Goal: Task Accomplishment & Management: Manage account settings

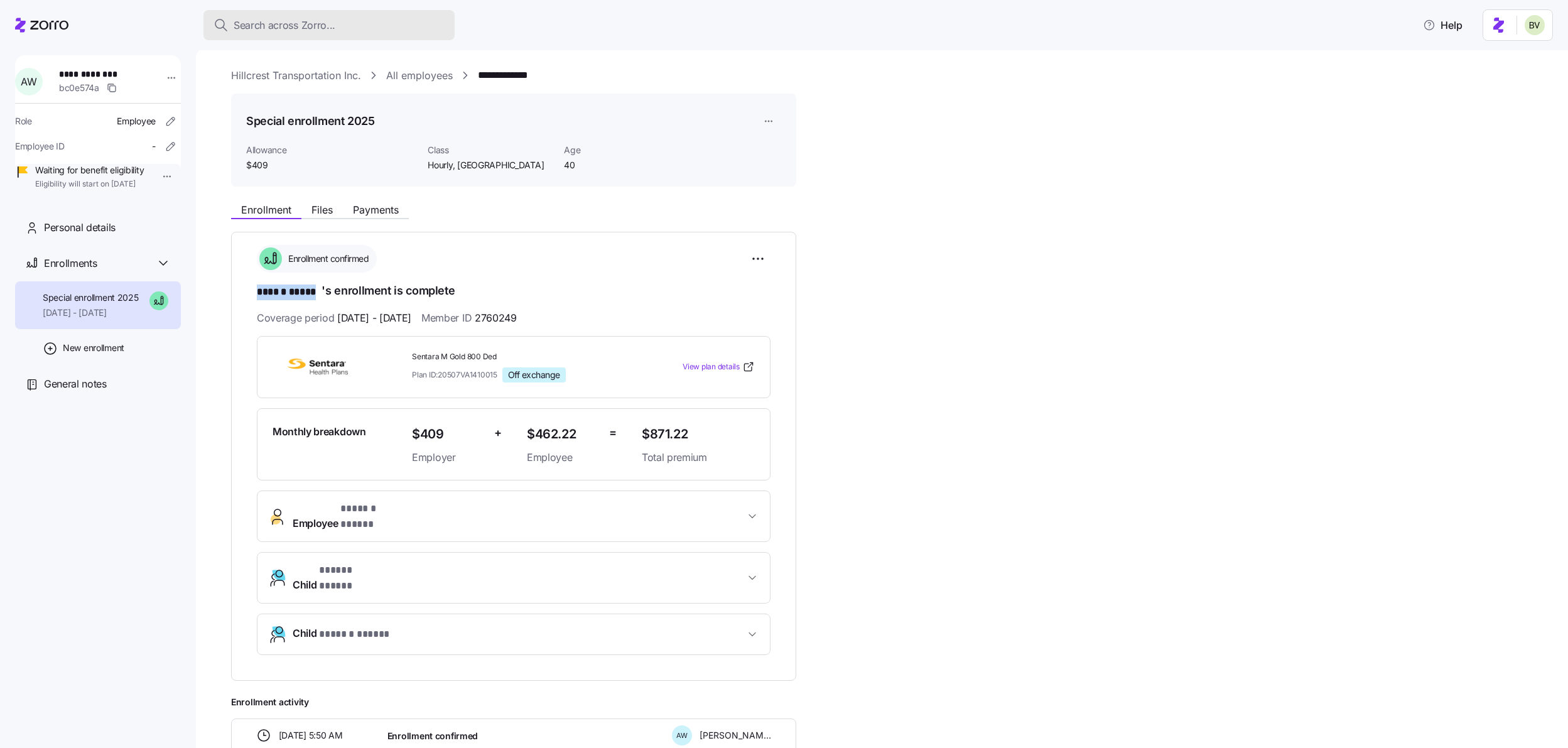
click at [297, 31] on span "Search across Zorro..." at bounding box center [285, 25] width 102 height 16
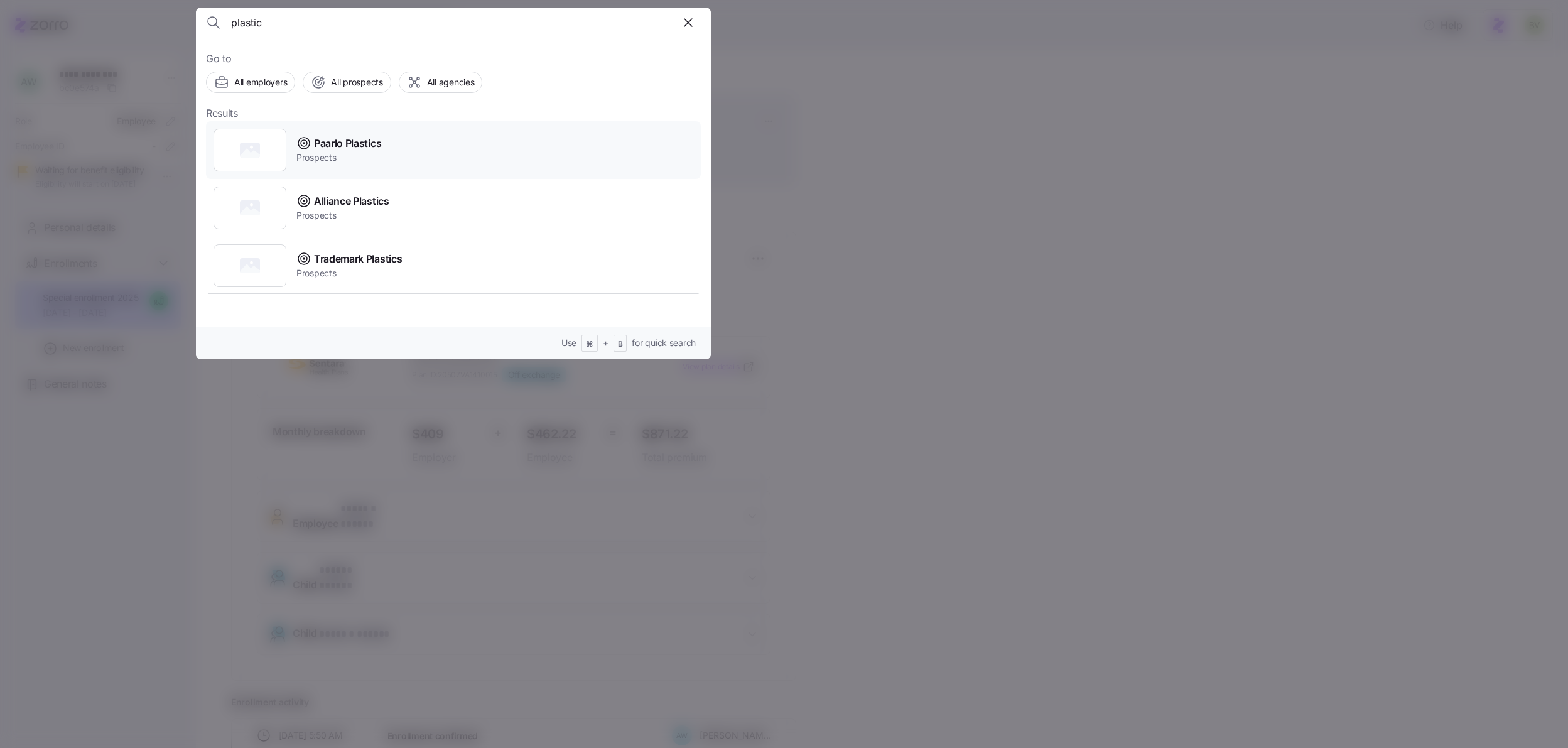
type input "plastic"
click at [252, 142] on rect at bounding box center [250, 150] width 20 height 15
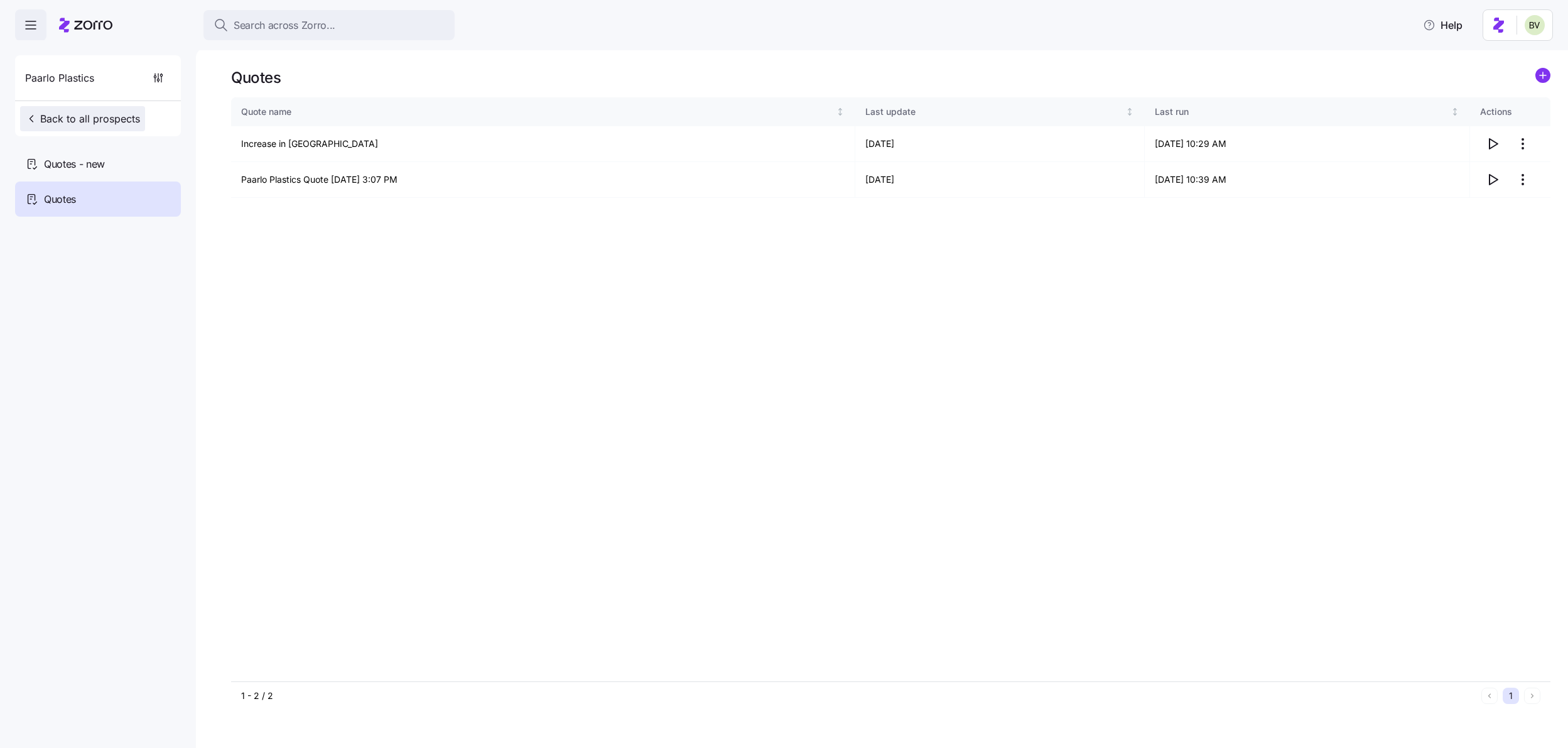
click at [33, 123] on icon "button" at bounding box center [31, 119] width 13 height 13
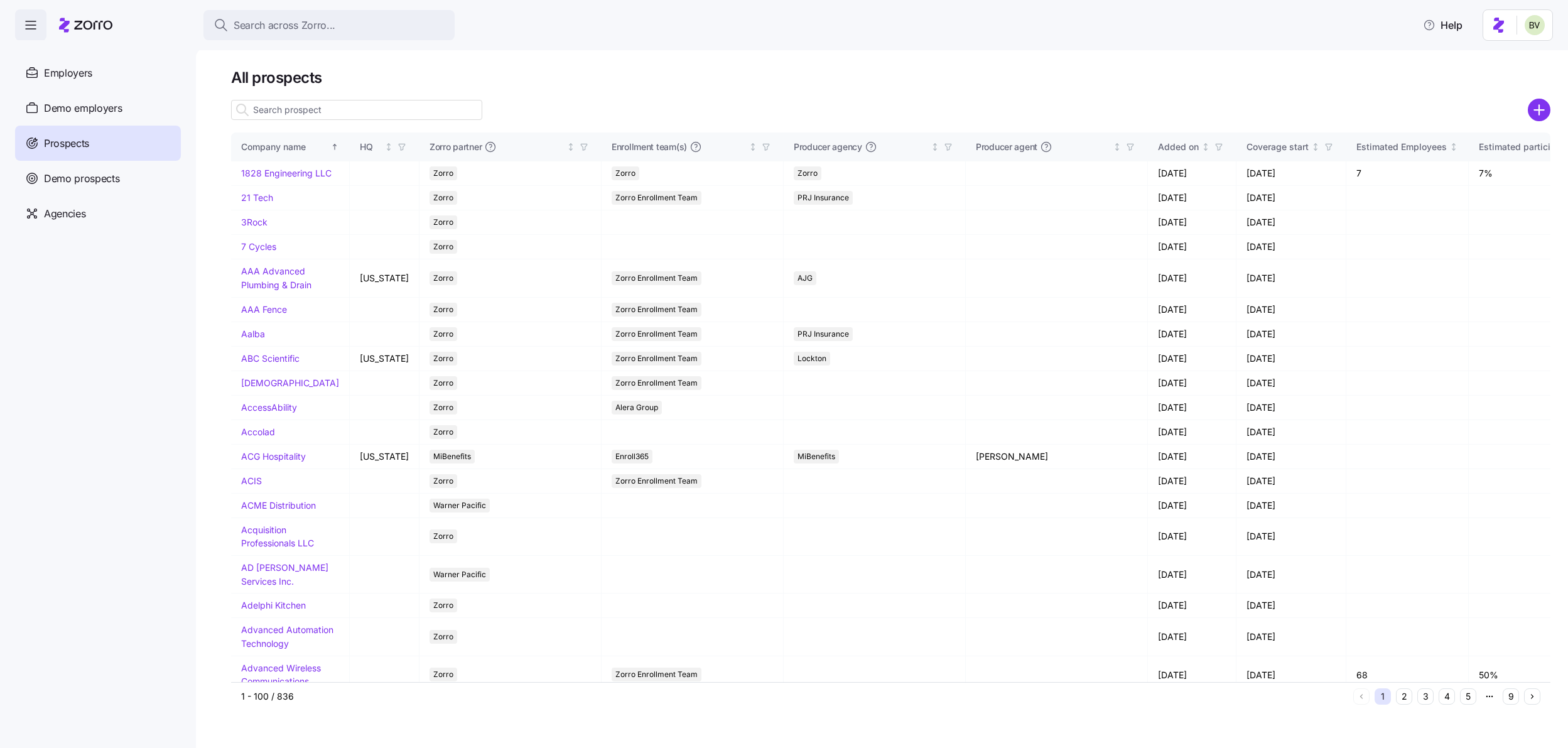
click at [301, 112] on input at bounding box center [356, 110] width 251 height 20
click at [56, 79] on span "Employers" at bounding box center [68, 72] width 48 height 16
click at [337, 106] on input at bounding box center [356, 110] width 251 height 20
click at [310, 108] on input at bounding box center [356, 110] width 251 height 20
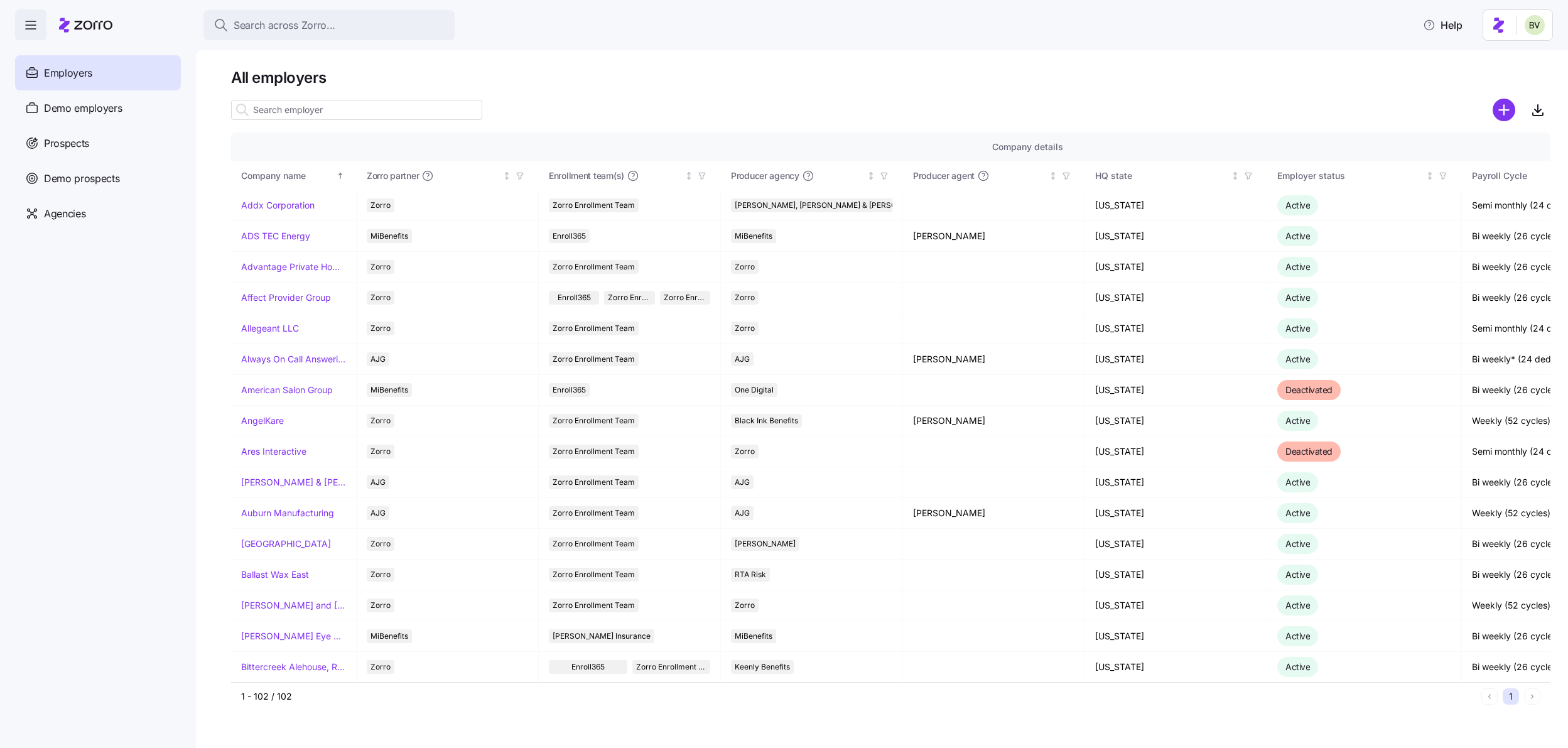
click at [405, 103] on input at bounding box center [356, 110] width 251 height 20
paste input "Paarlo"
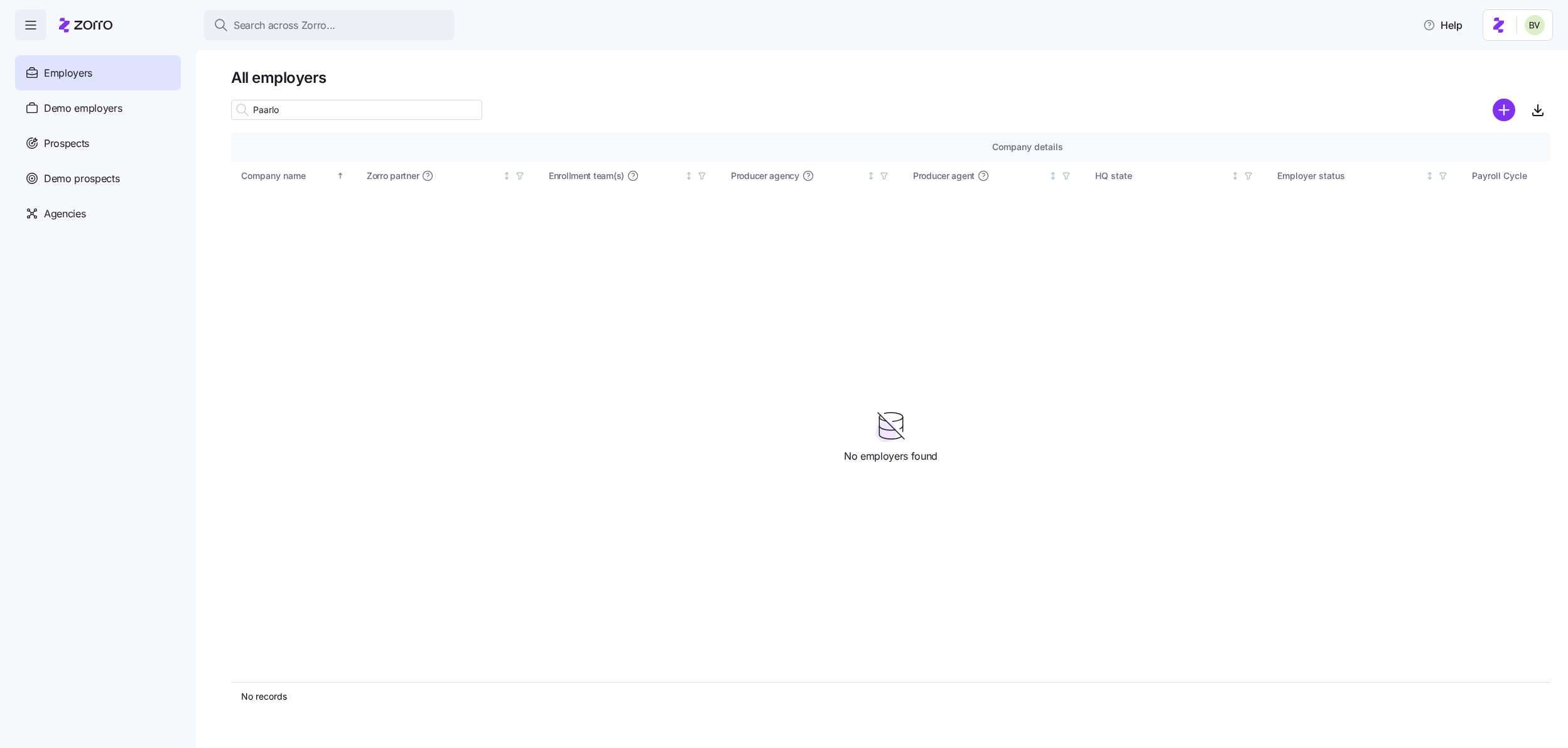
type input "Paarlo"
click at [73, 148] on span "Prospects" at bounding box center [66, 143] width 45 height 16
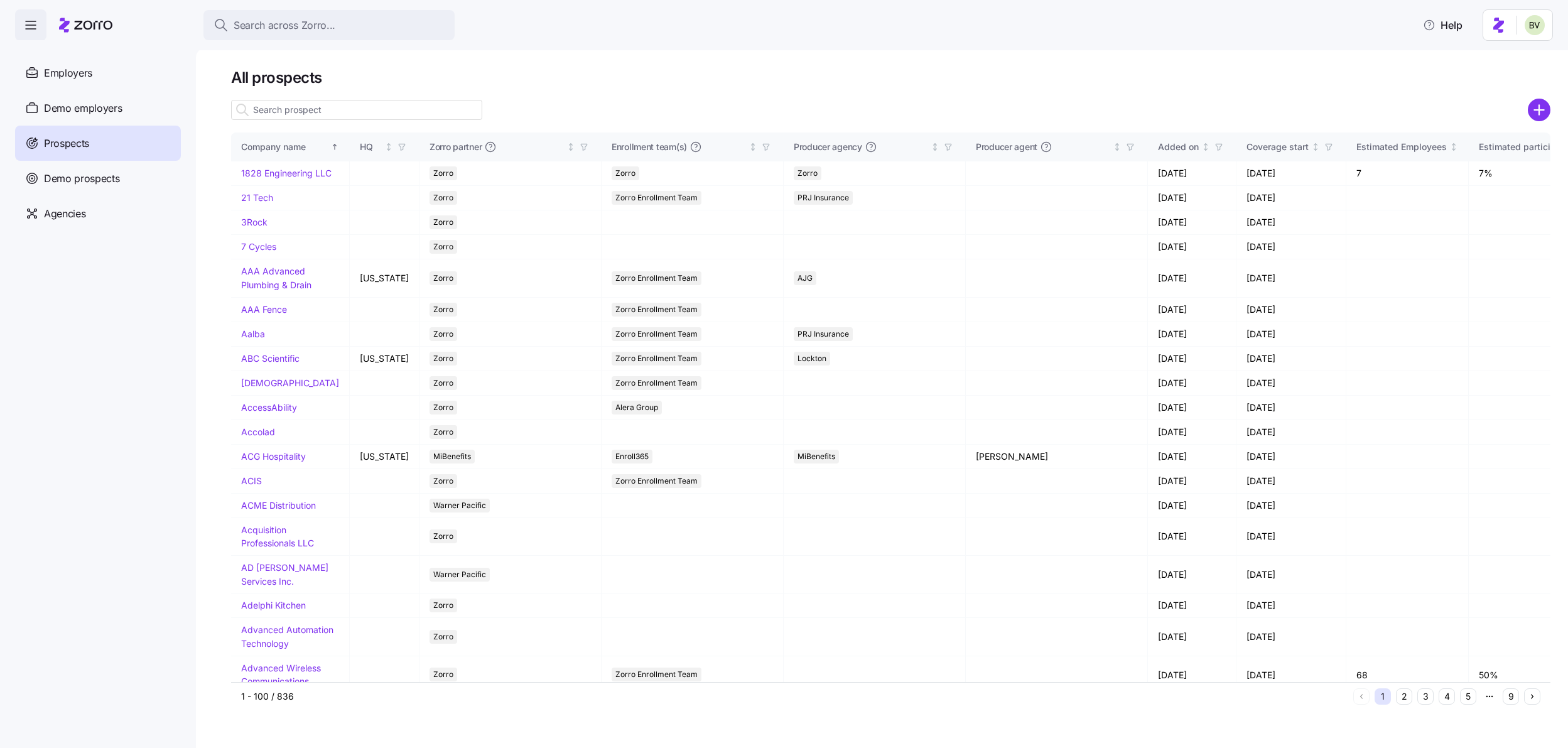
click at [272, 113] on input at bounding box center [356, 110] width 251 height 20
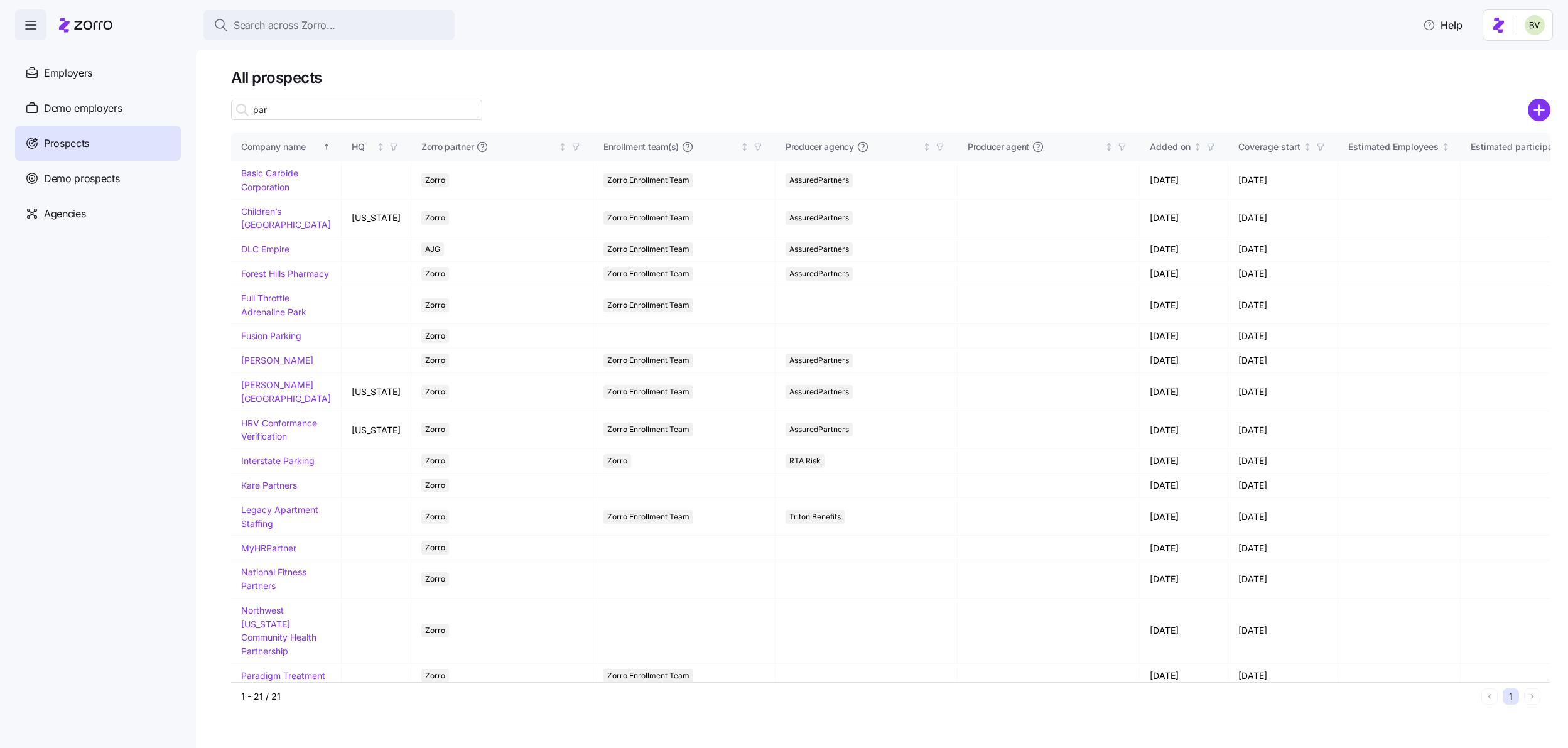
click at [262, 100] on input "par" at bounding box center [356, 110] width 251 height 20
click at [264, 107] on input "par" at bounding box center [356, 110] width 251 height 20
click at [268, 109] on input "par" at bounding box center [356, 110] width 251 height 20
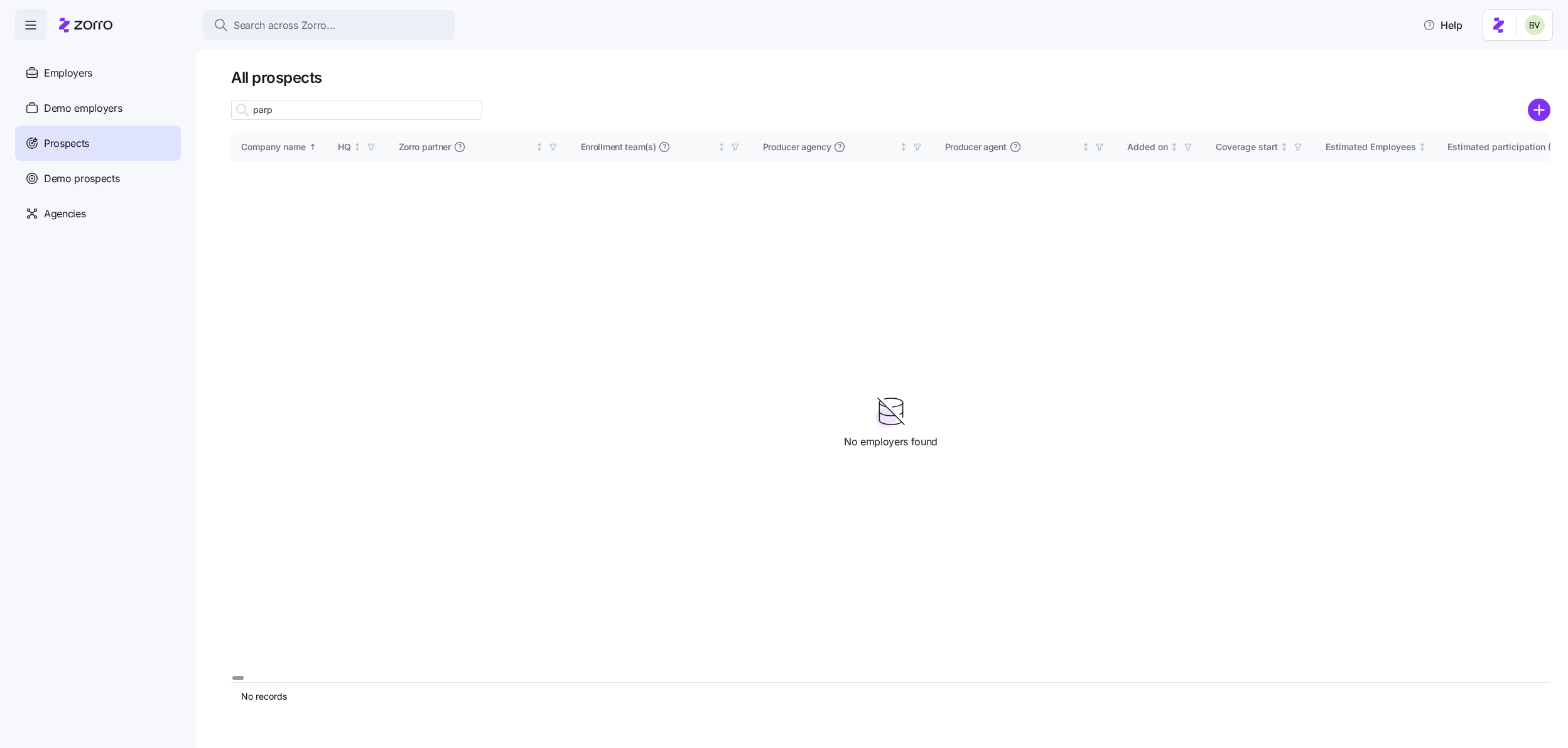
type input "par"
click at [291, 107] on input "par" at bounding box center [356, 110] width 251 height 20
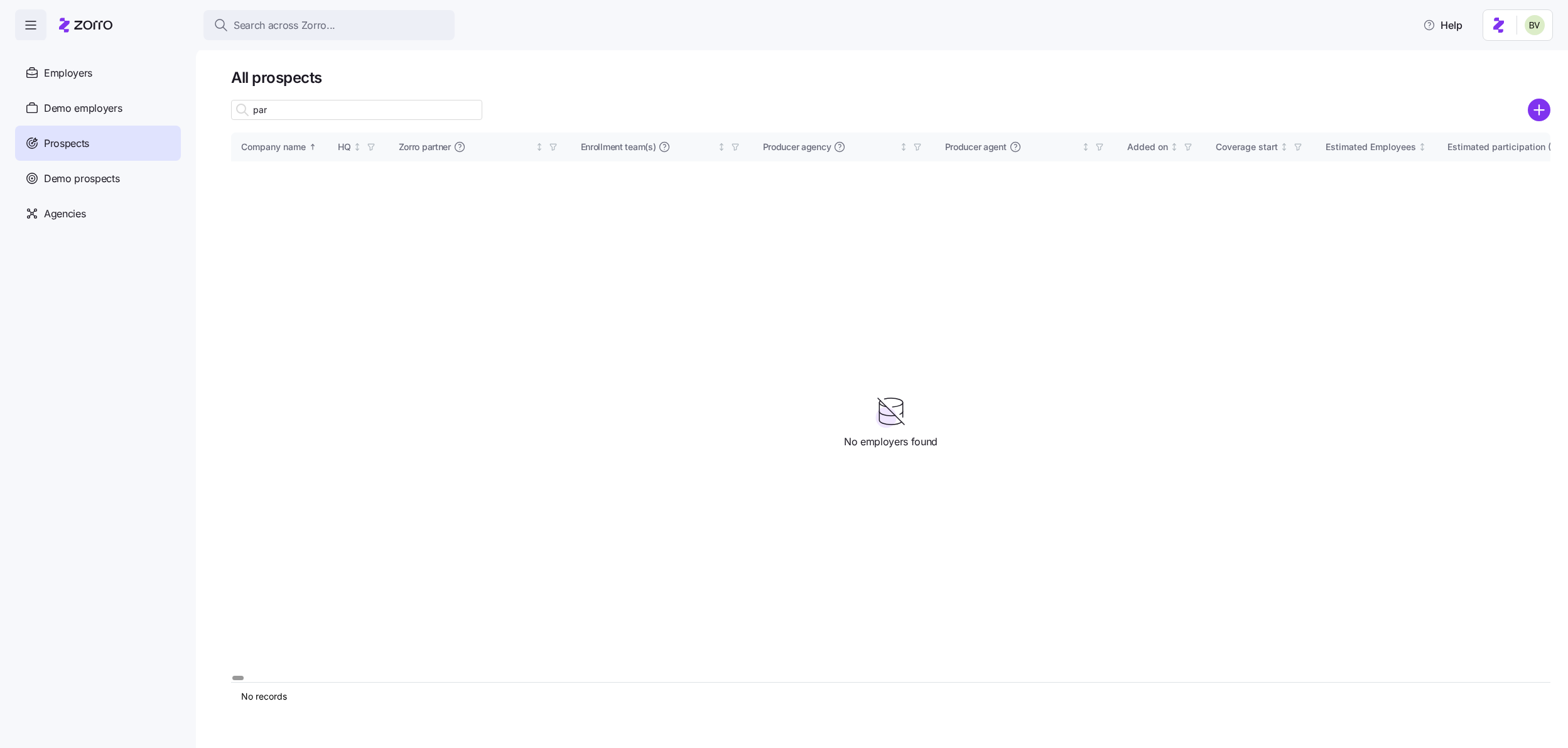
click at [291, 107] on input "par" at bounding box center [356, 110] width 251 height 20
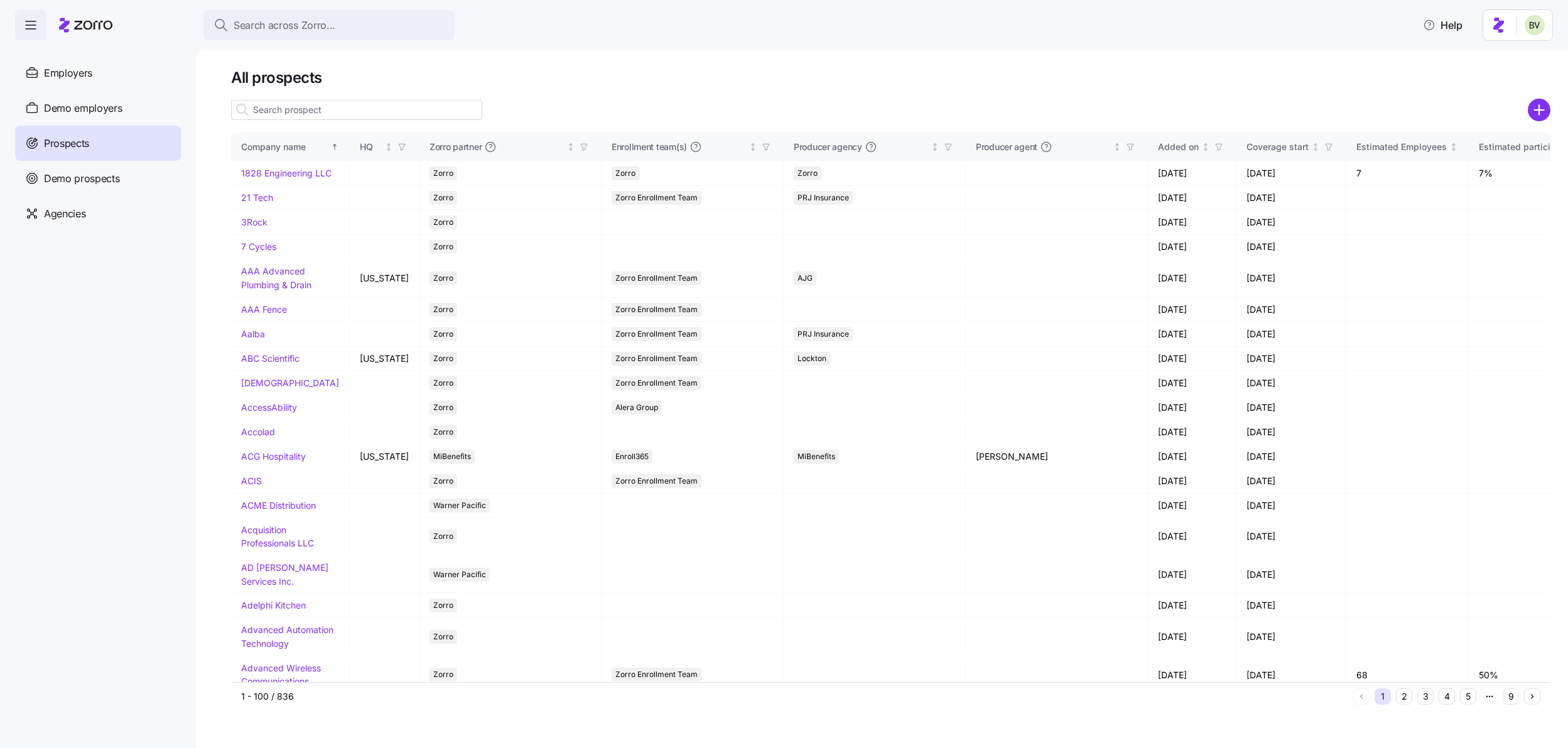
click at [400, 113] on input at bounding box center [356, 110] width 251 height 20
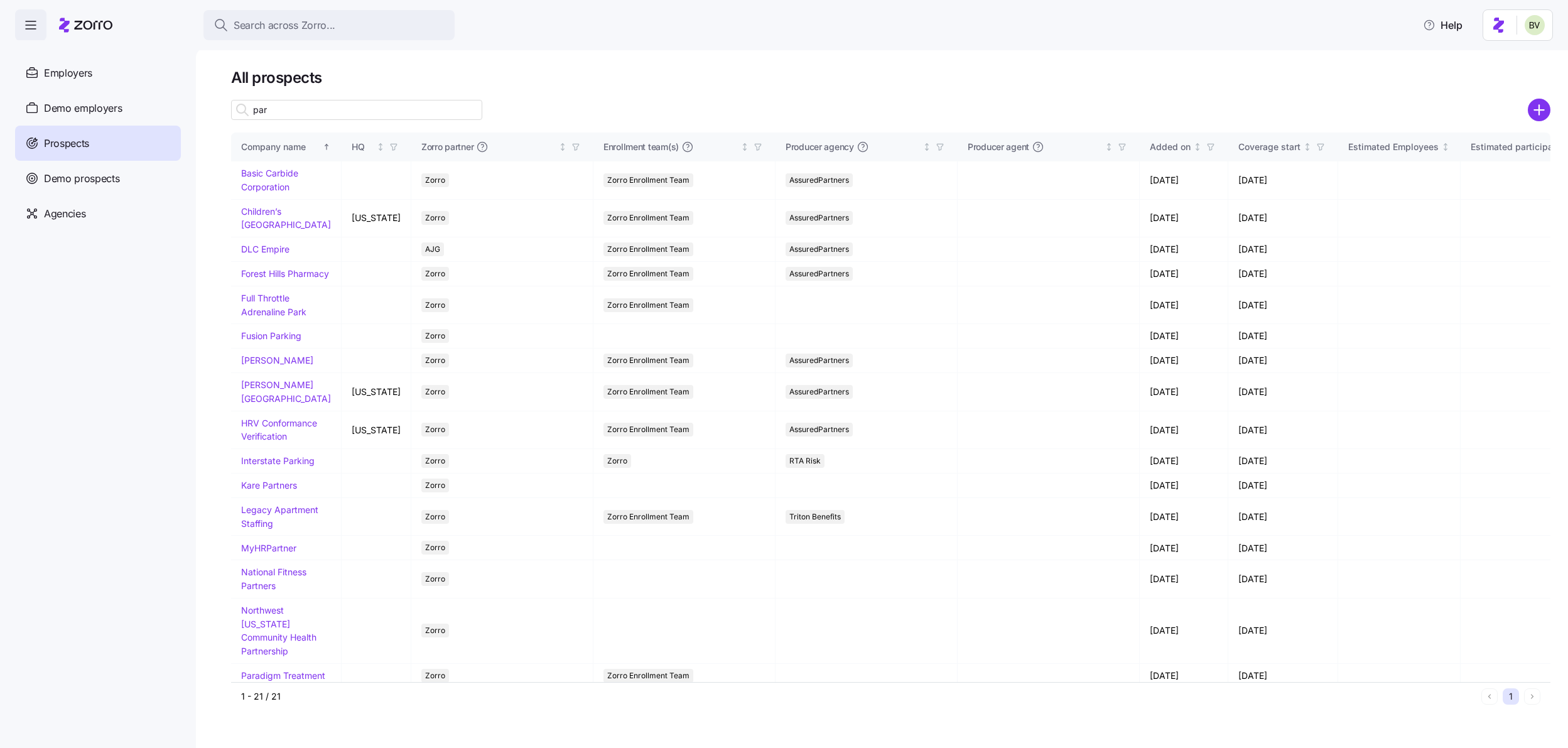
click at [396, 107] on input "par" at bounding box center [356, 110] width 251 height 20
click at [395, 107] on input "par" at bounding box center [356, 110] width 251 height 20
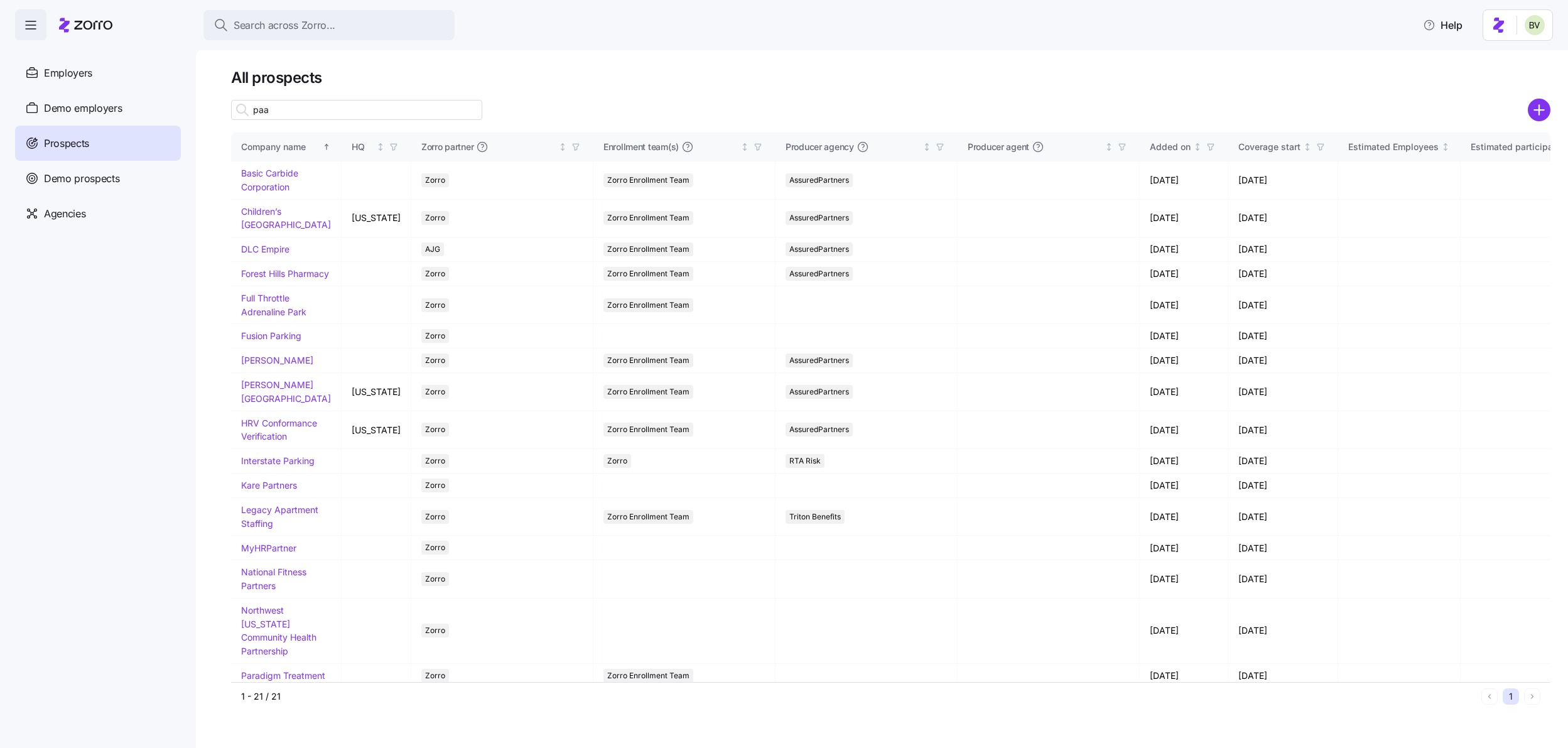
click at [291, 106] on input "paa" at bounding box center [356, 110] width 251 height 20
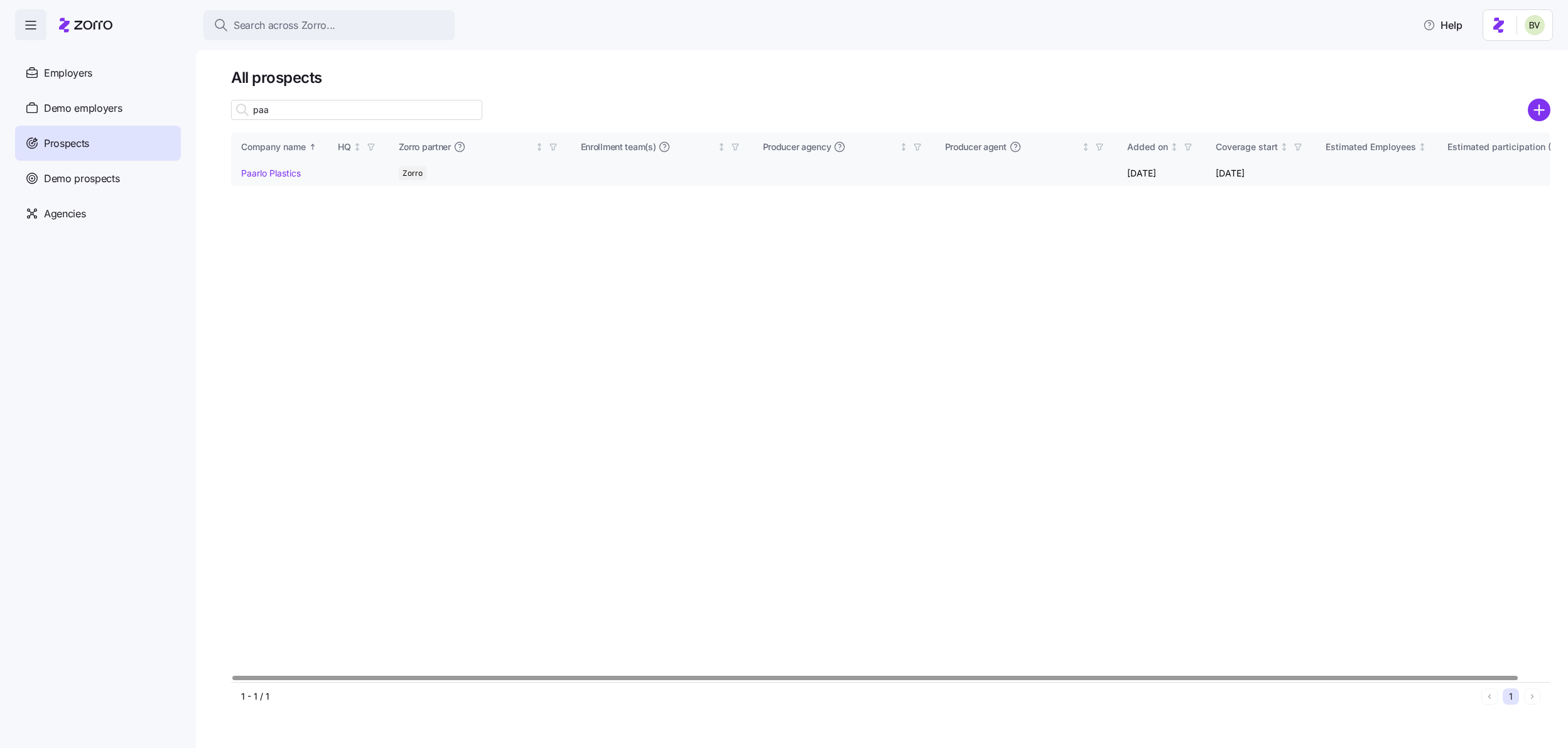
type input "paa"
click at [272, 175] on link "Paarlo Plastics" at bounding box center [271, 173] width 60 height 11
click at [264, 176] on link "Paarlo Plastics" at bounding box center [271, 173] width 60 height 11
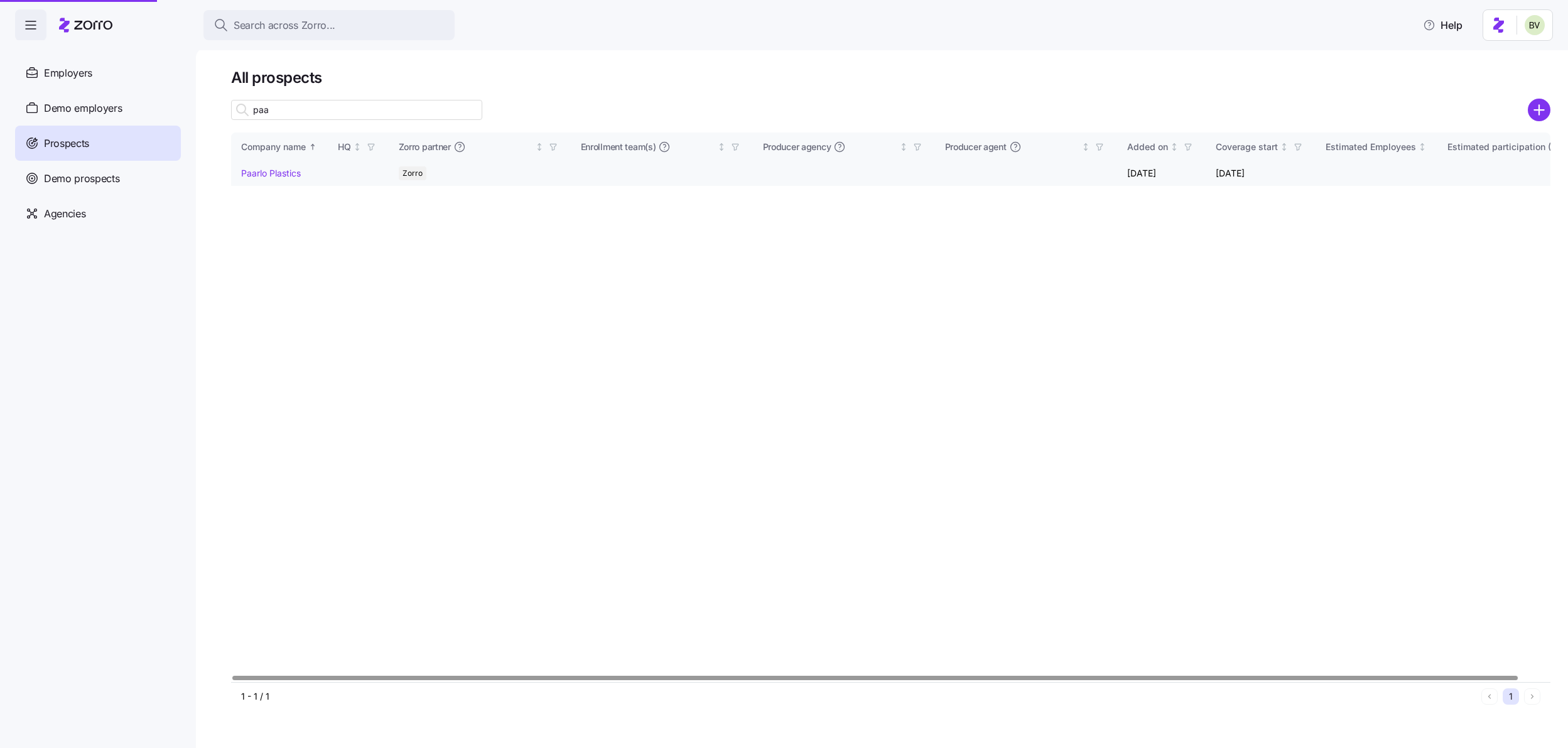
click at [301, 170] on link "Paarlo Plastics" at bounding box center [271, 173] width 60 height 11
click at [276, 175] on link "Paarlo Plastics" at bounding box center [271, 173] width 60 height 11
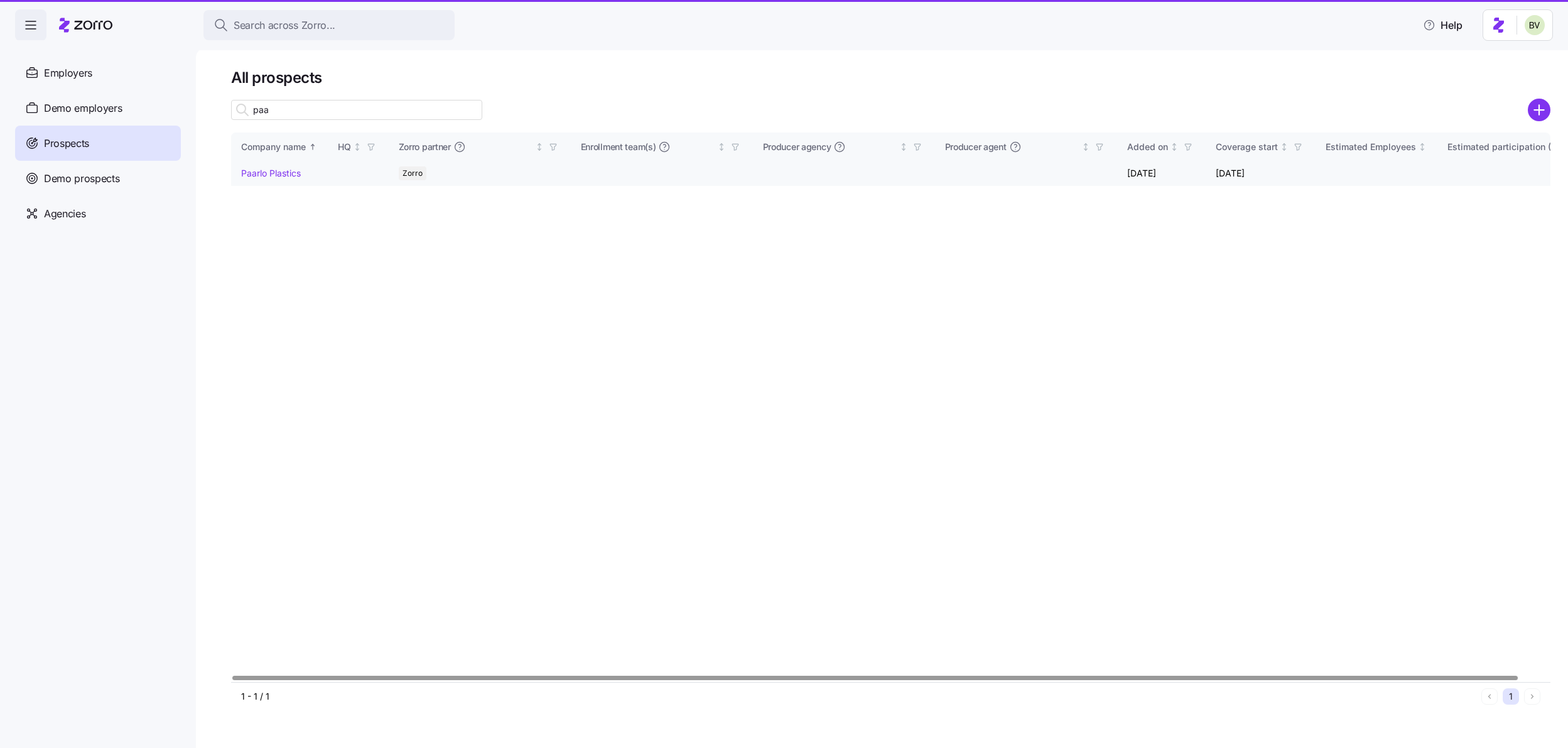
click at [288, 172] on link "Paarlo Plastics" at bounding box center [271, 173] width 60 height 11
click at [282, 170] on link "Paarlo Plastics" at bounding box center [271, 173] width 60 height 11
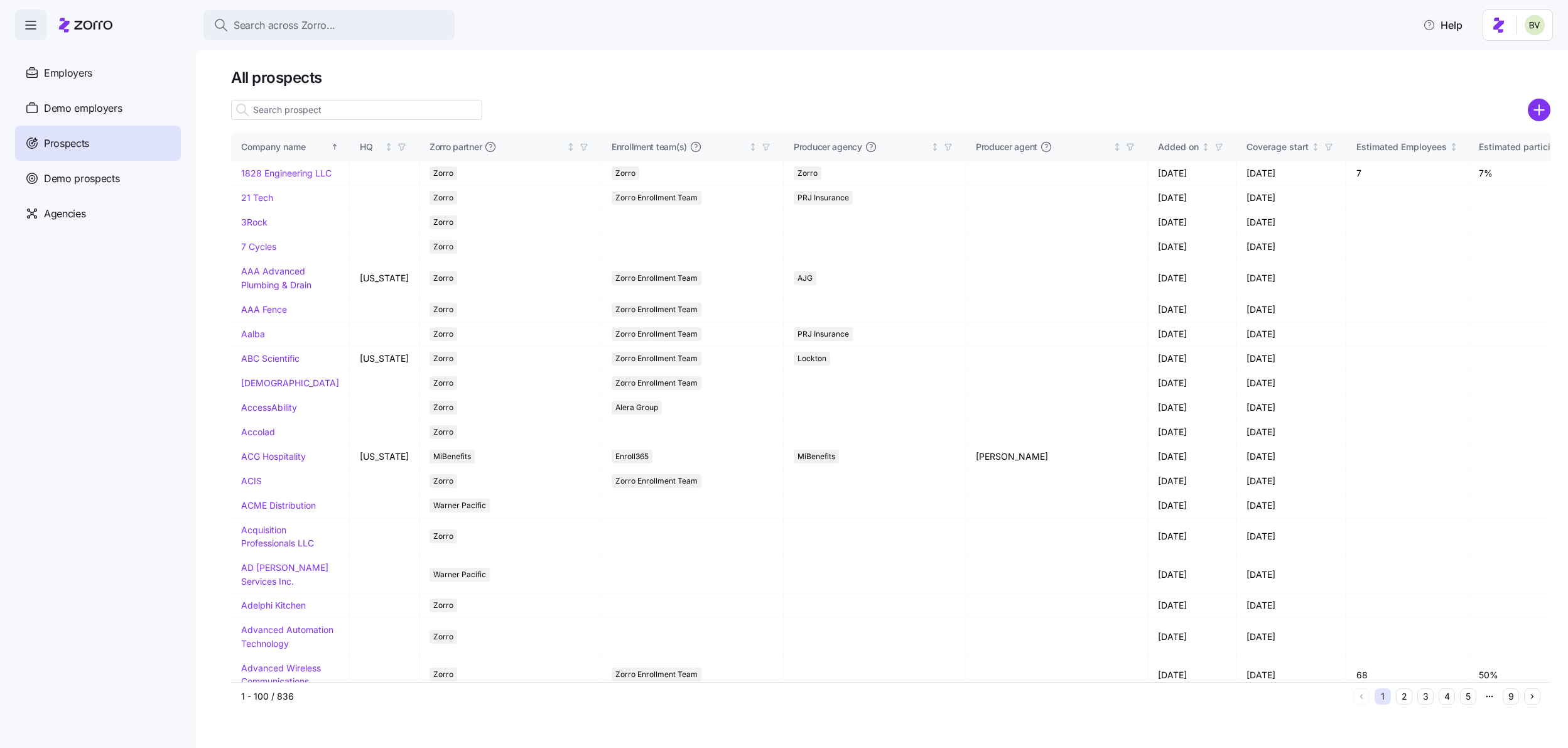
click at [307, 102] on input at bounding box center [356, 110] width 251 height 20
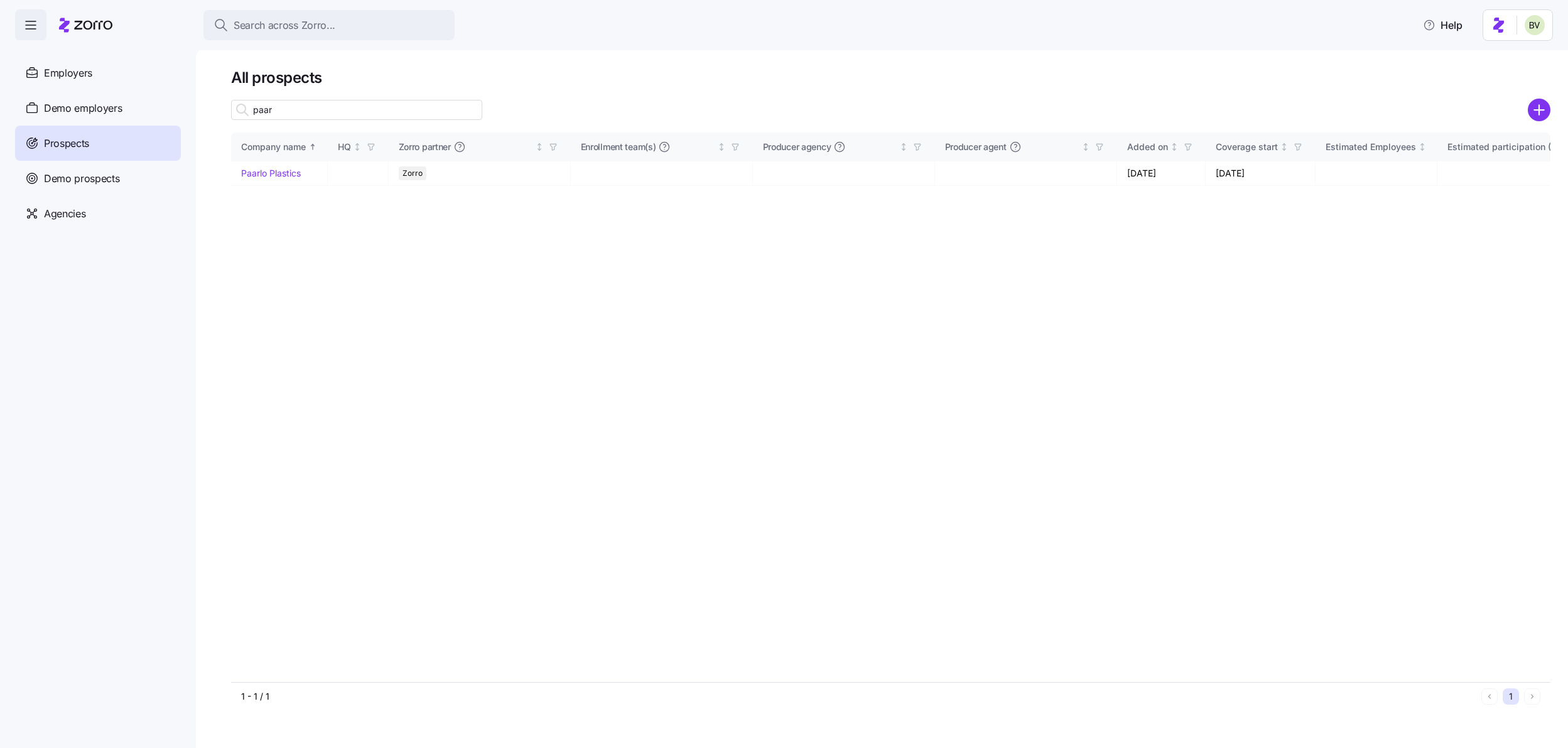
click at [300, 106] on input "paar" at bounding box center [356, 110] width 251 height 20
click at [300, 110] on input "paar" at bounding box center [356, 110] width 251 height 20
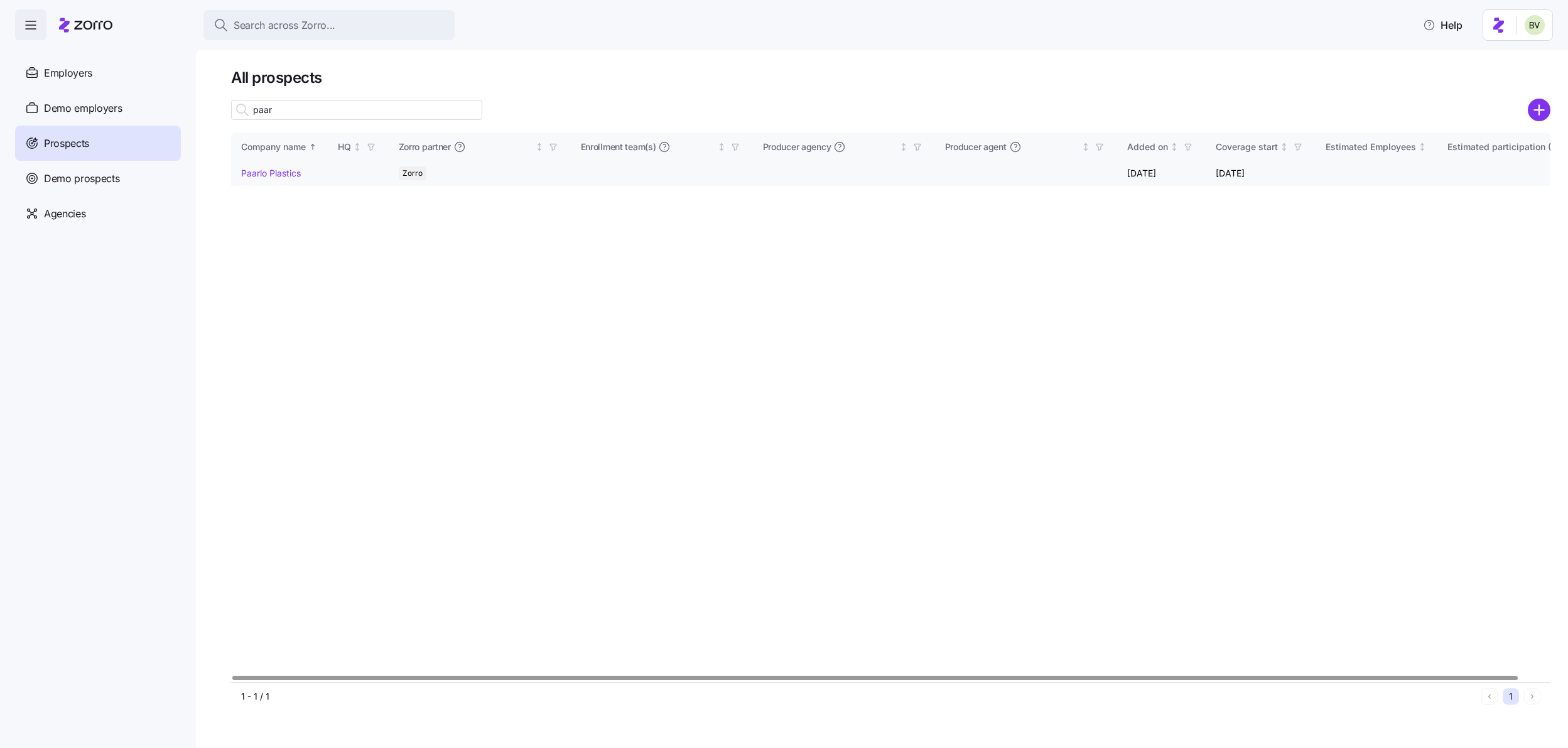
type input "paar"
click at [270, 173] on link "Paarlo Plastics" at bounding box center [271, 173] width 60 height 11
click at [278, 173] on link "Paarlo Plastics" at bounding box center [271, 173] width 60 height 11
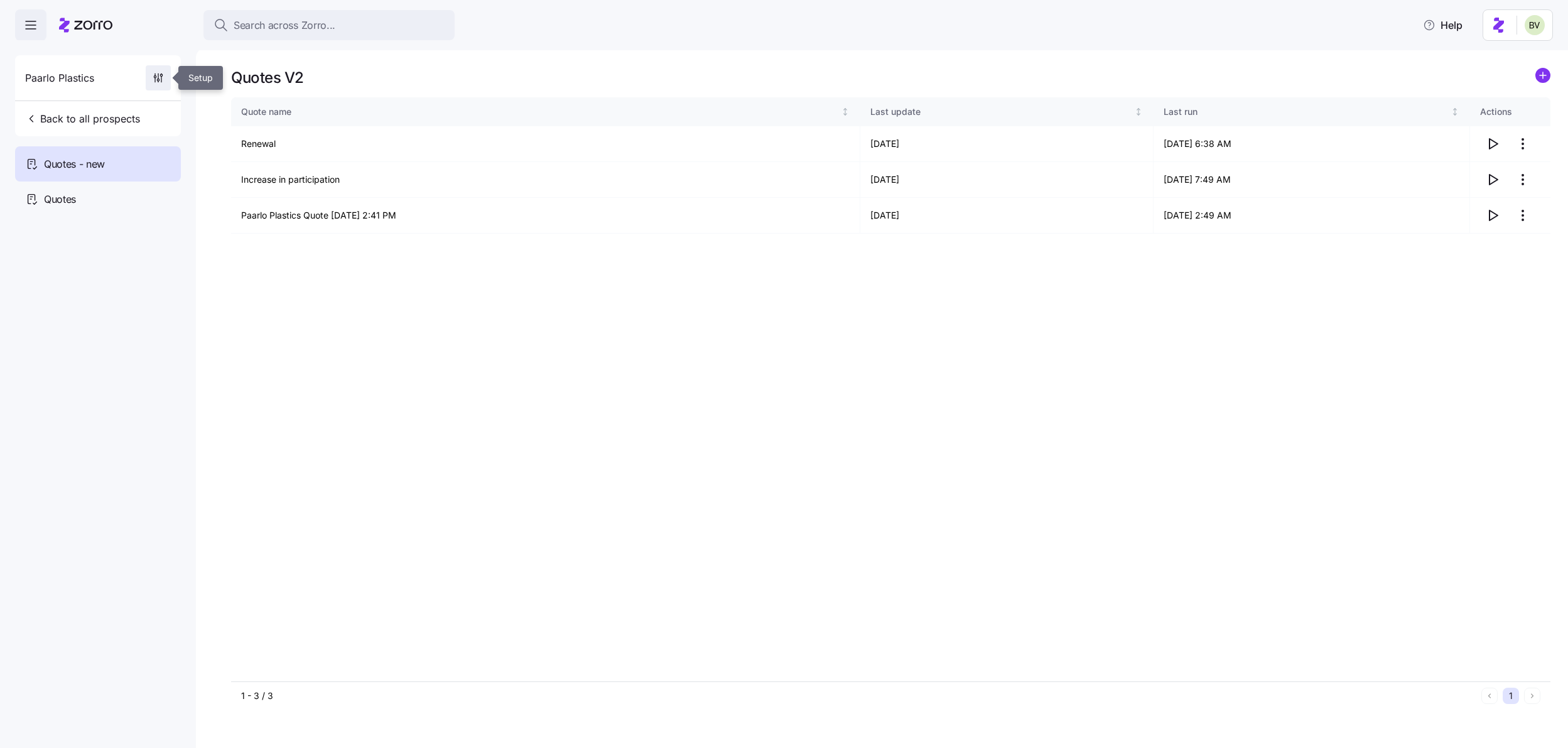
click at [156, 78] on icon "button" at bounding box center [158, 78] width 13 height 13
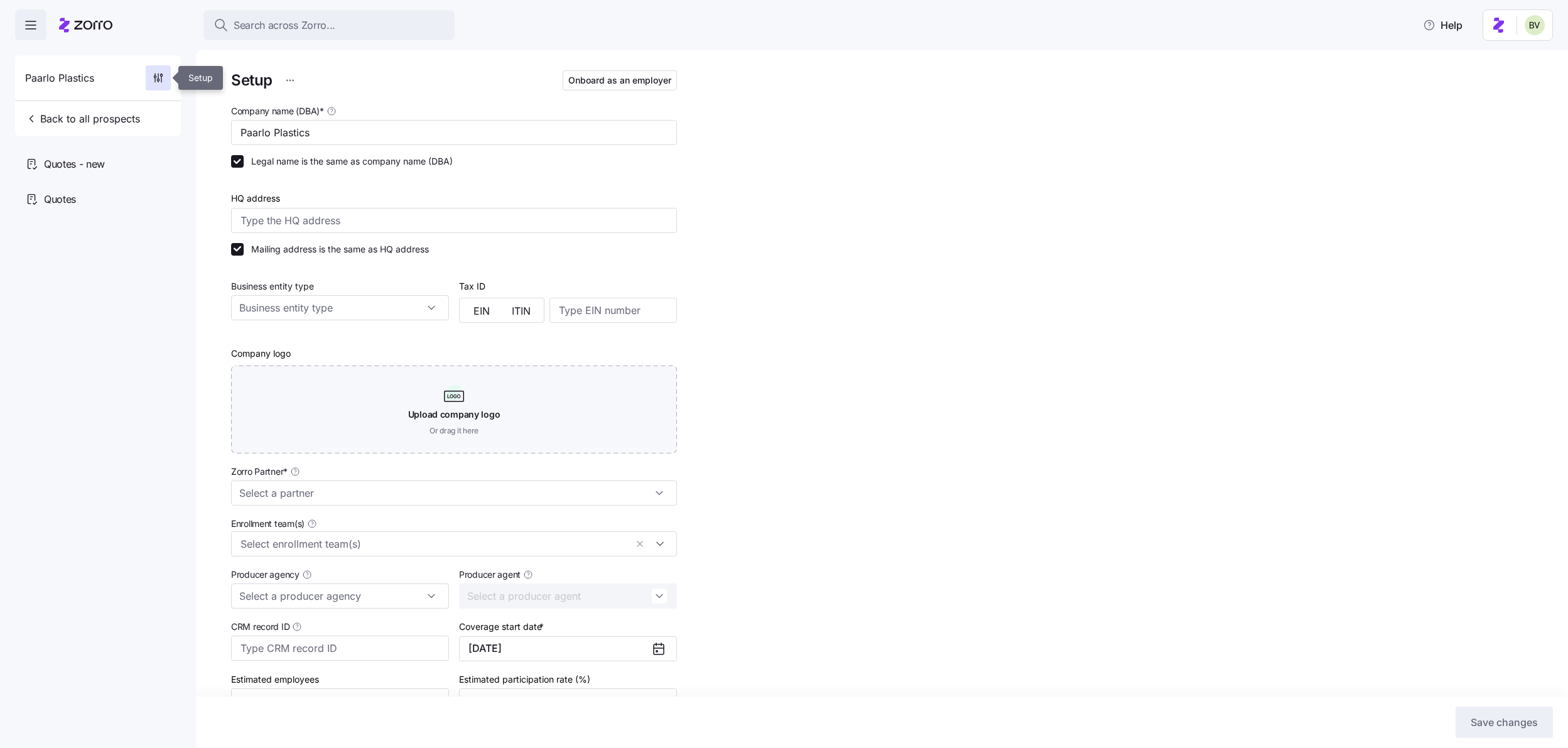
type input "Zorro"
click at [624, 79] on span "Onboard as an employer" at bounding box center [620, 80] width 103 height 13
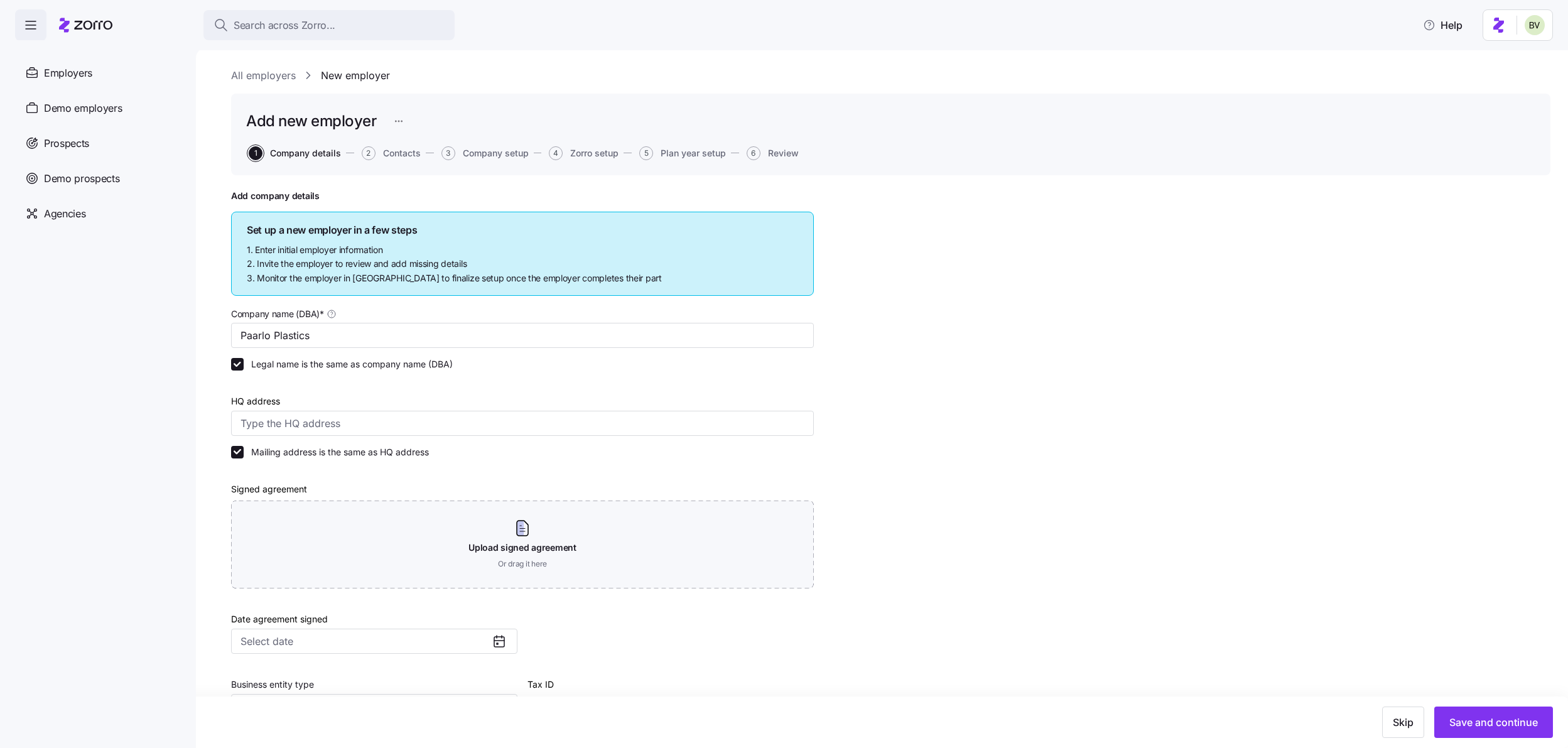
scroll to position [13, 0]
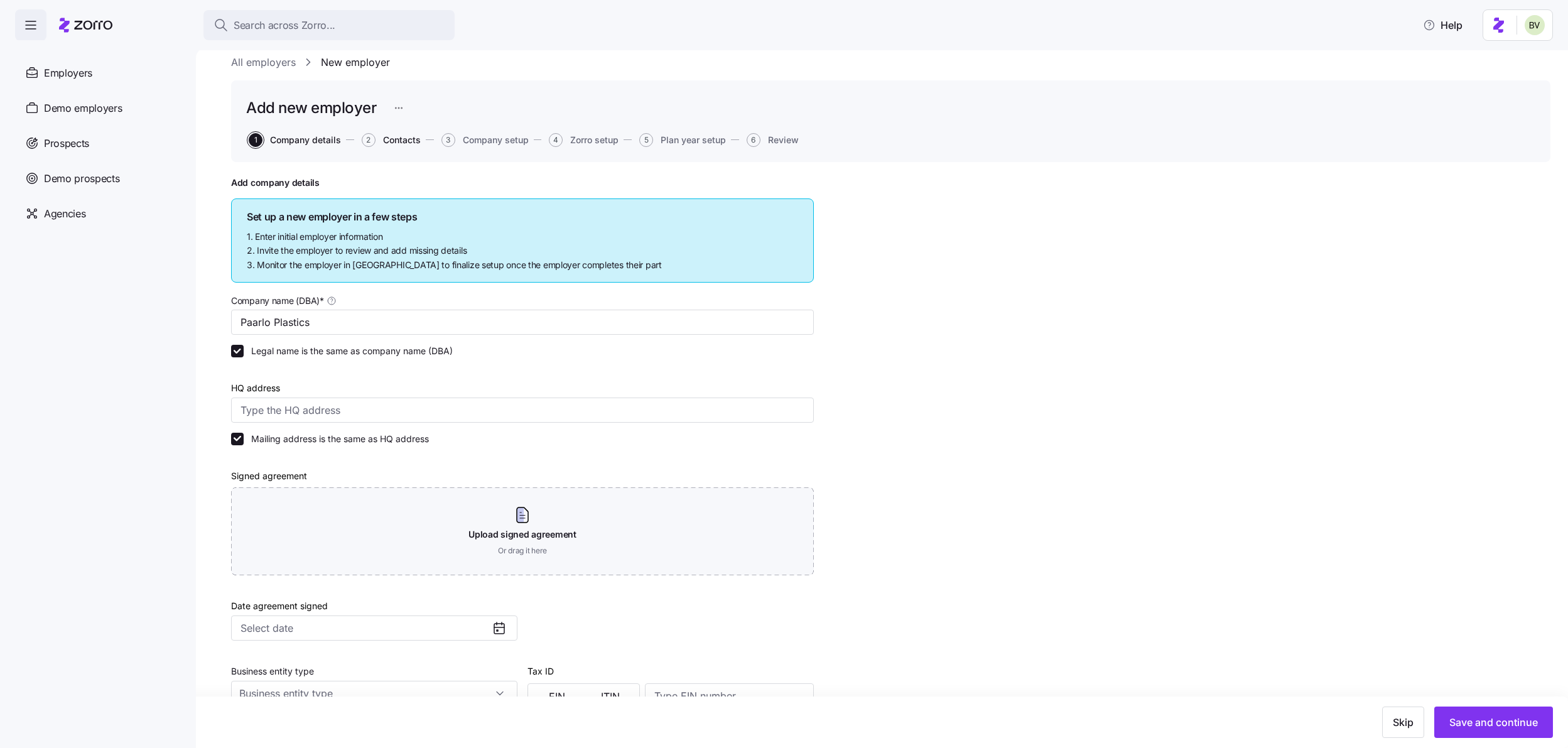
click at [400, 142] on span "Contacts" at bounding box center [402, 140] width 38 height 9
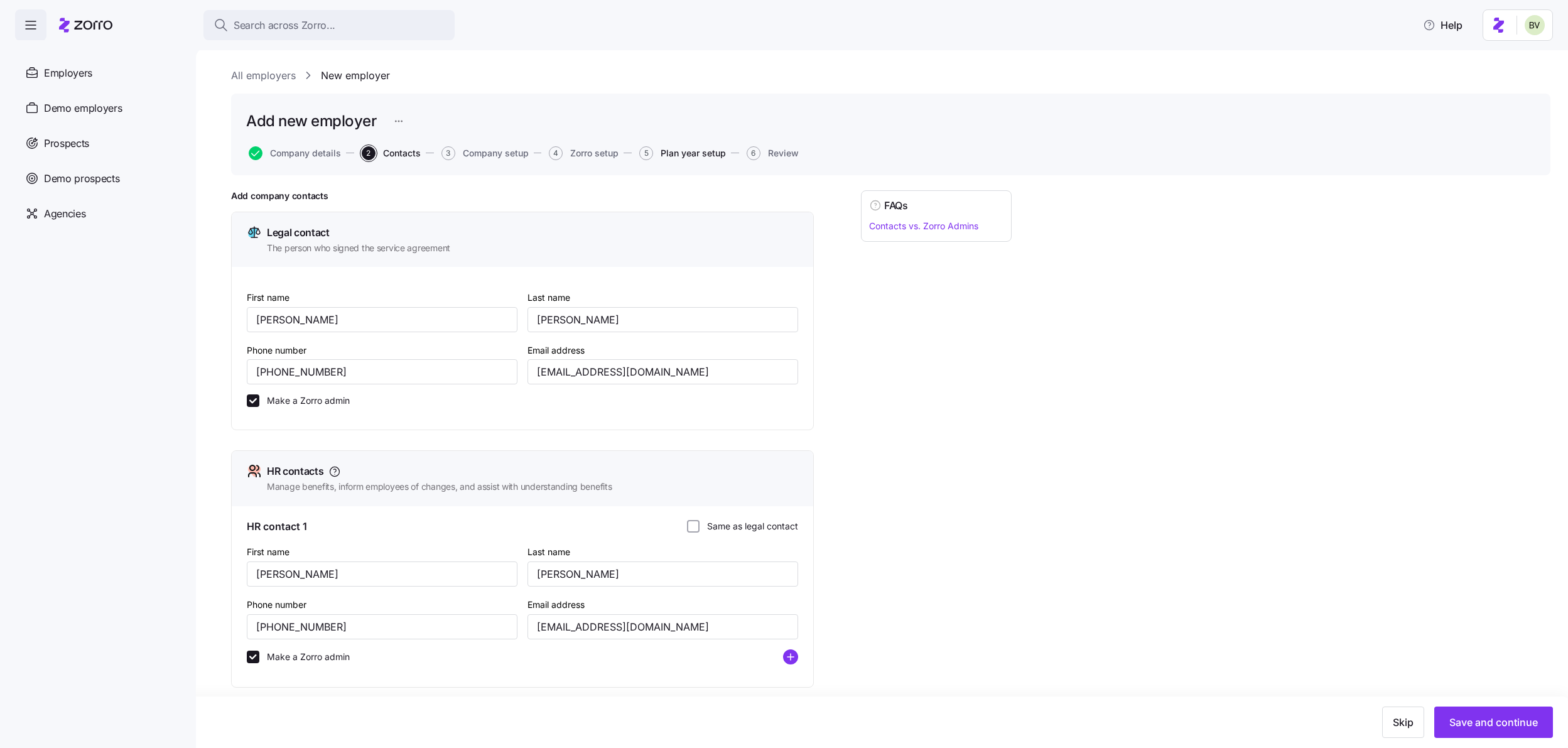
click at [714, 157] on span "Plan year setup" at bounding box center [693, 153] width 65 height 9
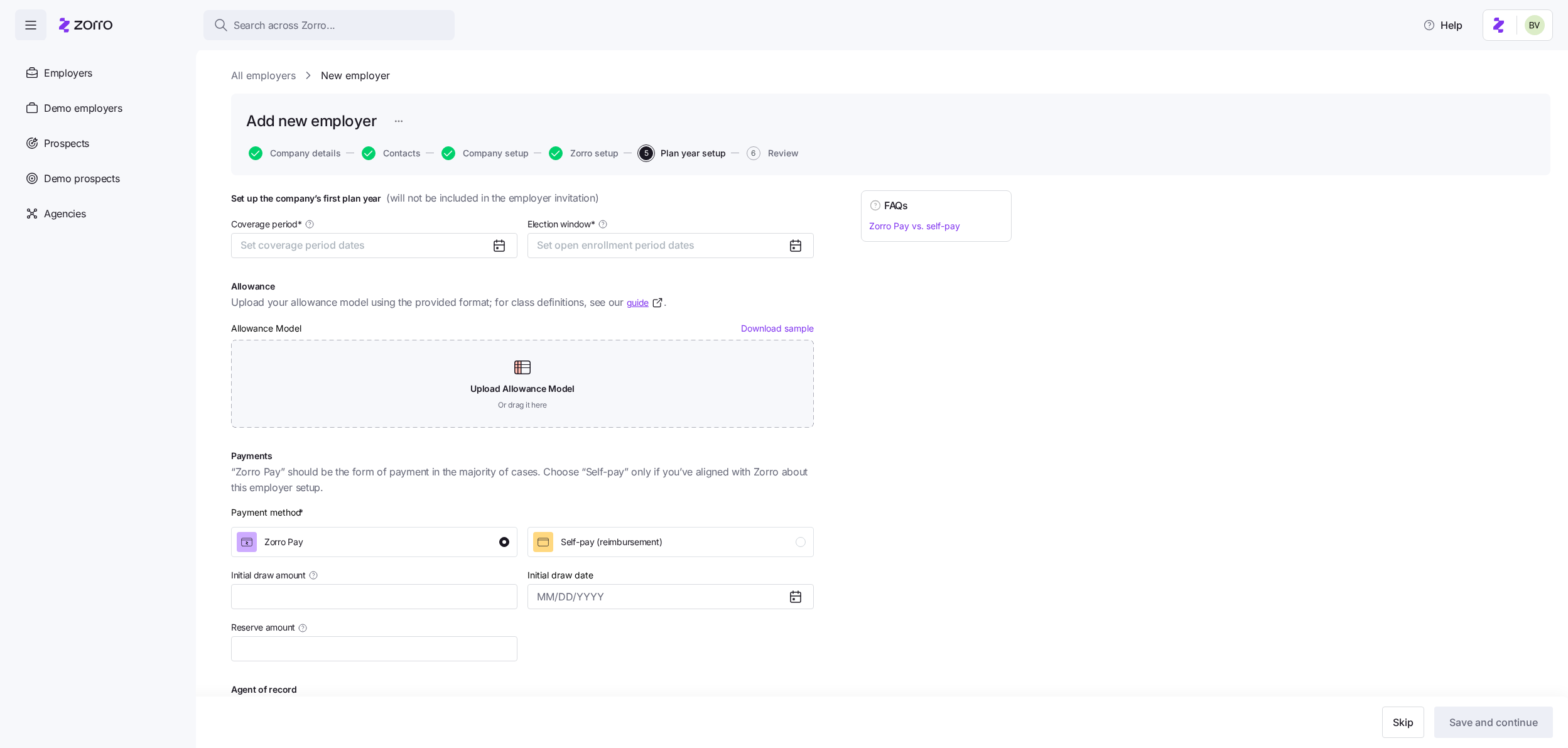
click at [251, 71] on link "All employers" at bounding box center [263, 75] width 64 height 16
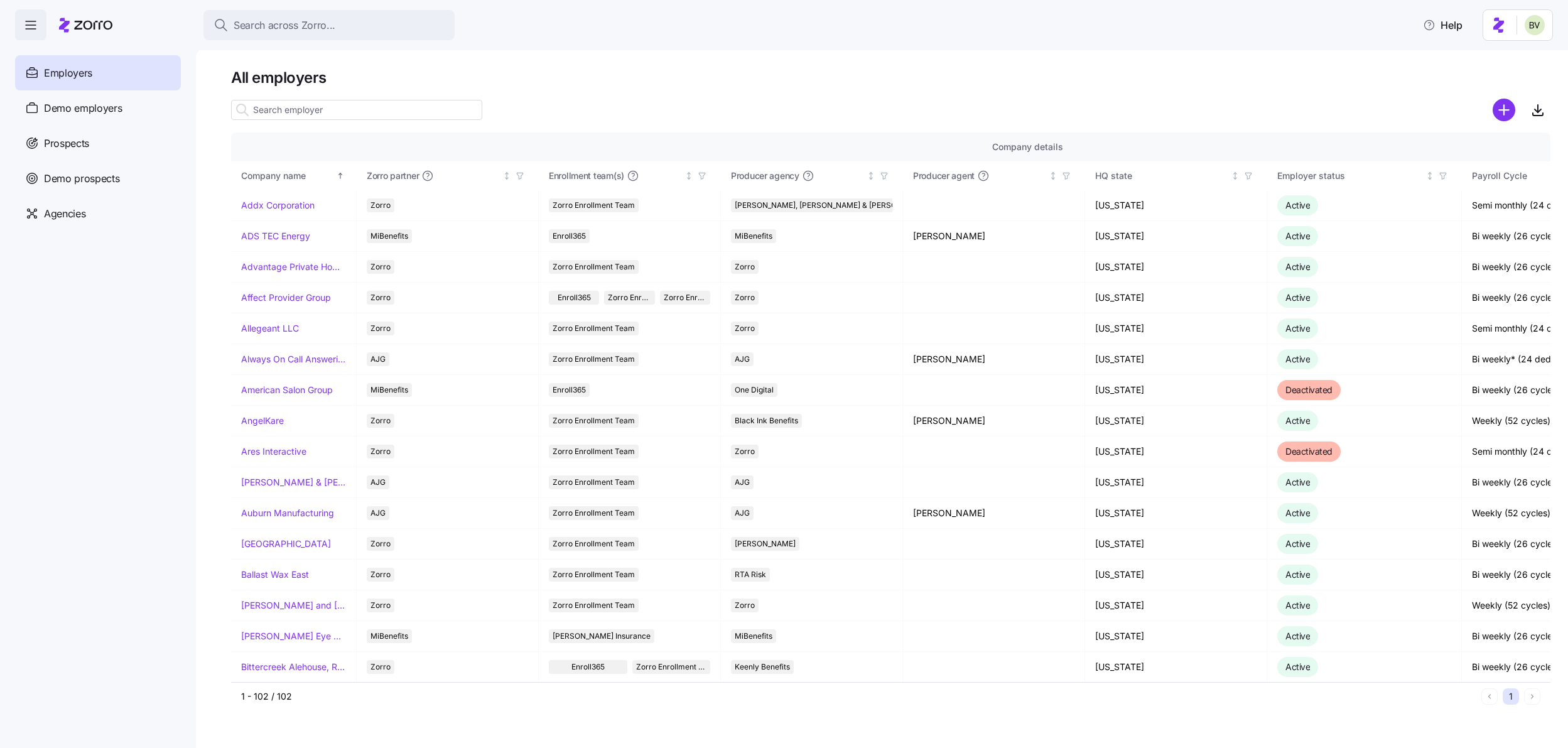
click at [287, 109] on input at bounding box center [356, 110] width 251 height 20
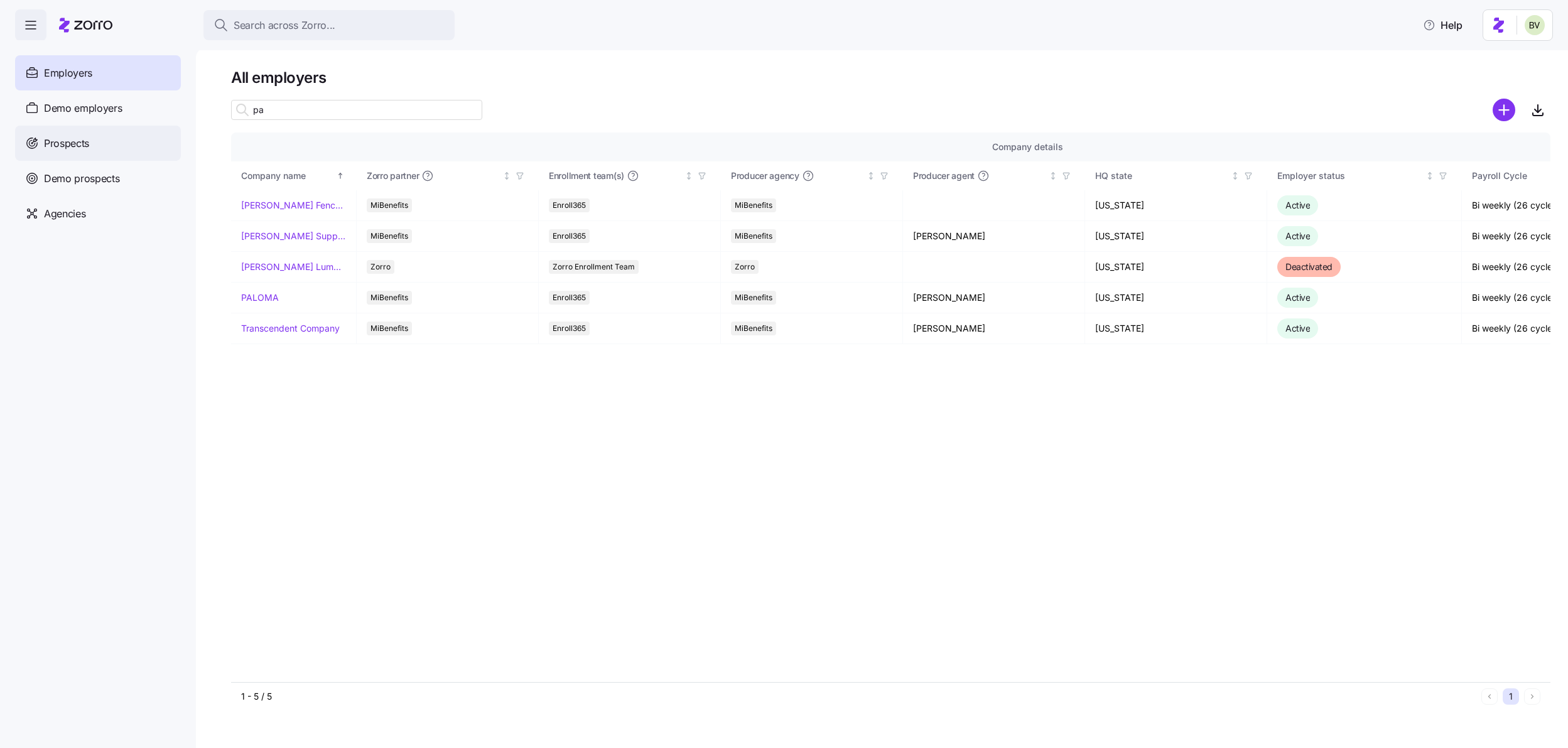
type input "pa"
click at [100, 137] on div "Prospects" at bounding box center [98, 143] width 166 height 35
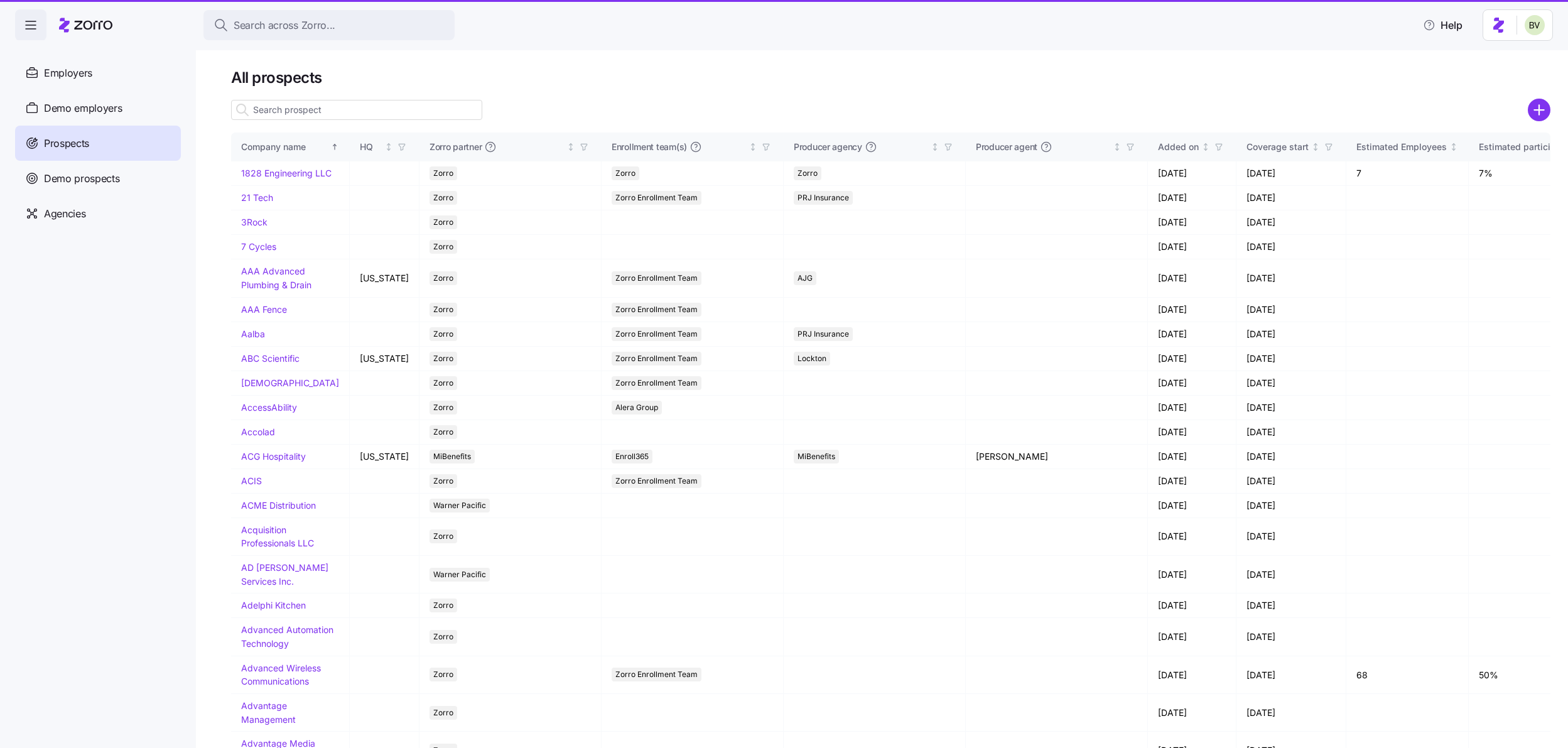
click at [346, 111] on input at bounding box center [356, 110] width 251 height 20
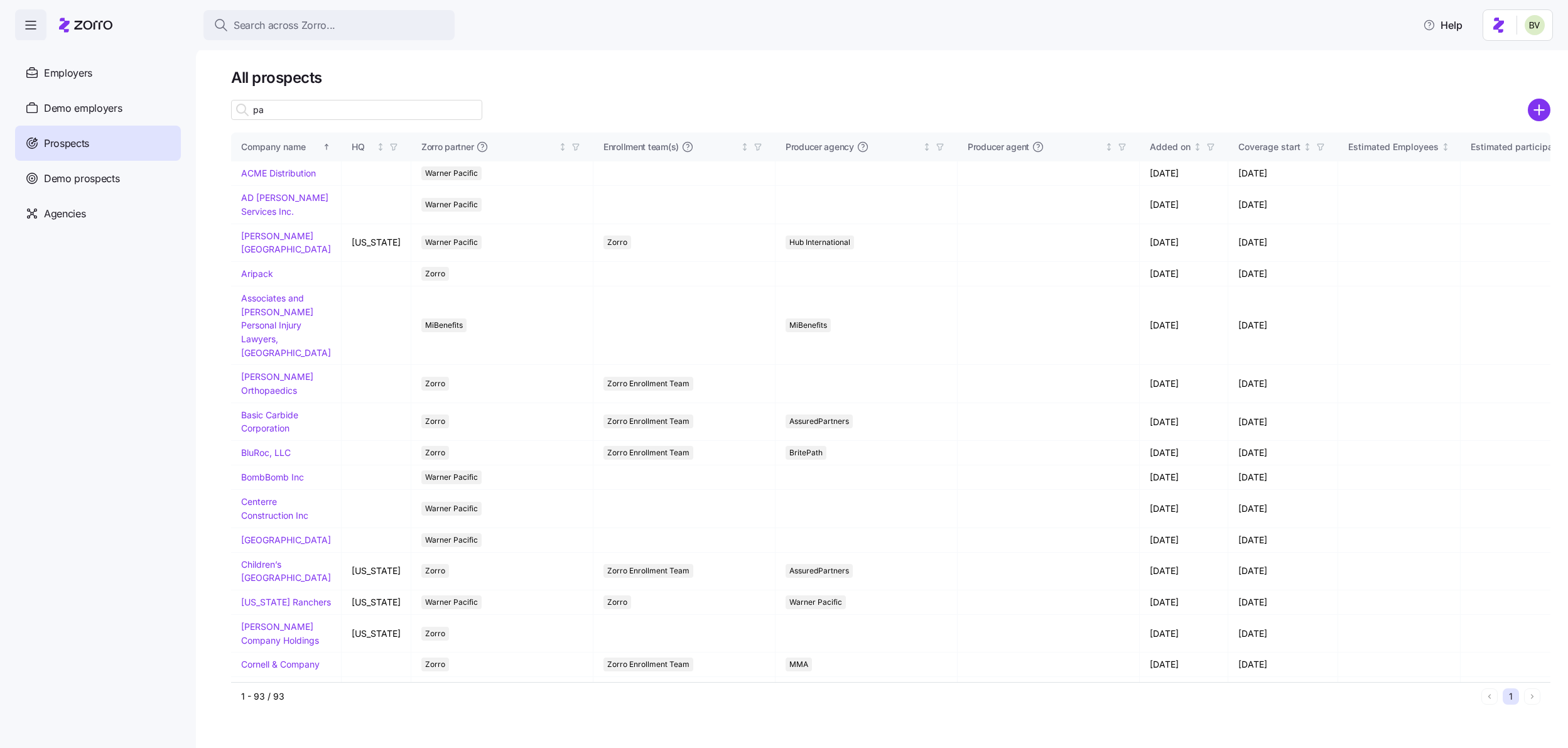
click at [325, 106] on input "pa" at bounding box center [356, 110] width 251 height 20
type input "pa"
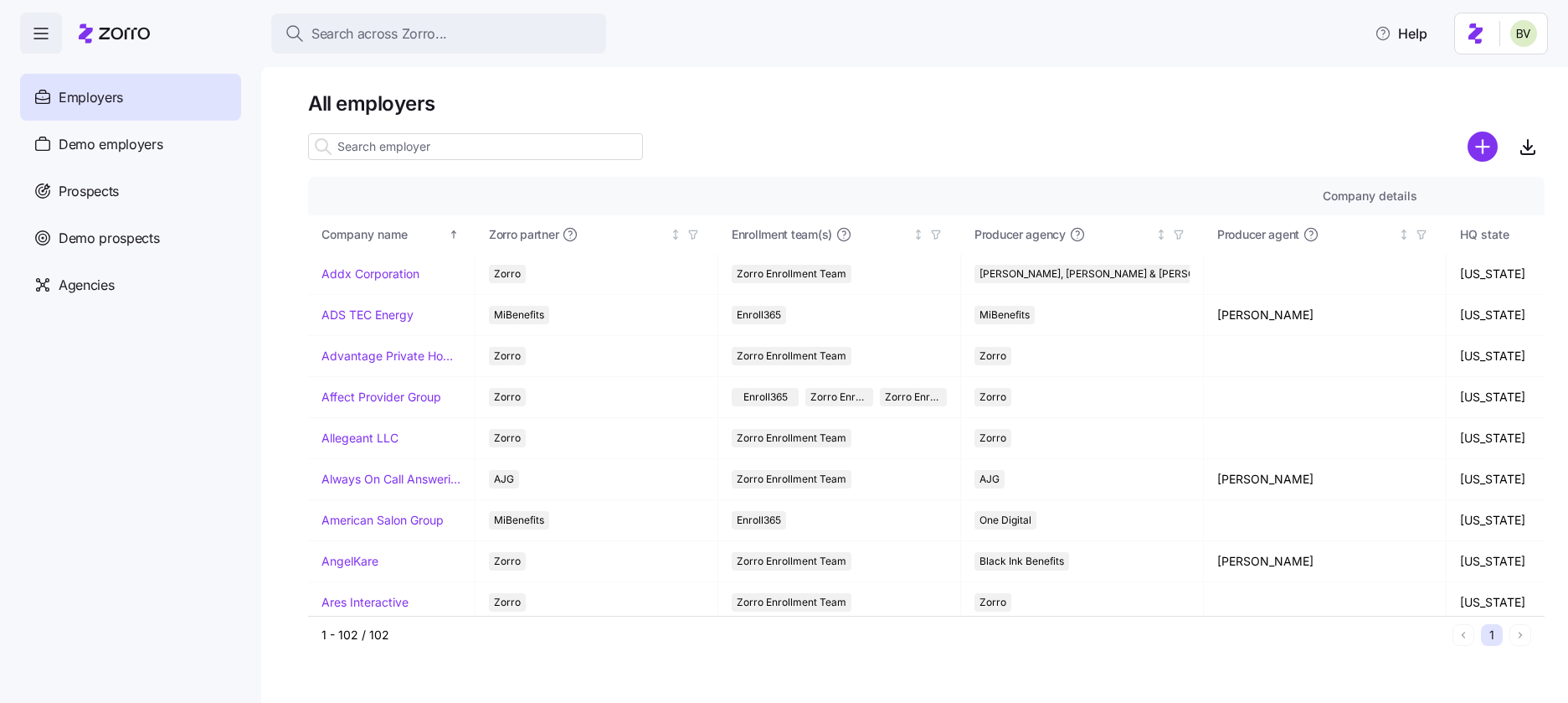
click at [451, 141] on input at bounding box center [475, 146] width 335 height 27
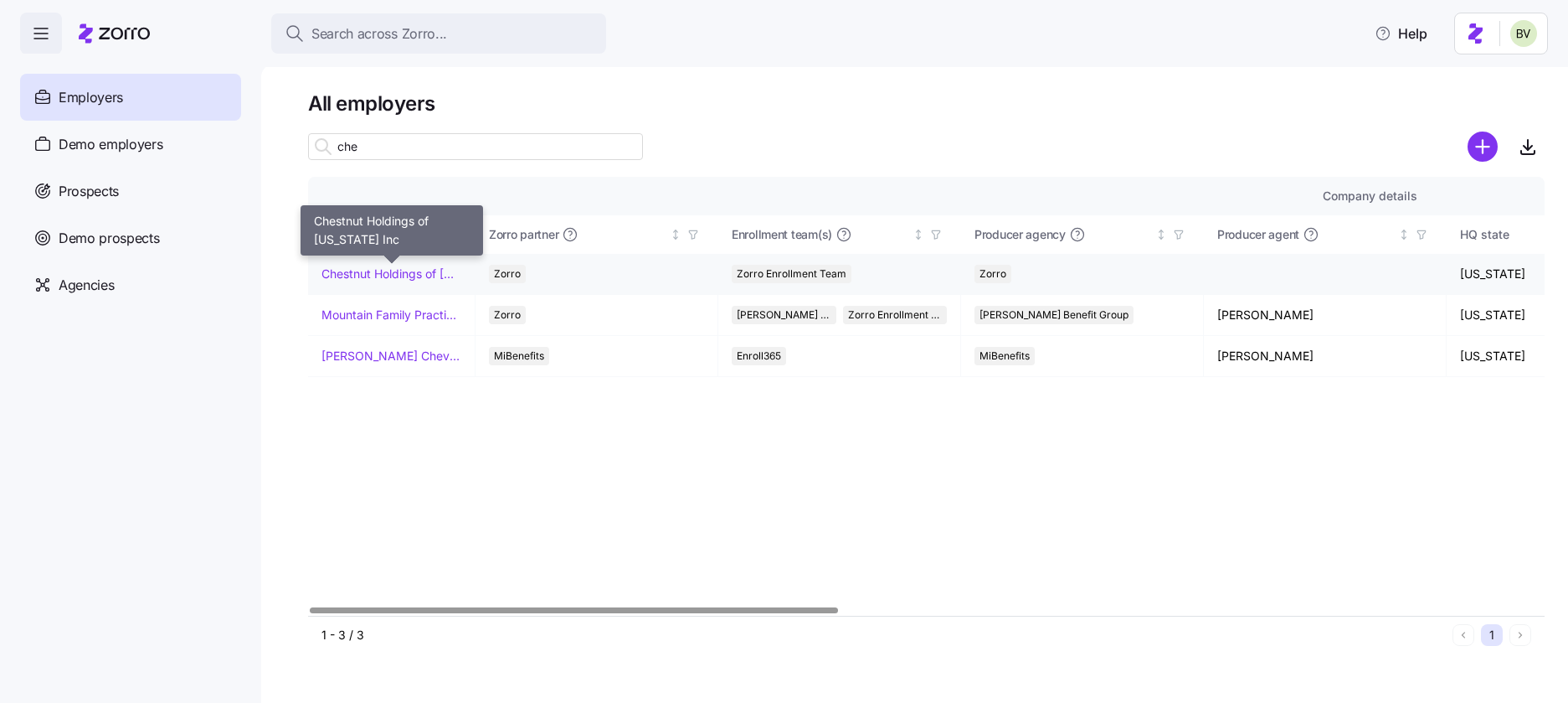
type input "che"
click at [393, 276] on link "Chestnut Holdings of [US_STATE] Inc" at bounding box center [391, 274] width 140 height 17
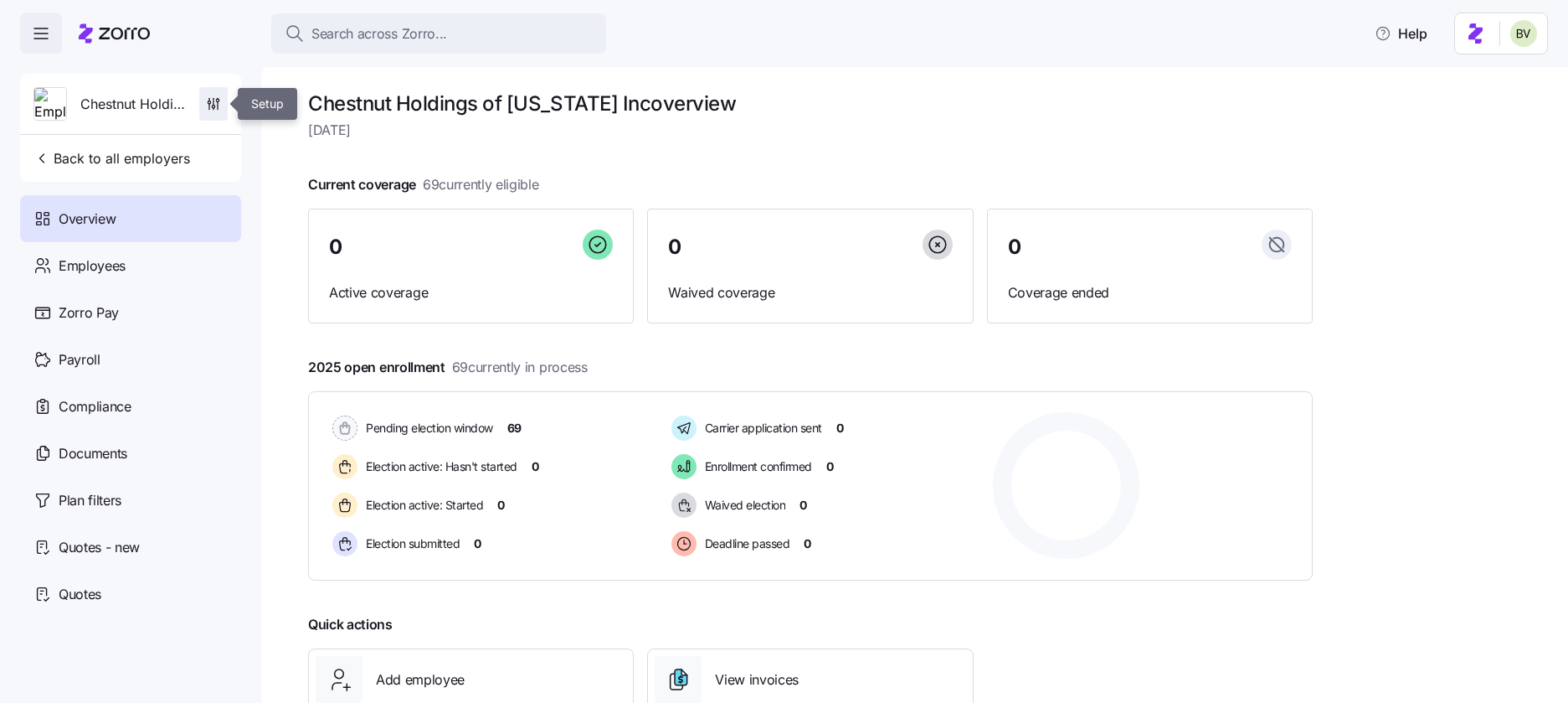
click at [220, 108] on icon "button" at bounding box center [213, 104] width 17 height 17
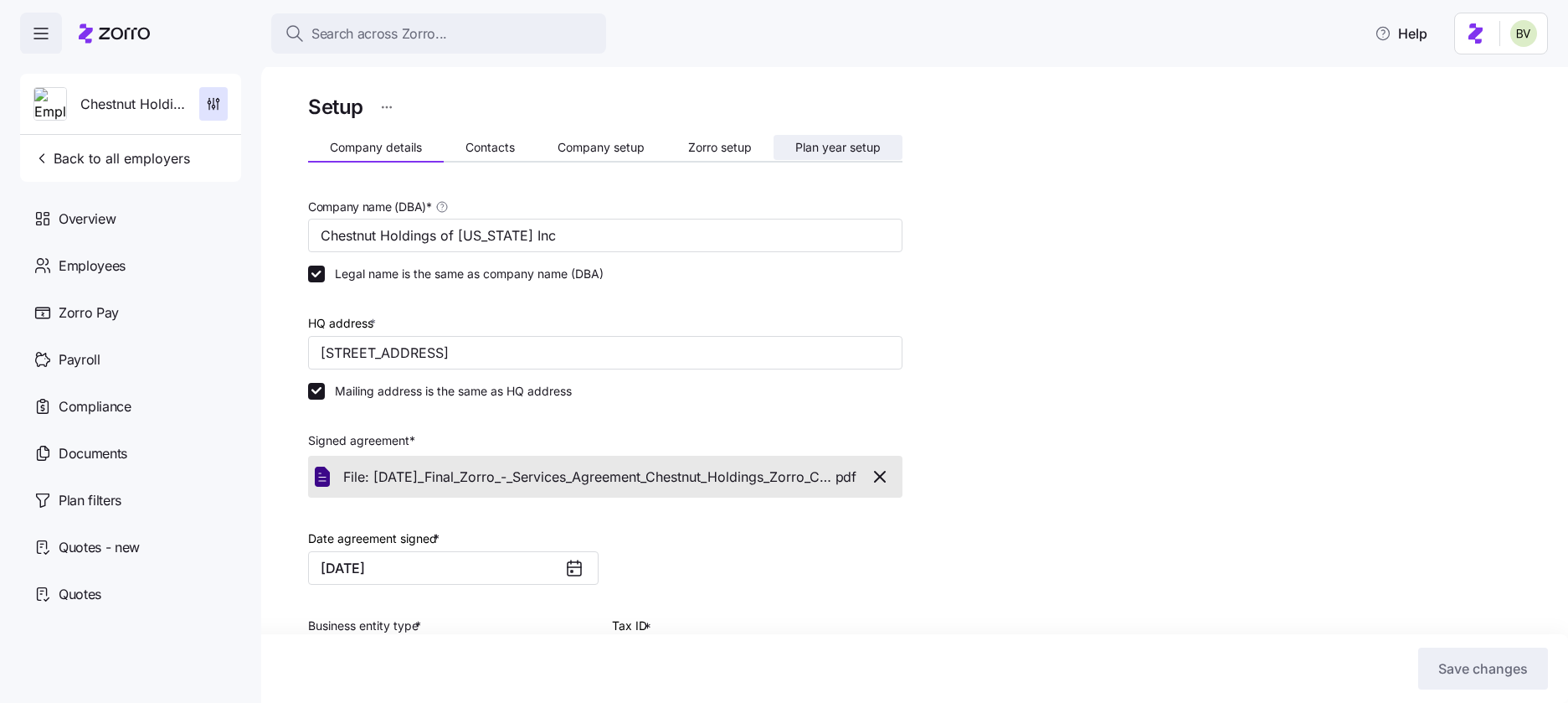
click at [809, 155] on button "Plan year setup" at bounding box center [837, 147] width 129 height 25
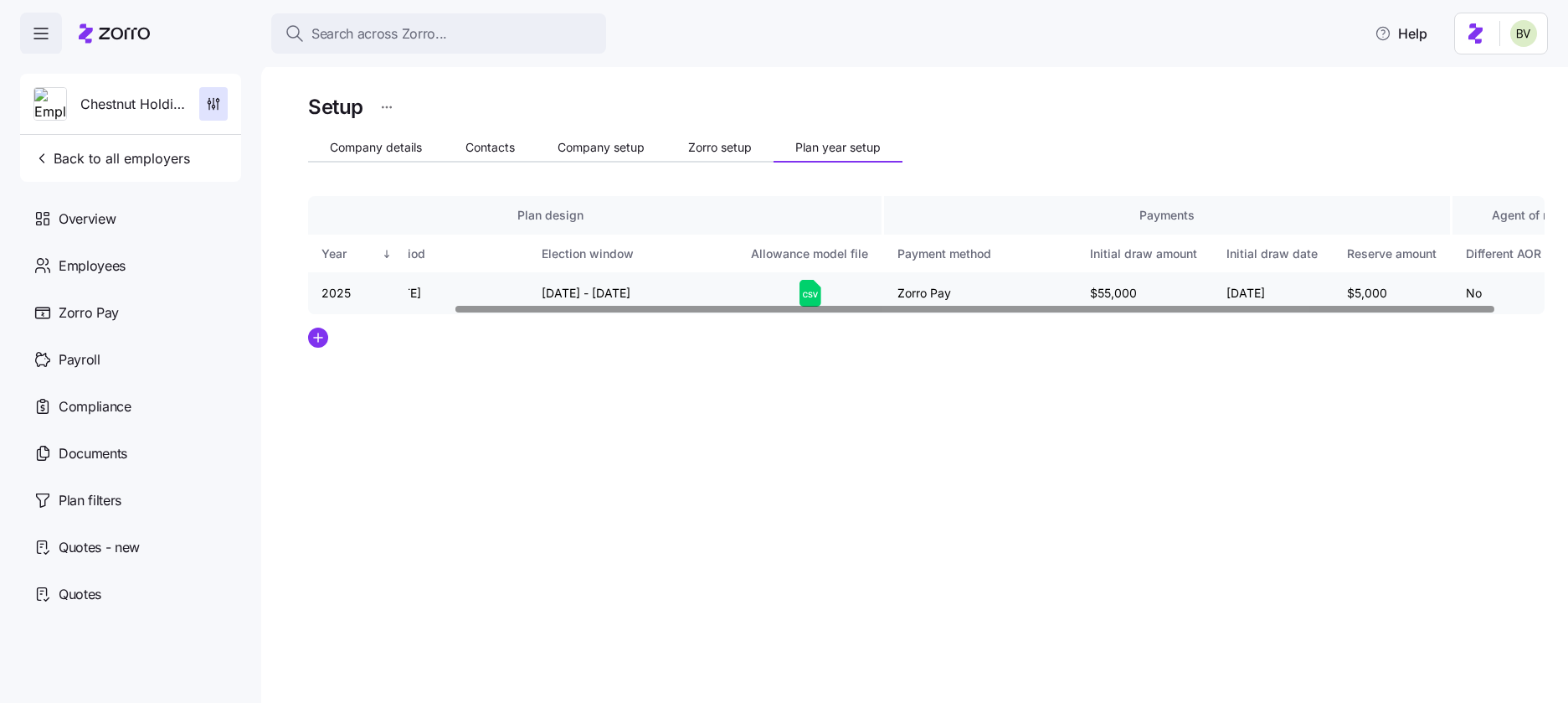
scroll to position [0, 231]
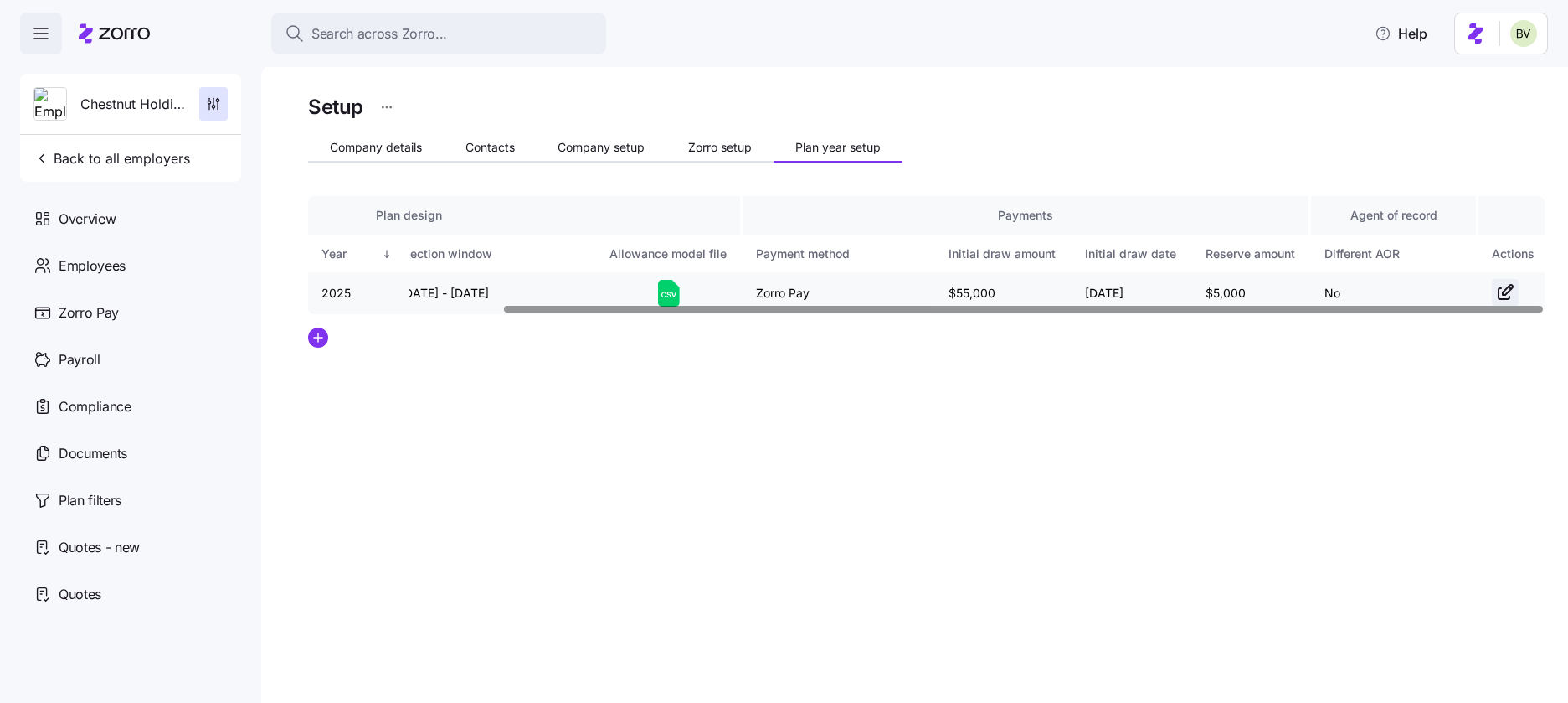
click at [1507, 292] on icon "button" at bounding box center [1505, 292] width 20 height 20
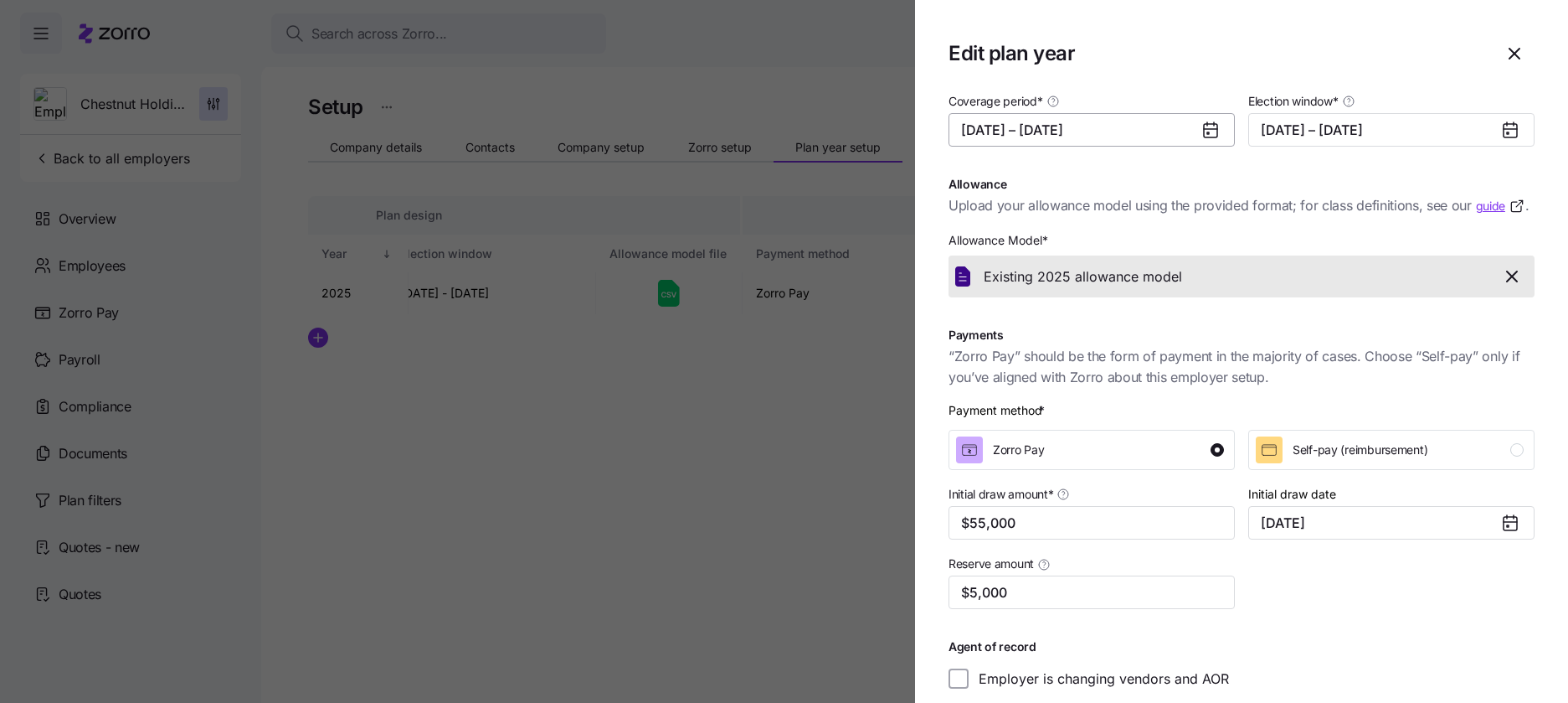
click at [1180, 125] on button "11/01/2025 – 12/31/2025" at bounding box center [1091, 129] width 286 height 33
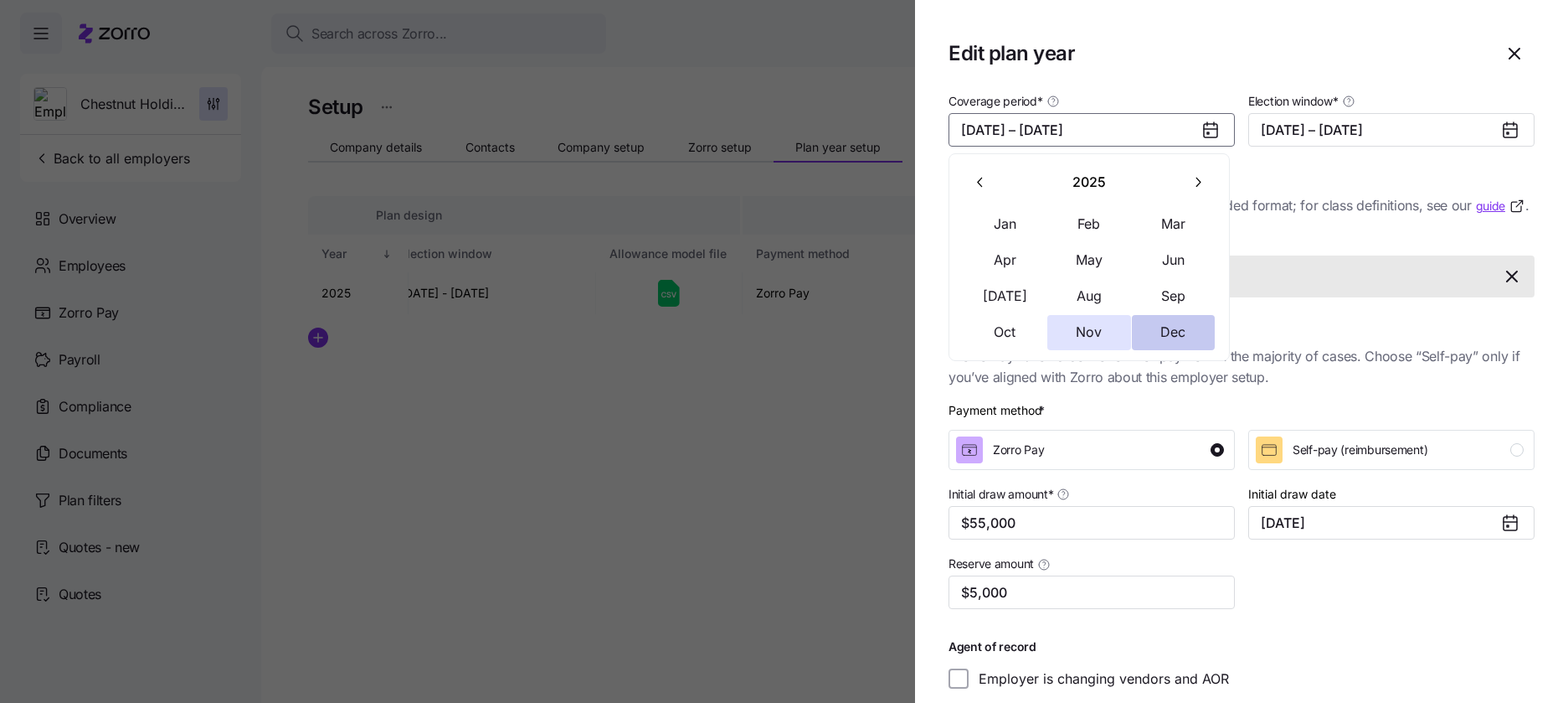
click at [1162, 347] on button "Dec" at bounding box center [1173, 332] width 84 height 35
click at [1159, 337] on button "Dec" at bounding box center [1173, 332] width 84 height 35
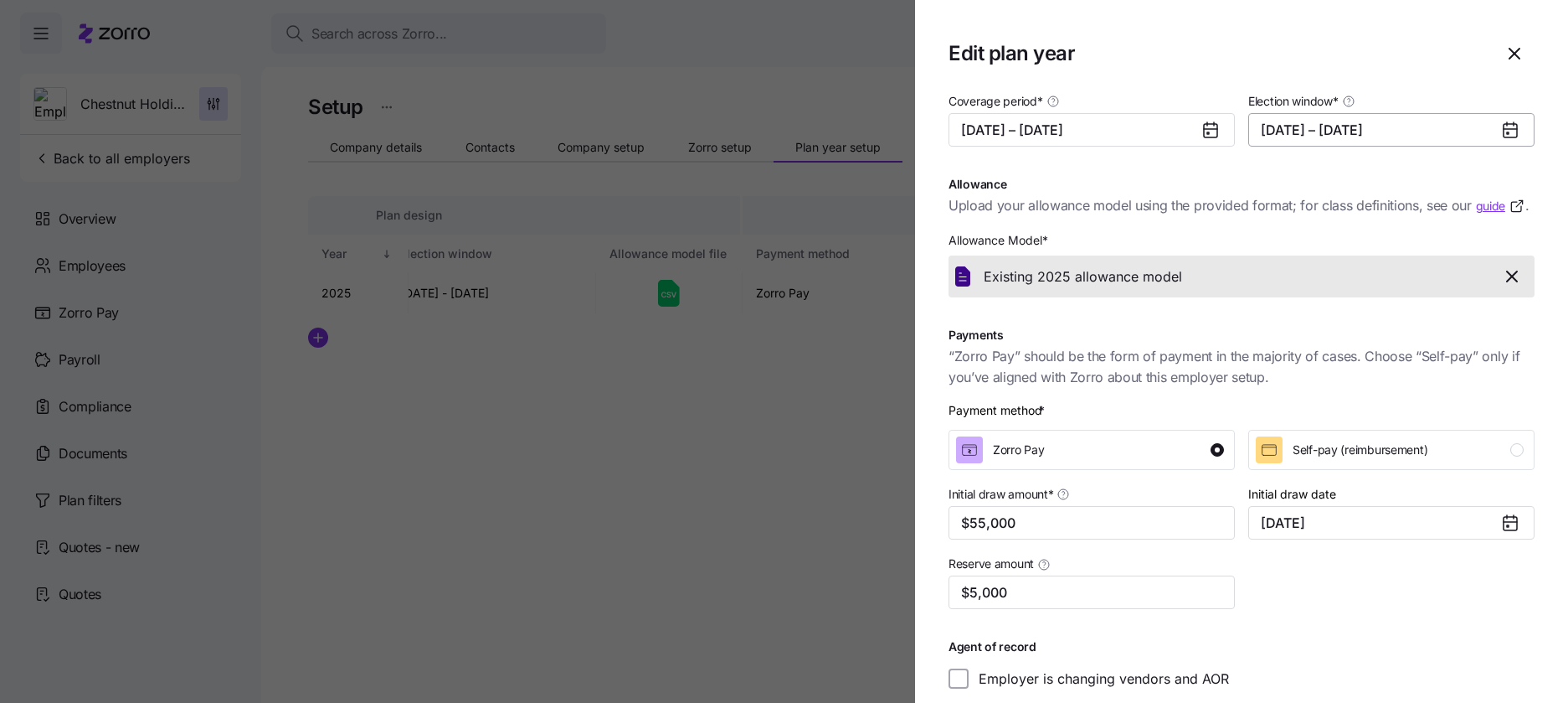
click at [1462, 128] on button "10/28/2025 – 10/31/2025" at bounding box center [1391, 129] width 286 height 33
click at [1495, 63] on span "button" at bounding box center [1514, 53] width 39 height 39
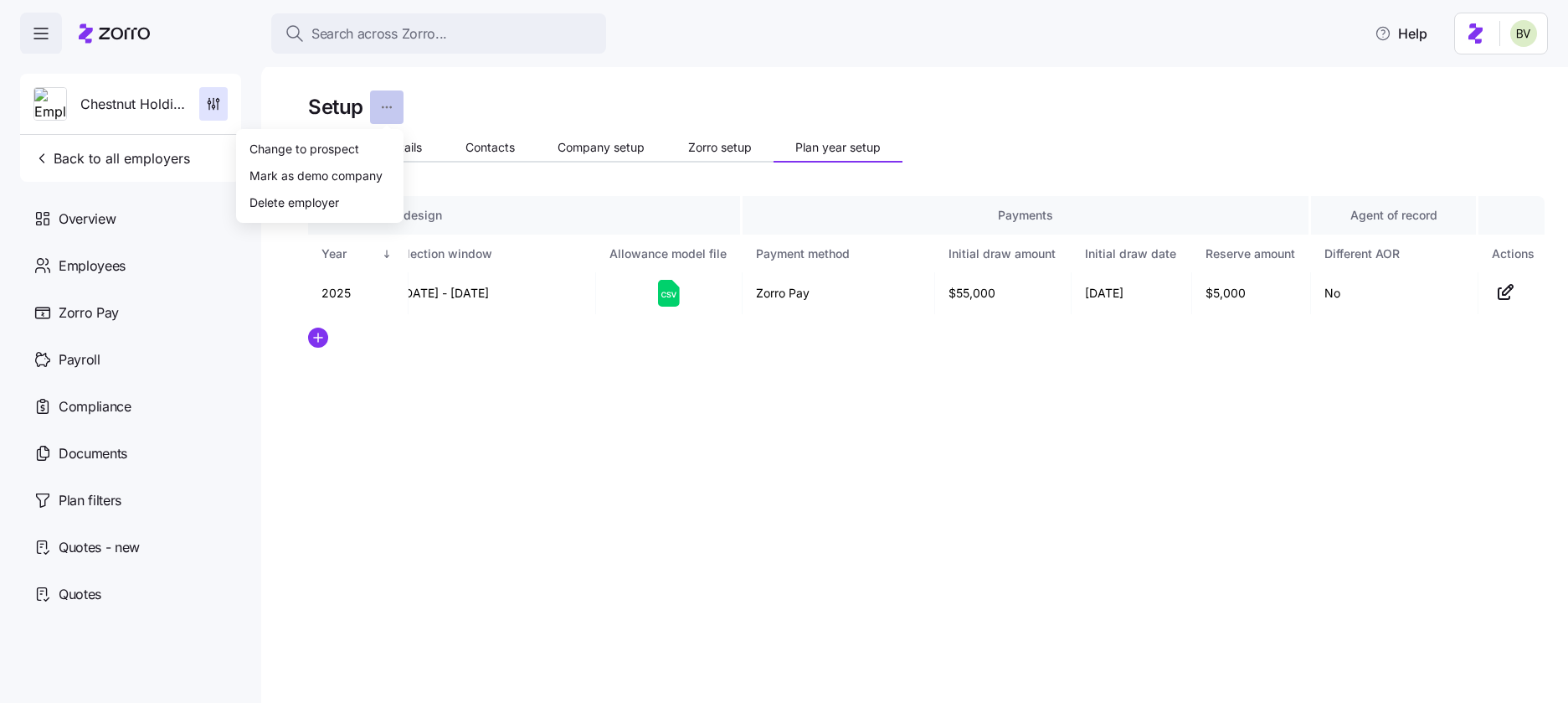
click at [380, 108] on html "Search across Zorro... Help Chestnut Holdings of New York Inc Back to all emplo…" at bounding box center [784, 346] width 1568 height 692
click at [541, 97] on html "Search across Zorro... Help Chestnut Holdings of New York Inc Back to all emplo…" at bounding box center [784, 346] width 1568 height 692
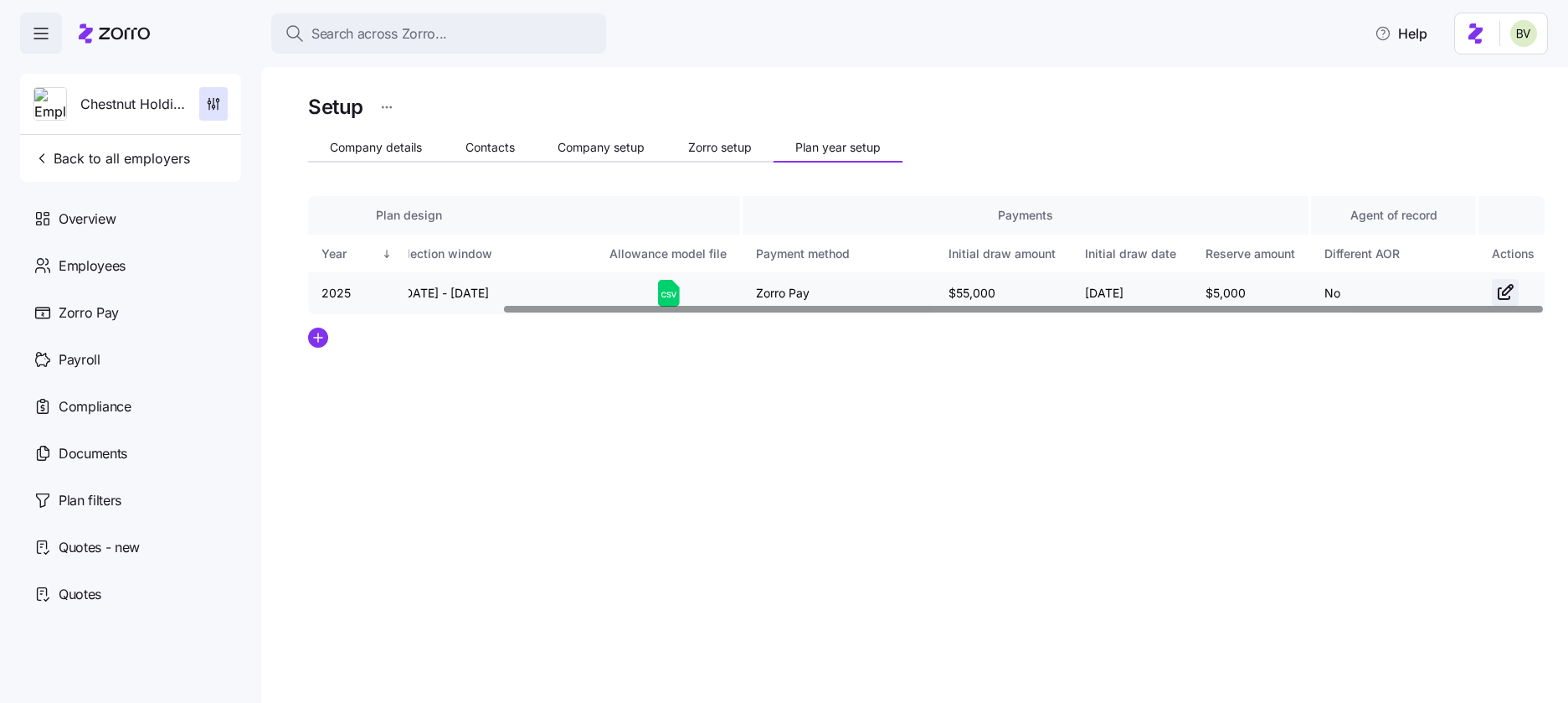
click at [1507, 297] on icon "button" at bounding box center [1505, 292] width 20 height 20
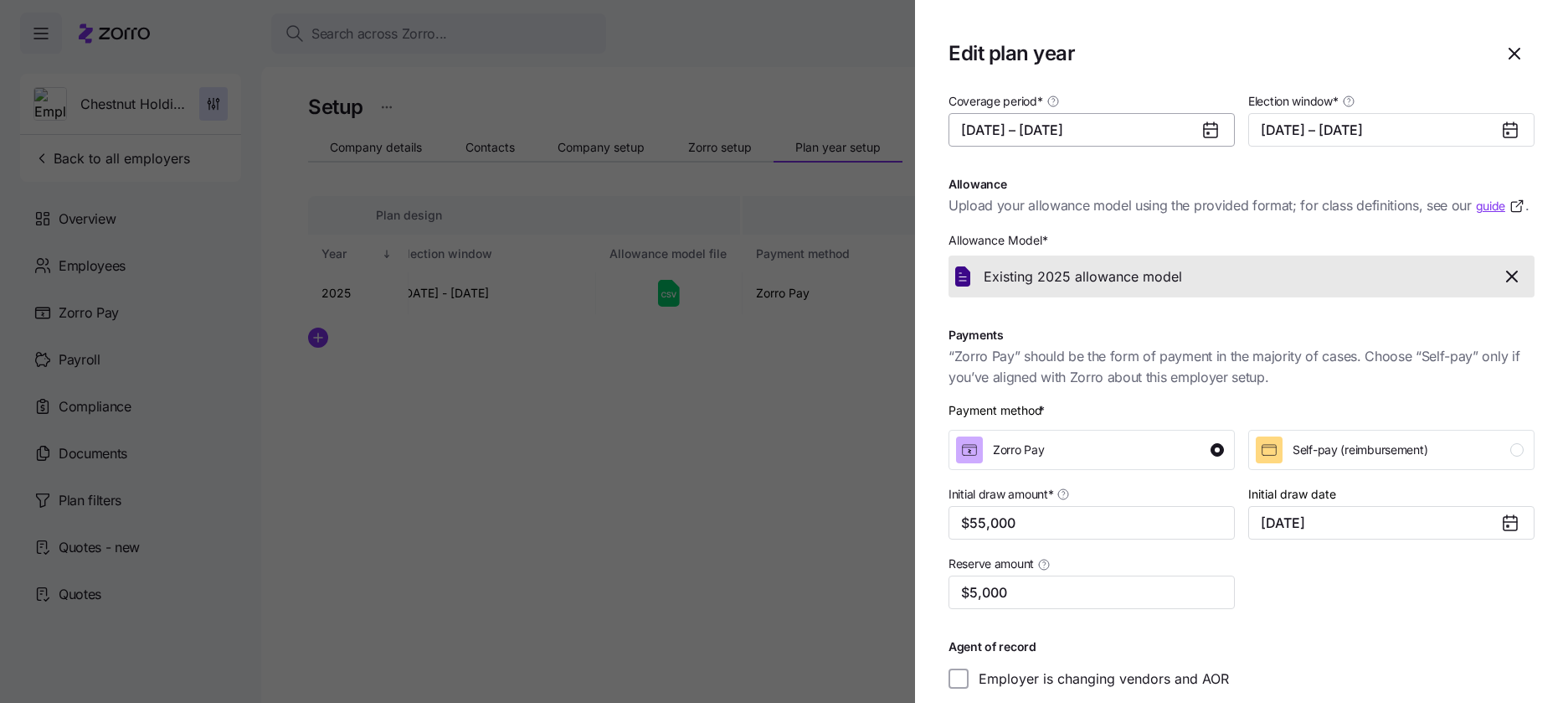
click at [1172, 128] on button "11/01/2025 – 12/31/2025" at bounding box center [1091, 129] width 286 height 33
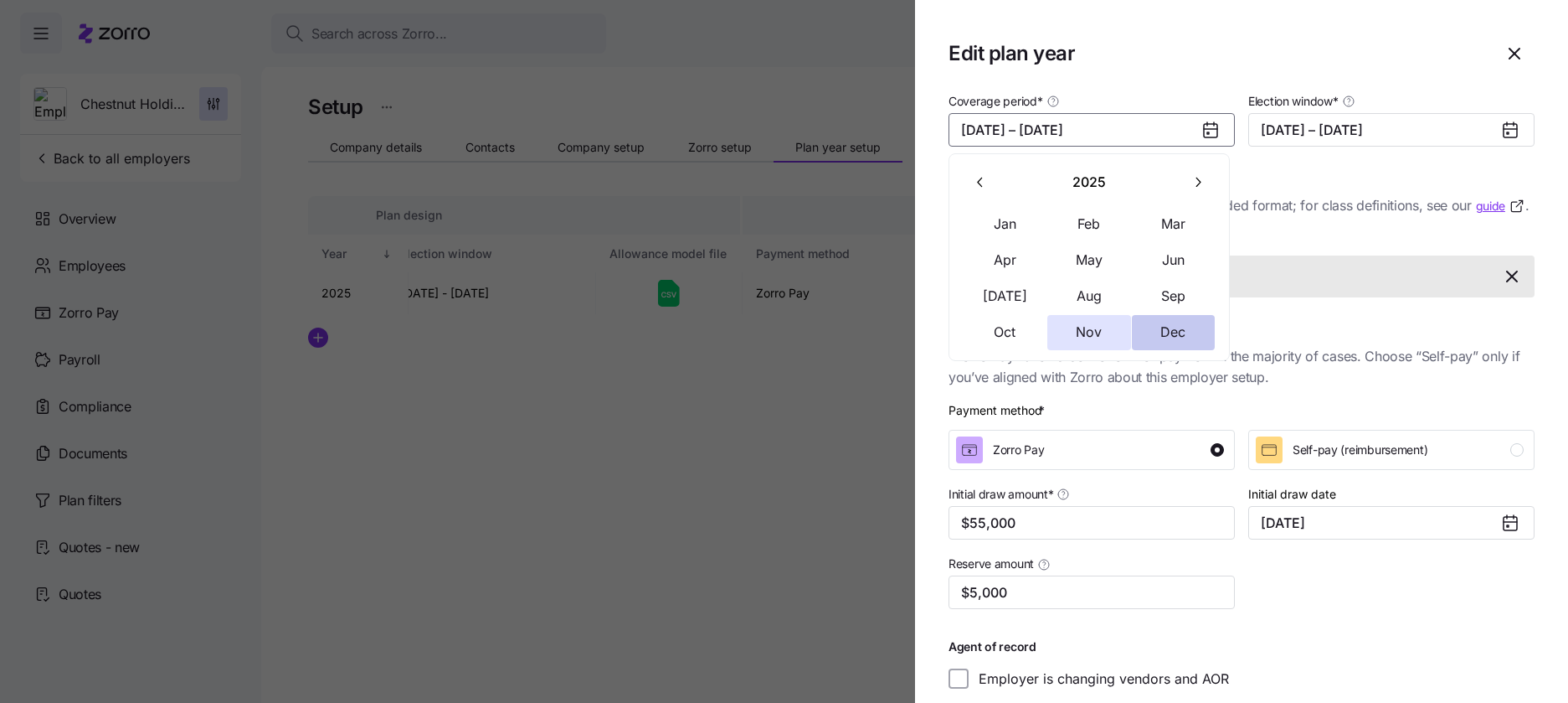
click at [1163, 322] on button "Dec" at bounding box center [1173, 332] width 84 height 35
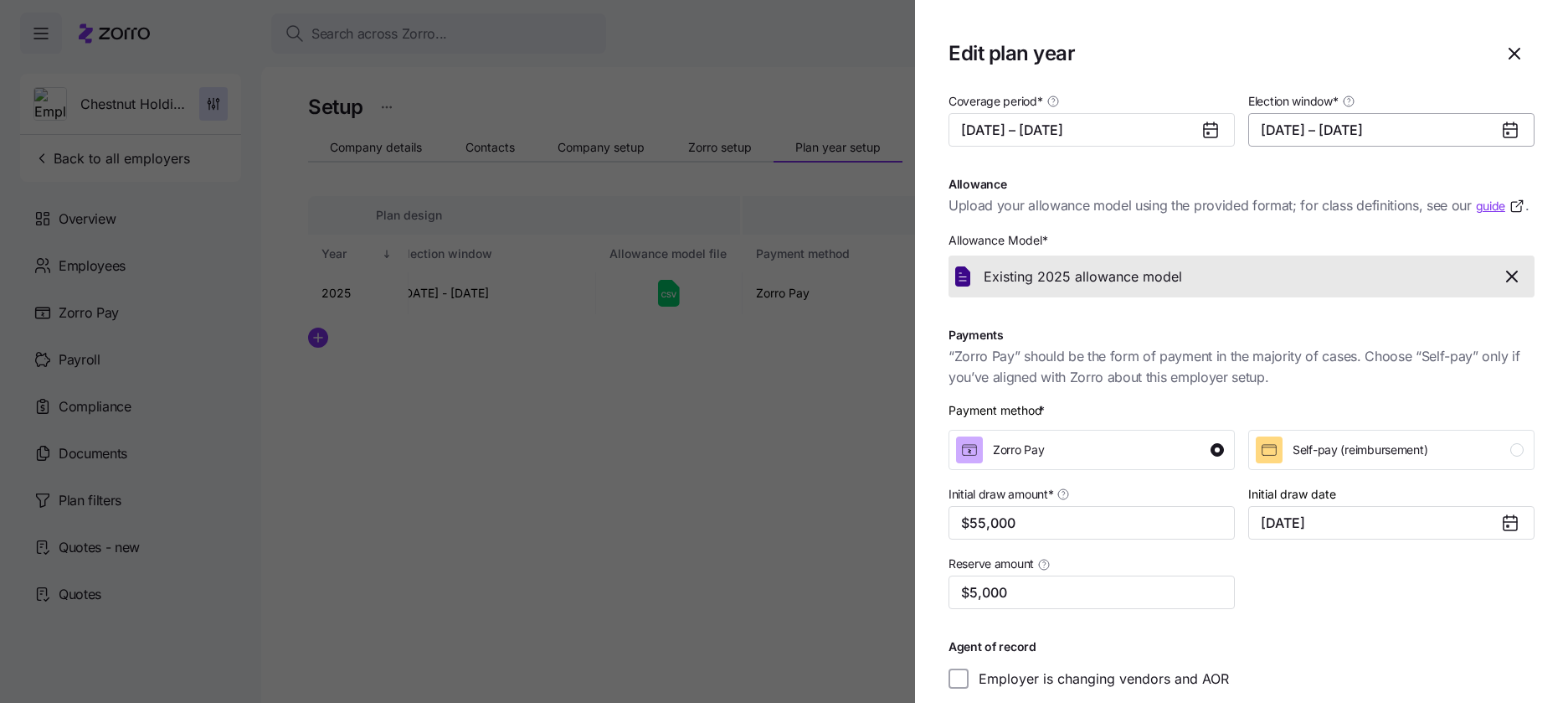
click at [1315, 135] on button "10/28/2025 – 10/31/2025" at bounding box center [1391, 129] width 286 height 33
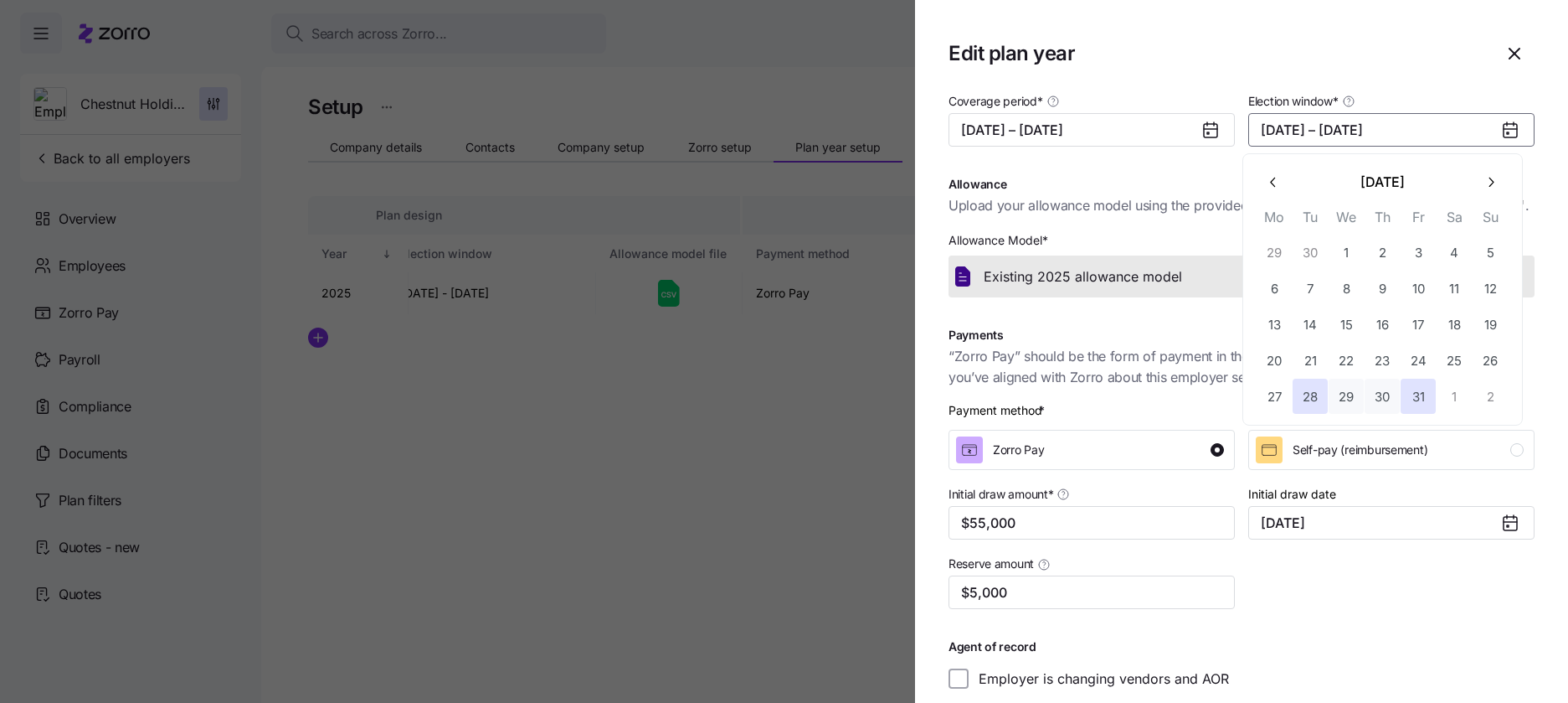
click at [1370, 51] on h1 "Edit plan year" at bounding box center [1218, 52] width 539 height 26
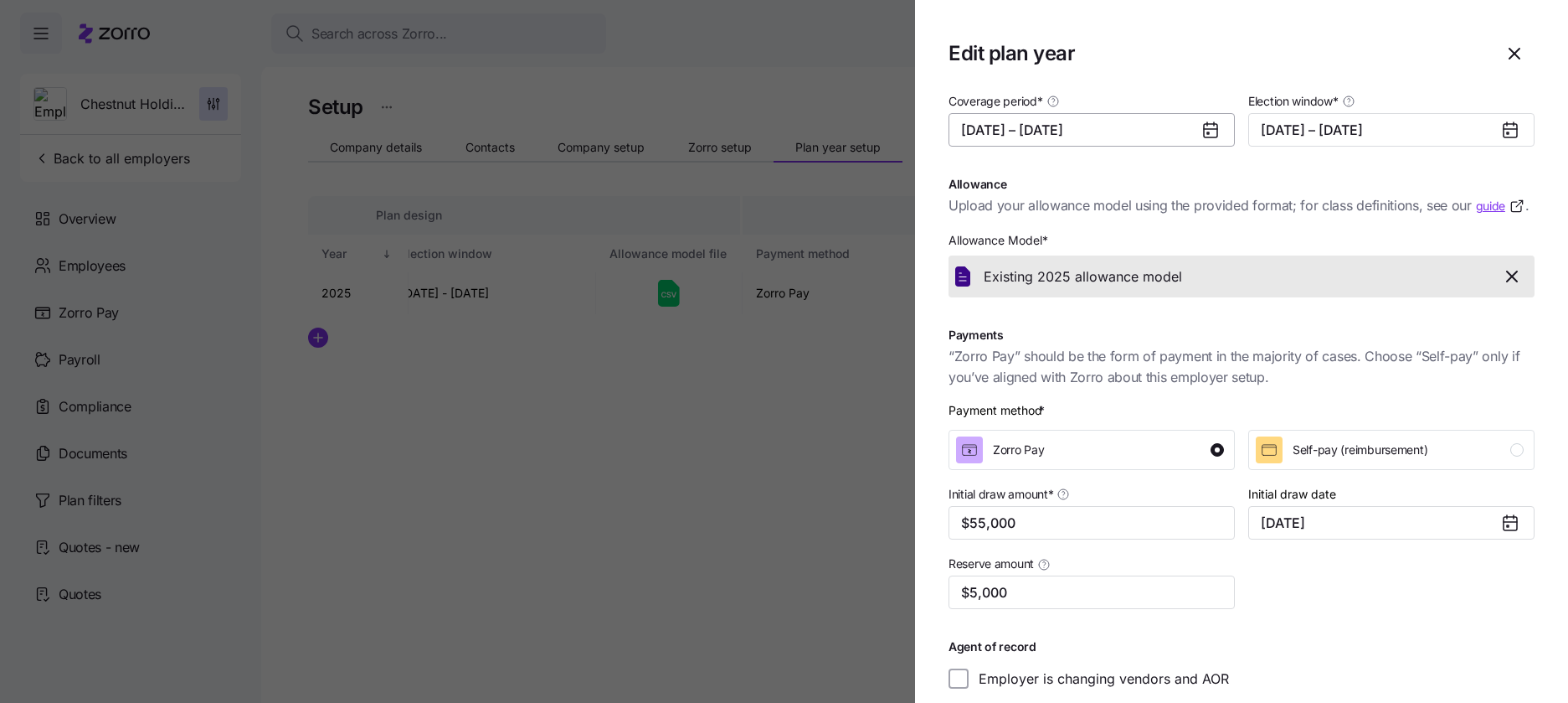
click at [1189, 131] on button "12/01/2025 – 12/31/2025" at bounding box center [1091, 129] width 286 height 33
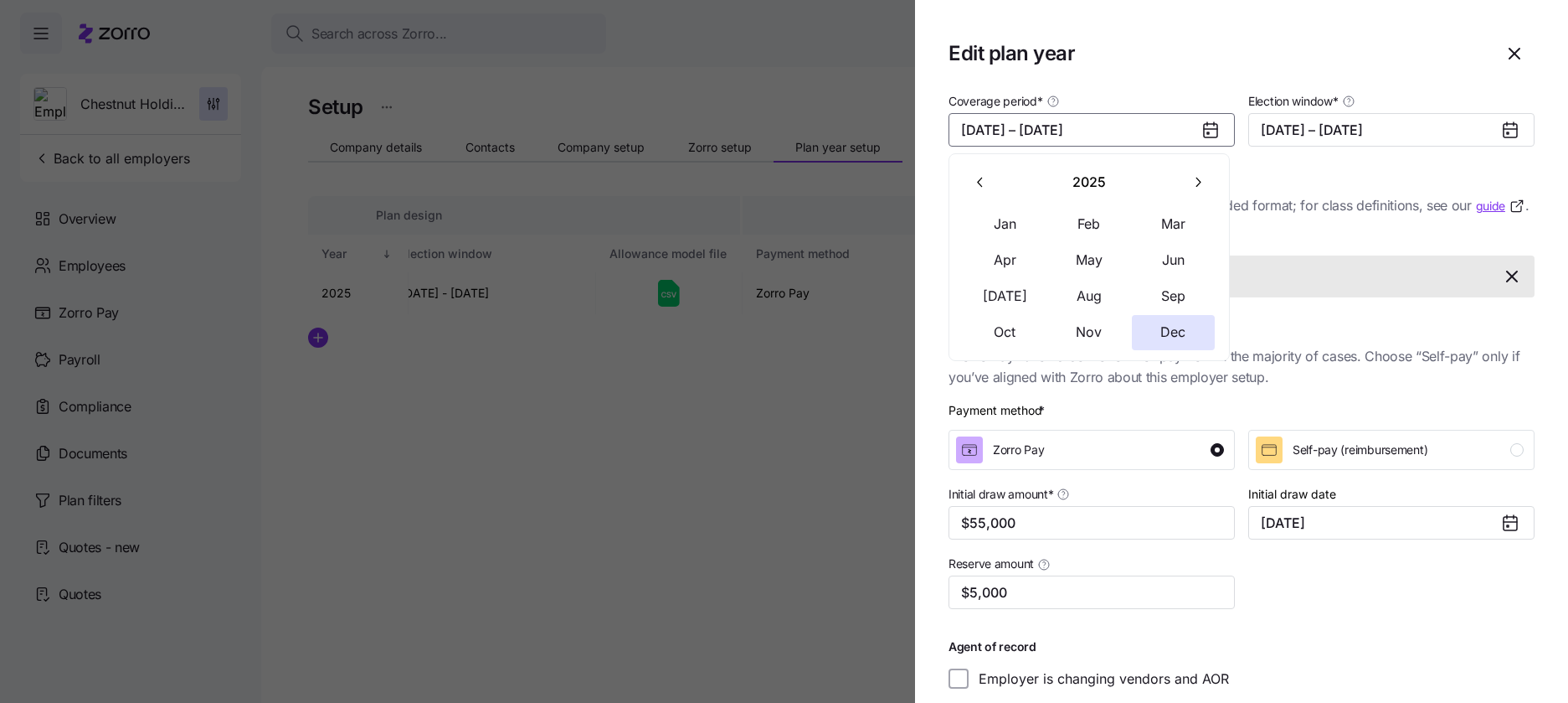
click at [1199, 174] on icon "button" at bounding box center [1198, 183] width 16 height 16
click at [1013, 225] on button "Jan" at bounding box center [1005, 224] width 84 height 35
click at [1168, 319] on button "Dec" at bounding box center [1173, 332] width 84 height 35
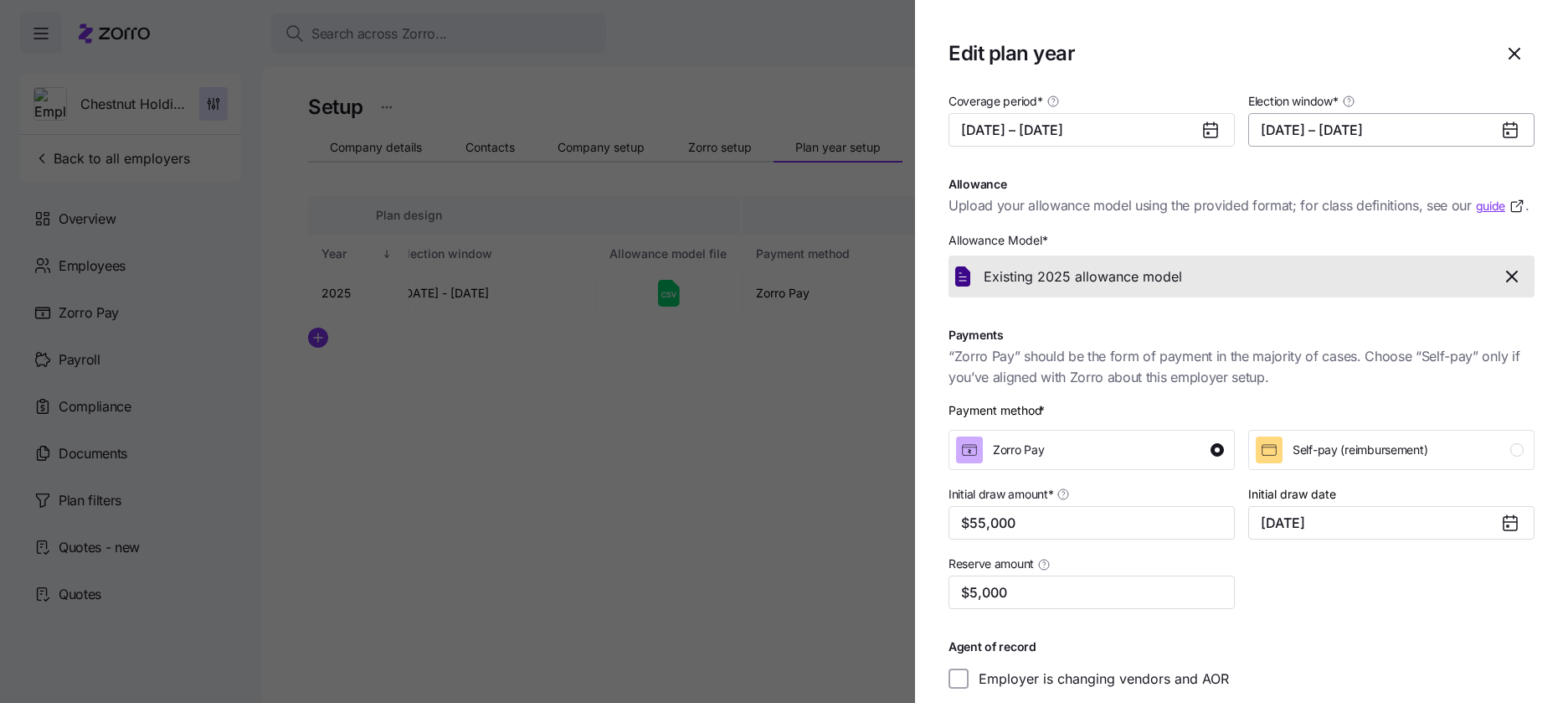
click at [1291, 142] on button "10/28/2025 – 10/31/2025" at bounding box center [1391, 129] width 286 height 33
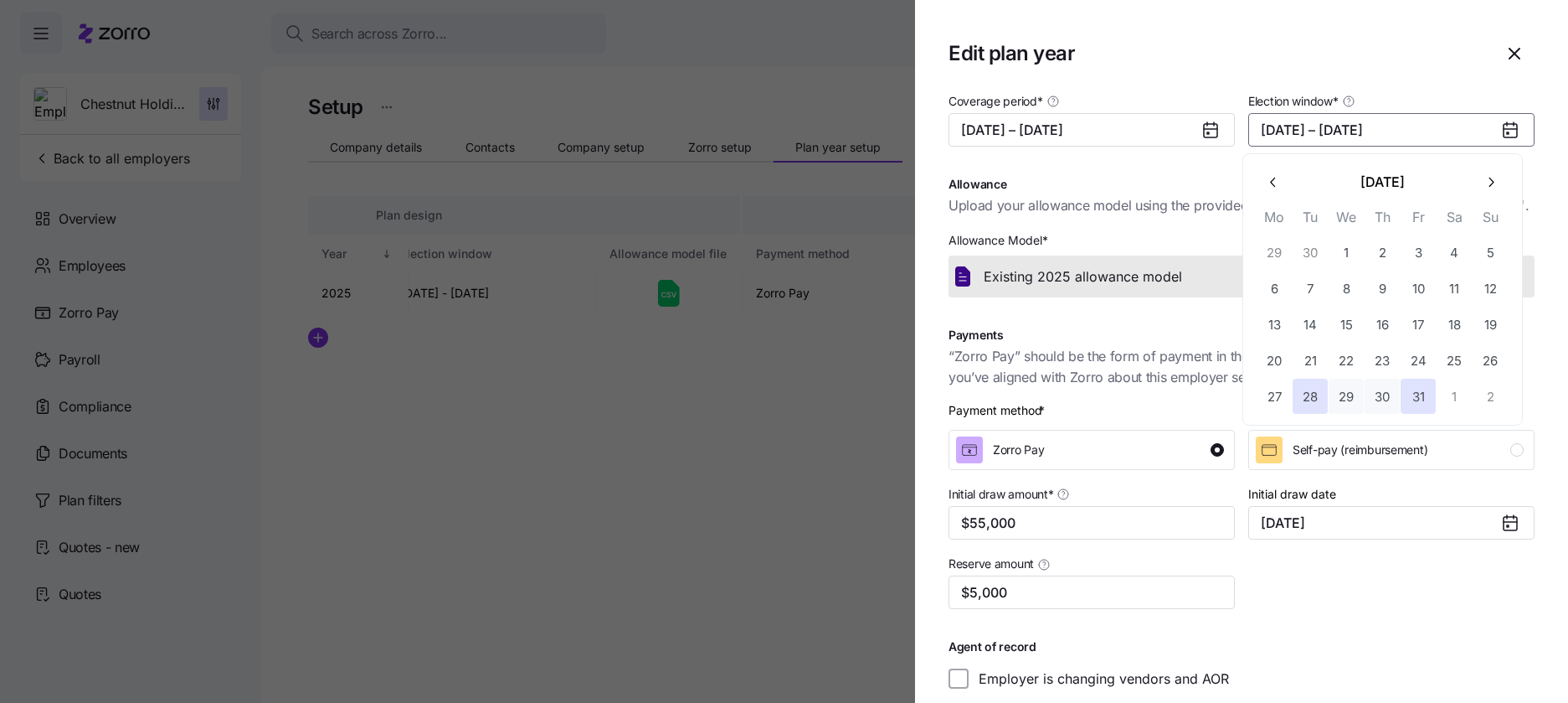
click at [1489, 190] on button "button" at bounding box center [1490, 182] width 35 height 35
click at [1309, 296] on button "4" at bounding box center [1310, 287] width 35 height 35
click at [1283, 319] on button "10" at bounding box center [1274, 323] width 35 height 35
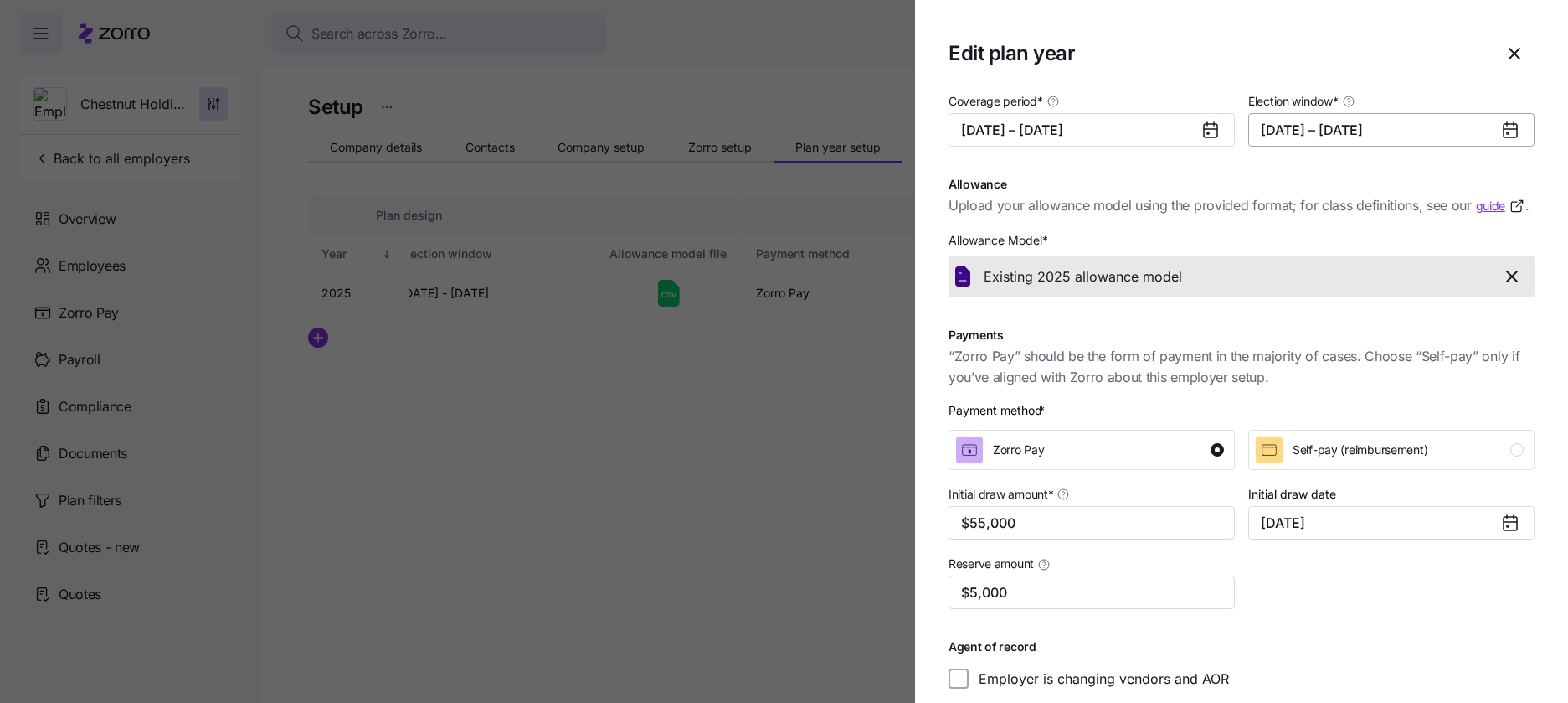
click at [1353, 130] on button "11/04/2025 – 11/10/2025" at bounding box center [1391, 129] width 286 height 33
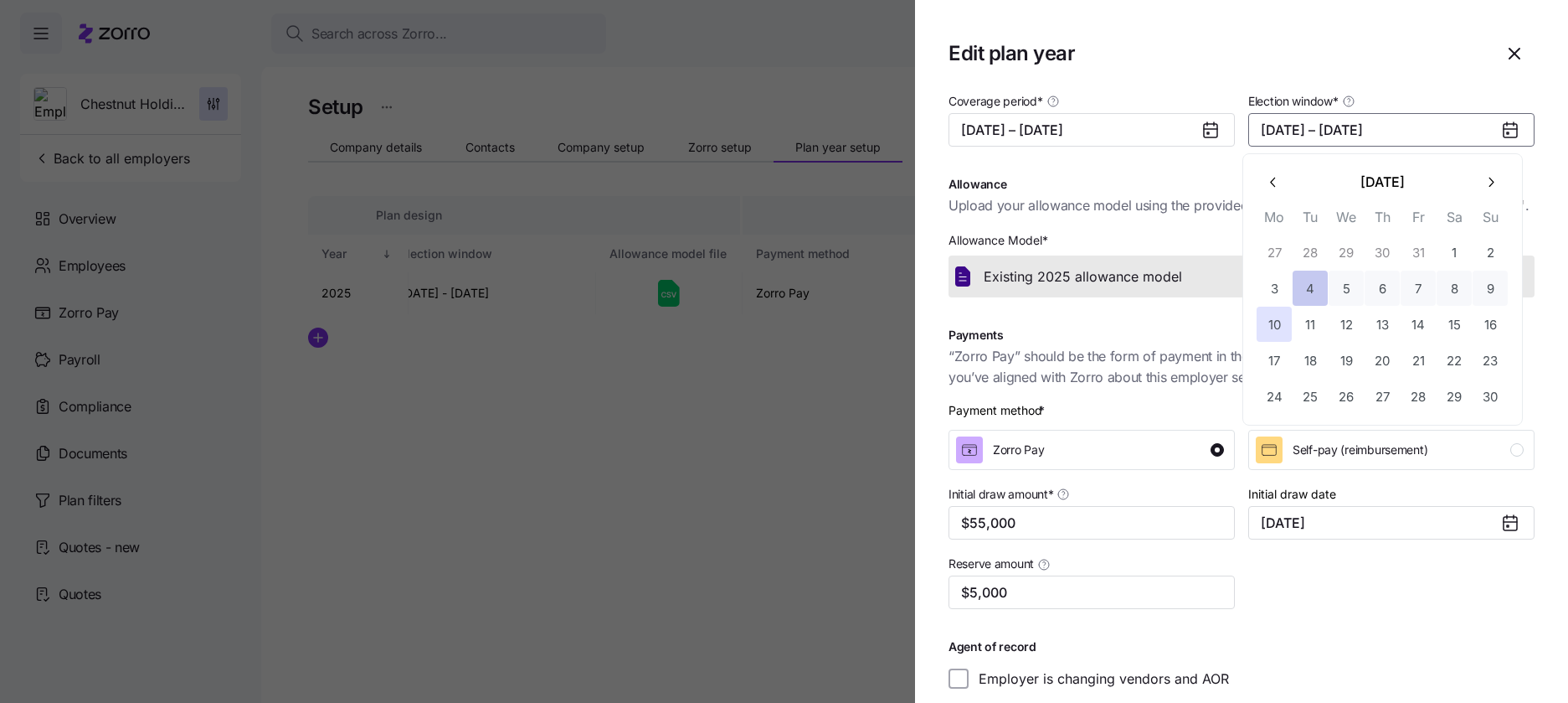
click at [1314, 290] on button "4" at bounding box center [1310, 287] width 35 height 35
click at [1271, 299] on button "3" at bounding box center [1274, 287] width 35 height 35
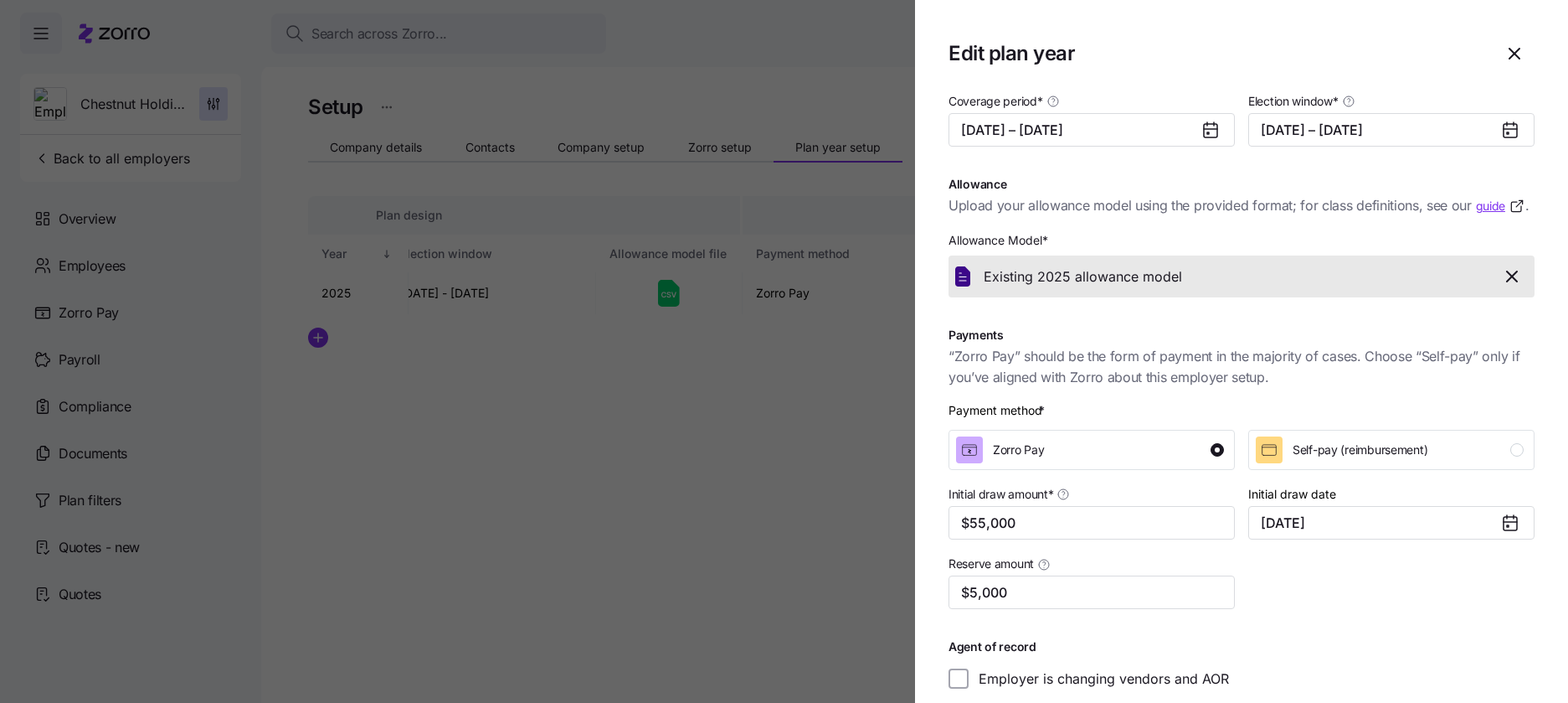
click at [1503, 132] on icon at bounding box center [1509, 130] width 14 height 14
click at [1467, 121] on button "11/03/2025 – 11/04/2025" at bounding box center [1391, 129] width 286 height 33
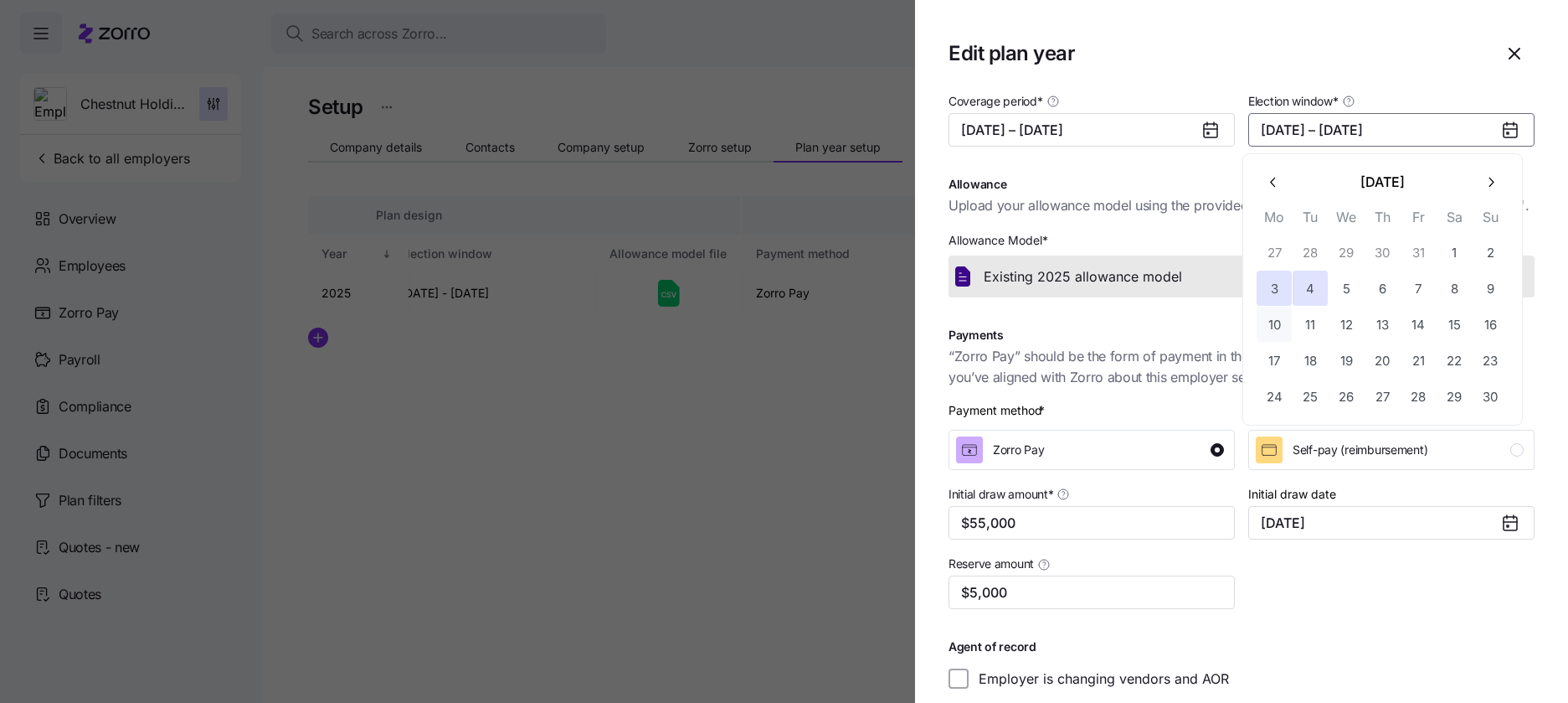
click at [1285, 325] on button "10" at bounding box center [1274, 323] width 35 height 35
click at [1481, 332] on button "16" at bounding box center [1489, 323] width 35 height 35
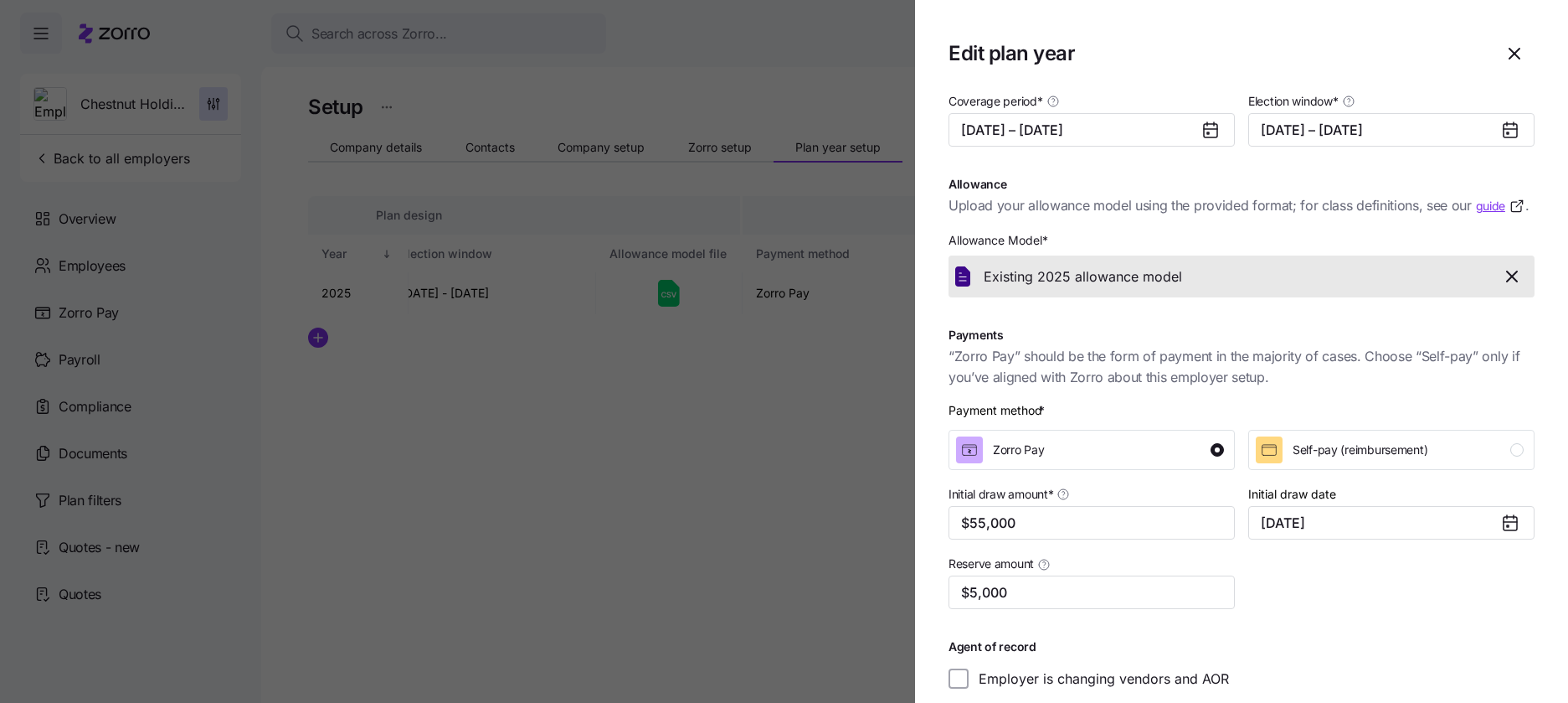
click at [1360, 81] on section "Edit plan year Coverage period * 01/01/2026 – 12/31/2026 Election window * 11/1…" at bounding box center [1241, 352] width 653 height 703
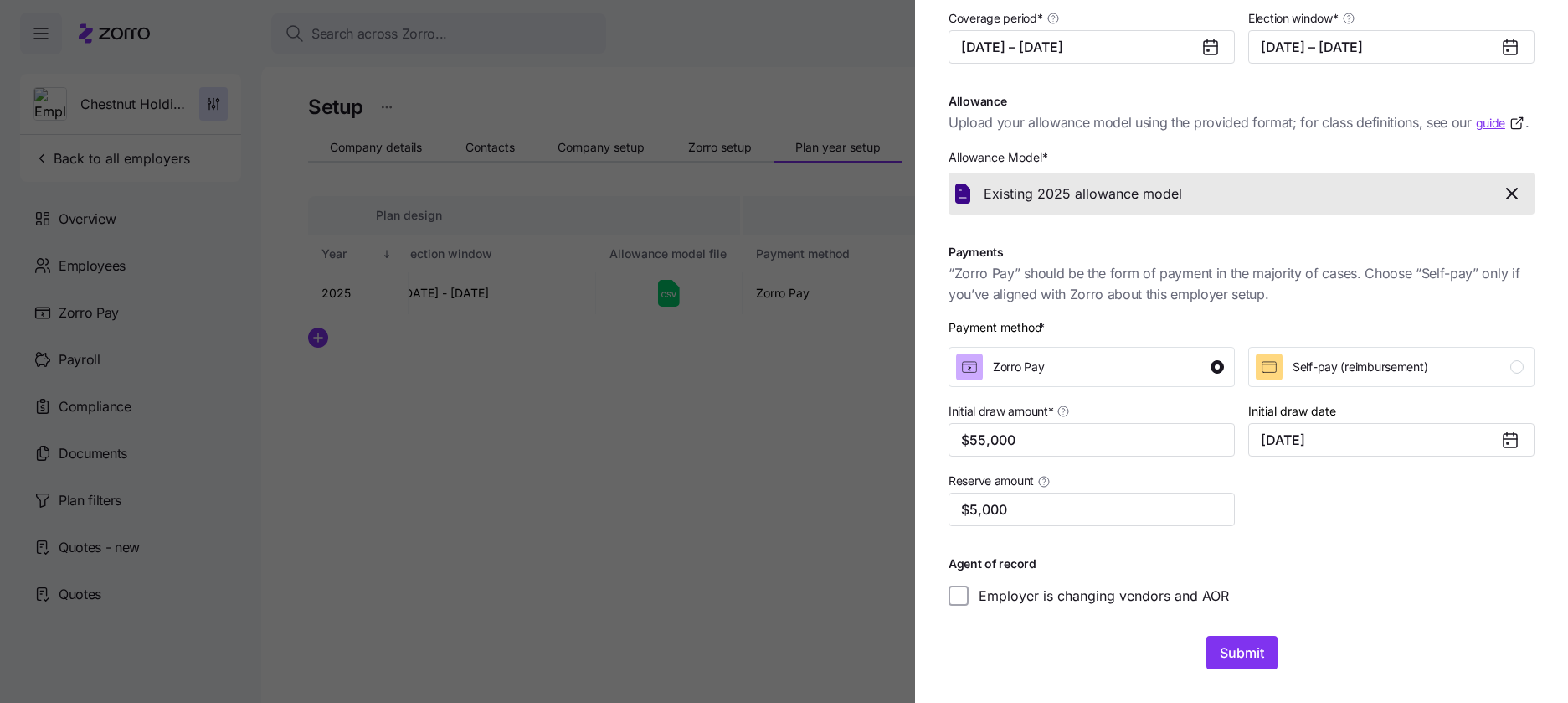
scroll to position [103, 0]
click at [1227, 650] on span "Submit" at bounding box center [1241, 652] width 44 height 20
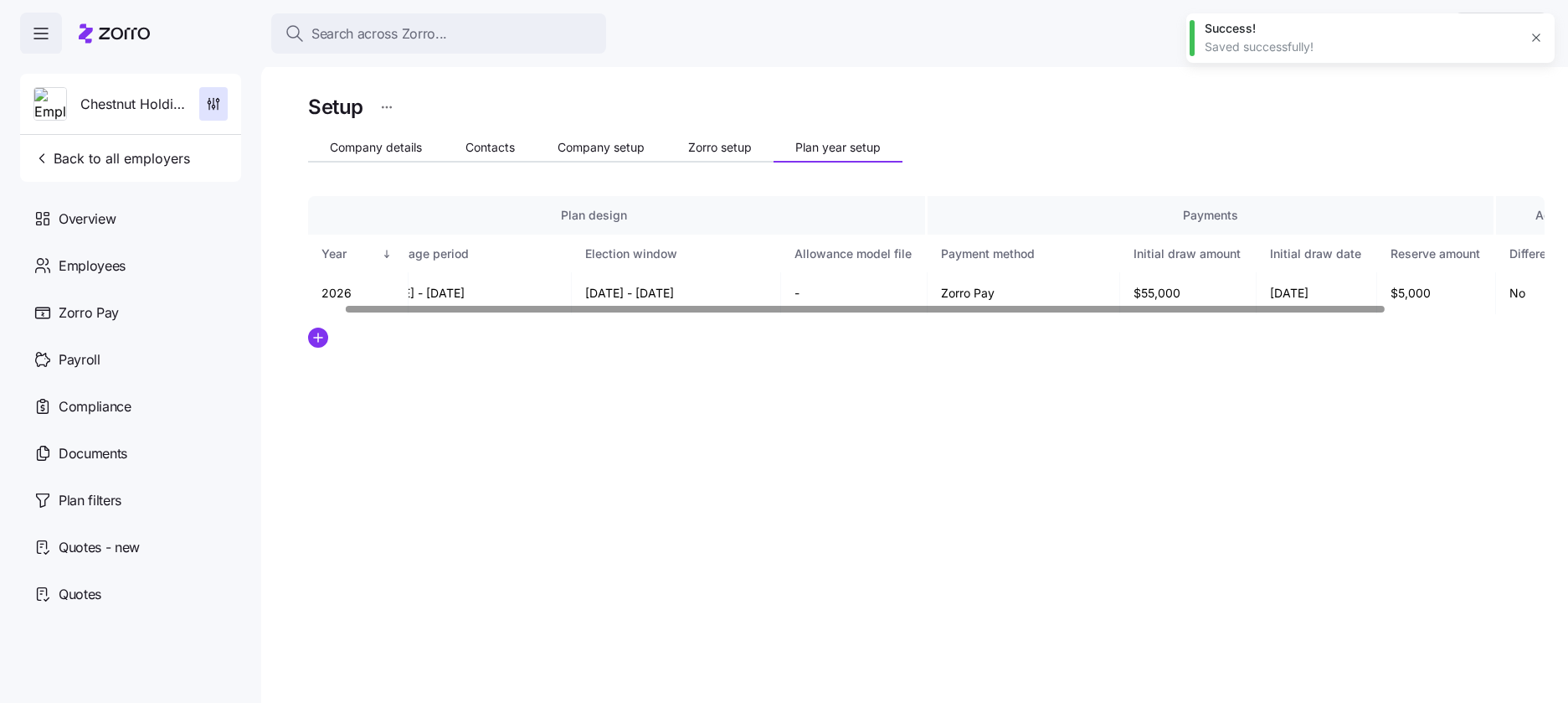
scroll to position [0, 0]
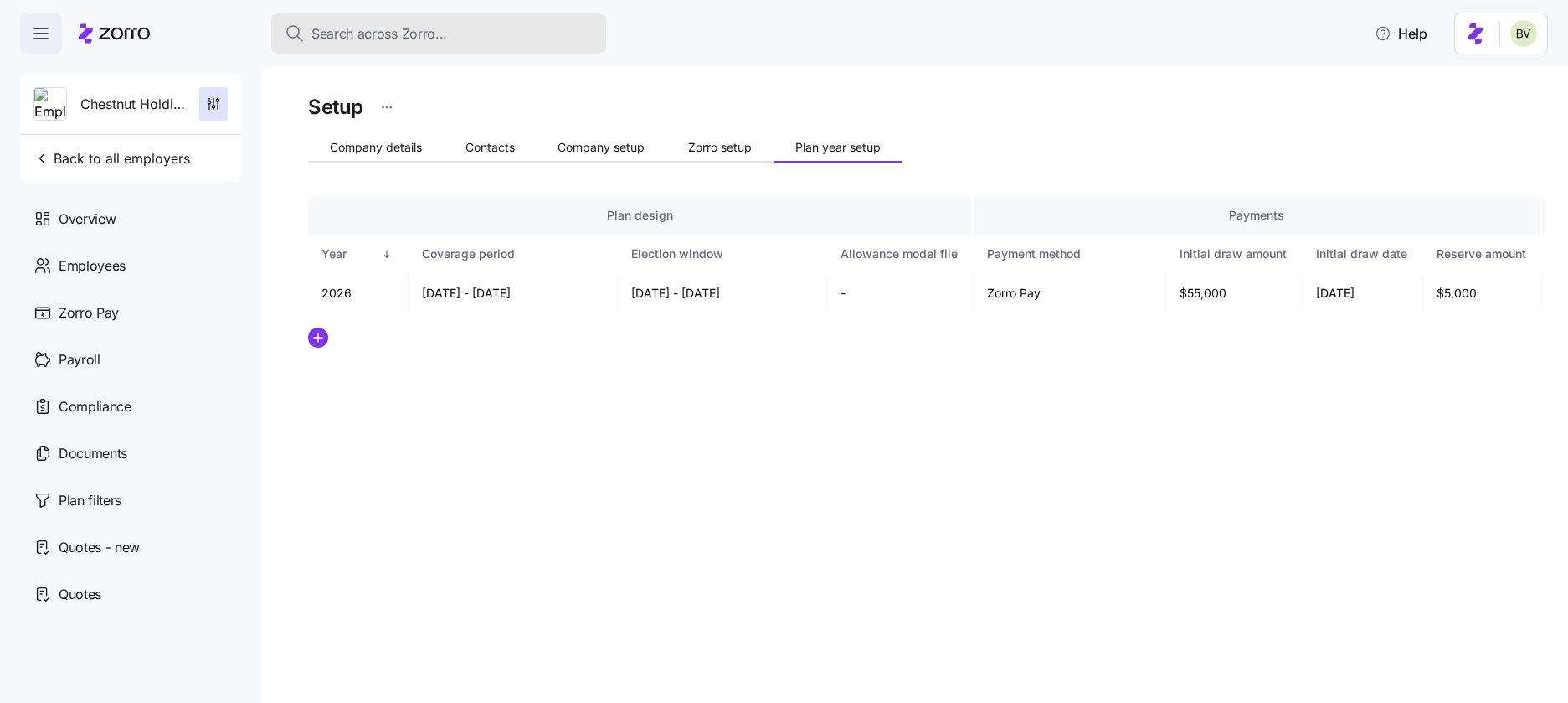
click at [387, 44] on button "Search across Zorro..." at bounding box center [438, 33] width 335 height 40
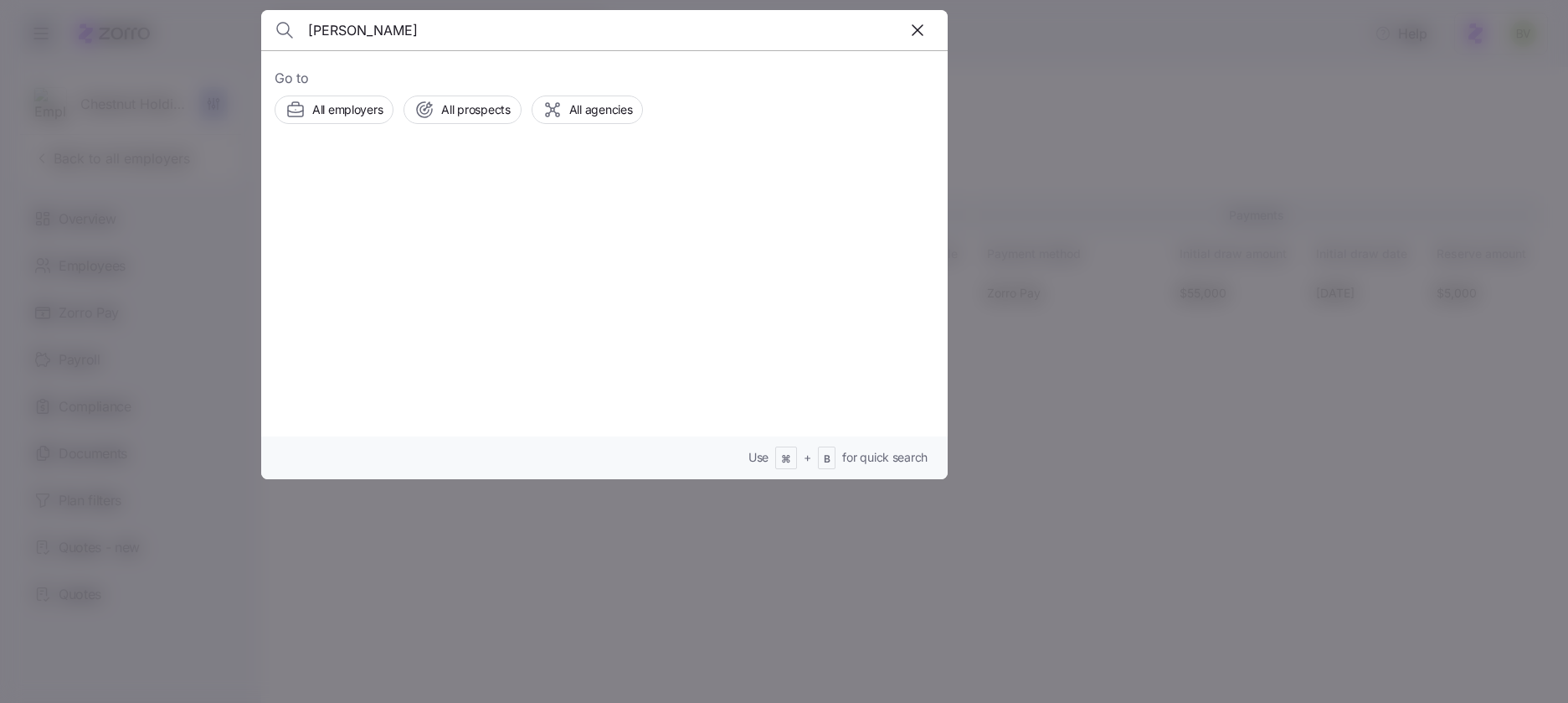
type input "Brett Sheffield"
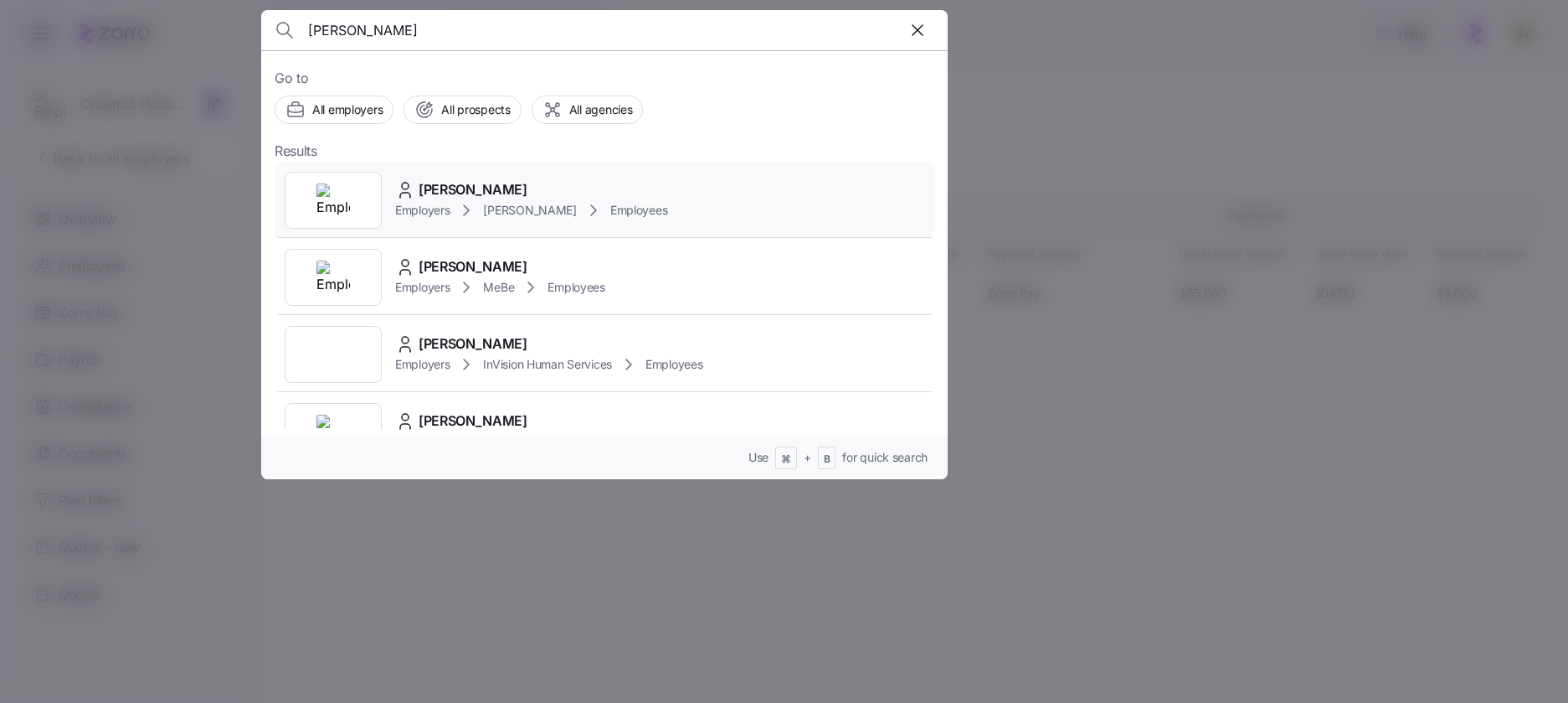
click at [352, 188] on div at bounding box center [333, 200] width 98 height 57
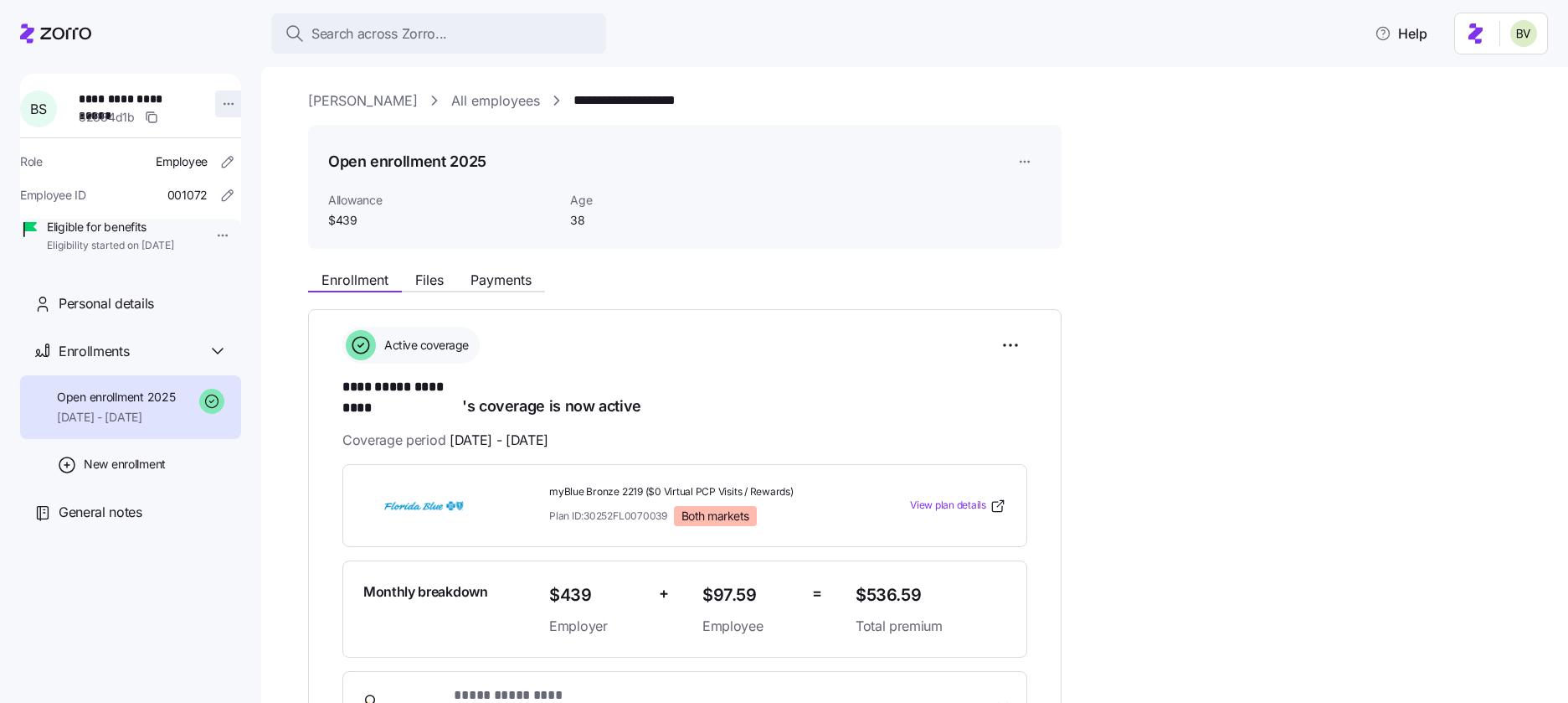
click at [211, 102] on html "**********" at bounding box center [784, 346] width 1568 height 692
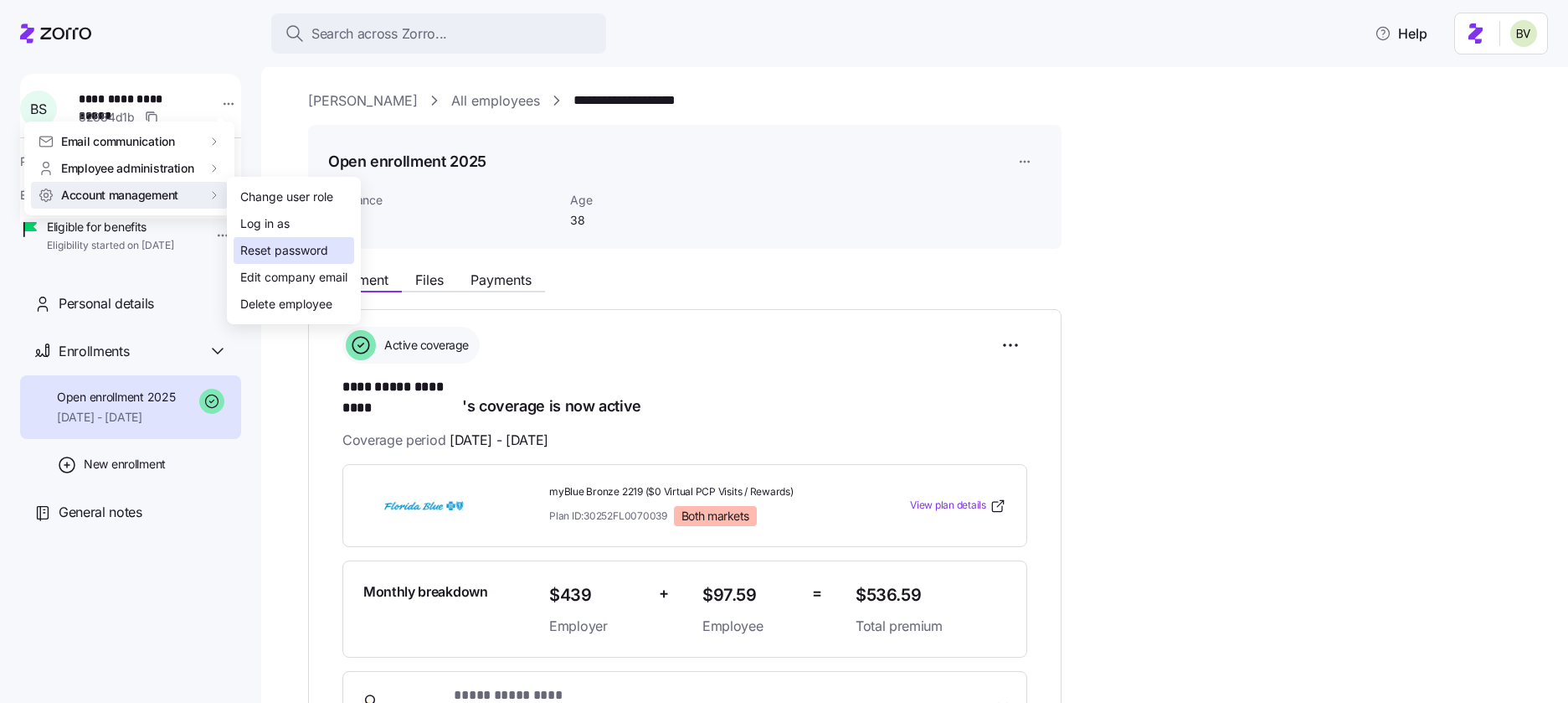
click at [256, 256] on div "Reset password" at bounding box center [284, 250] width 88 height 18
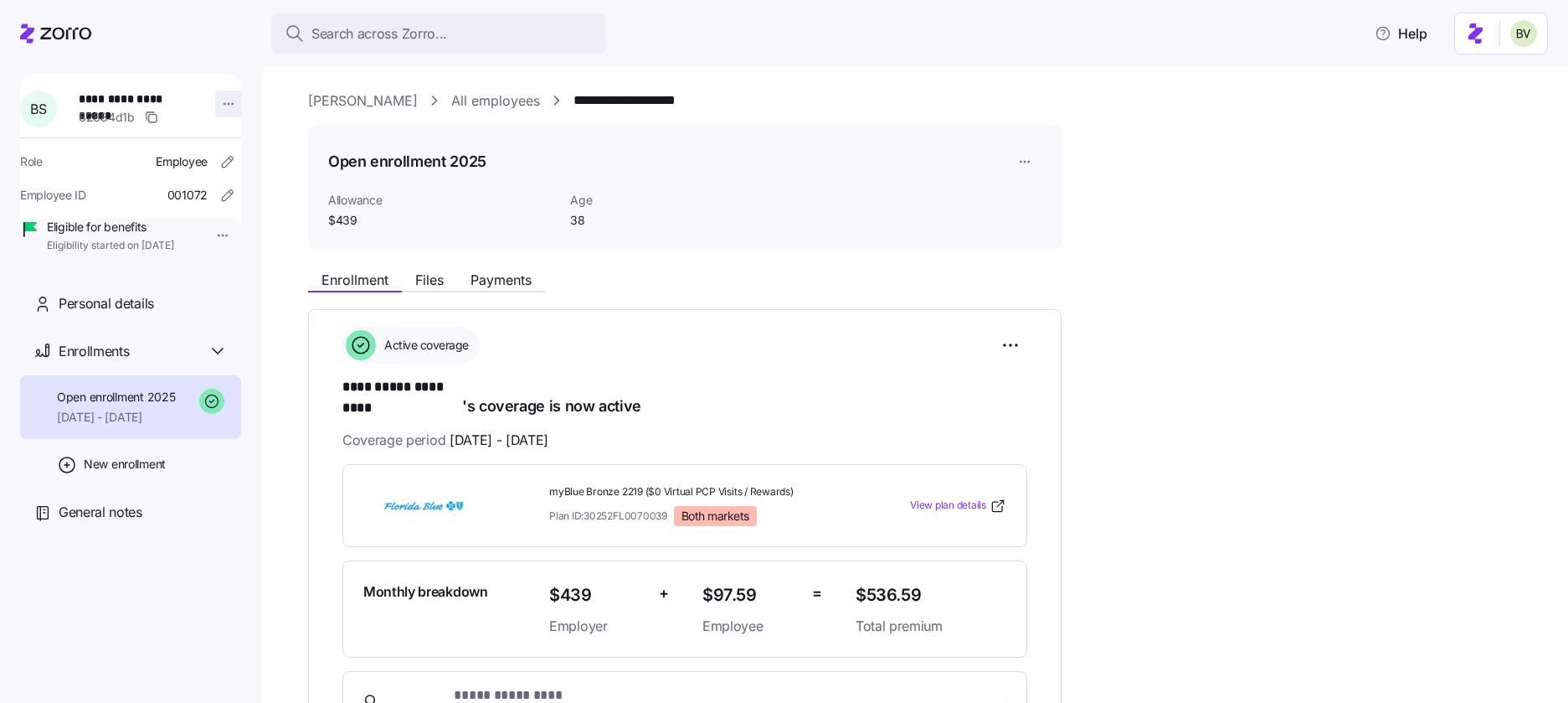
click at [218, 102] on html "**********" at bounding box center [784, 346] width 1568 height 692
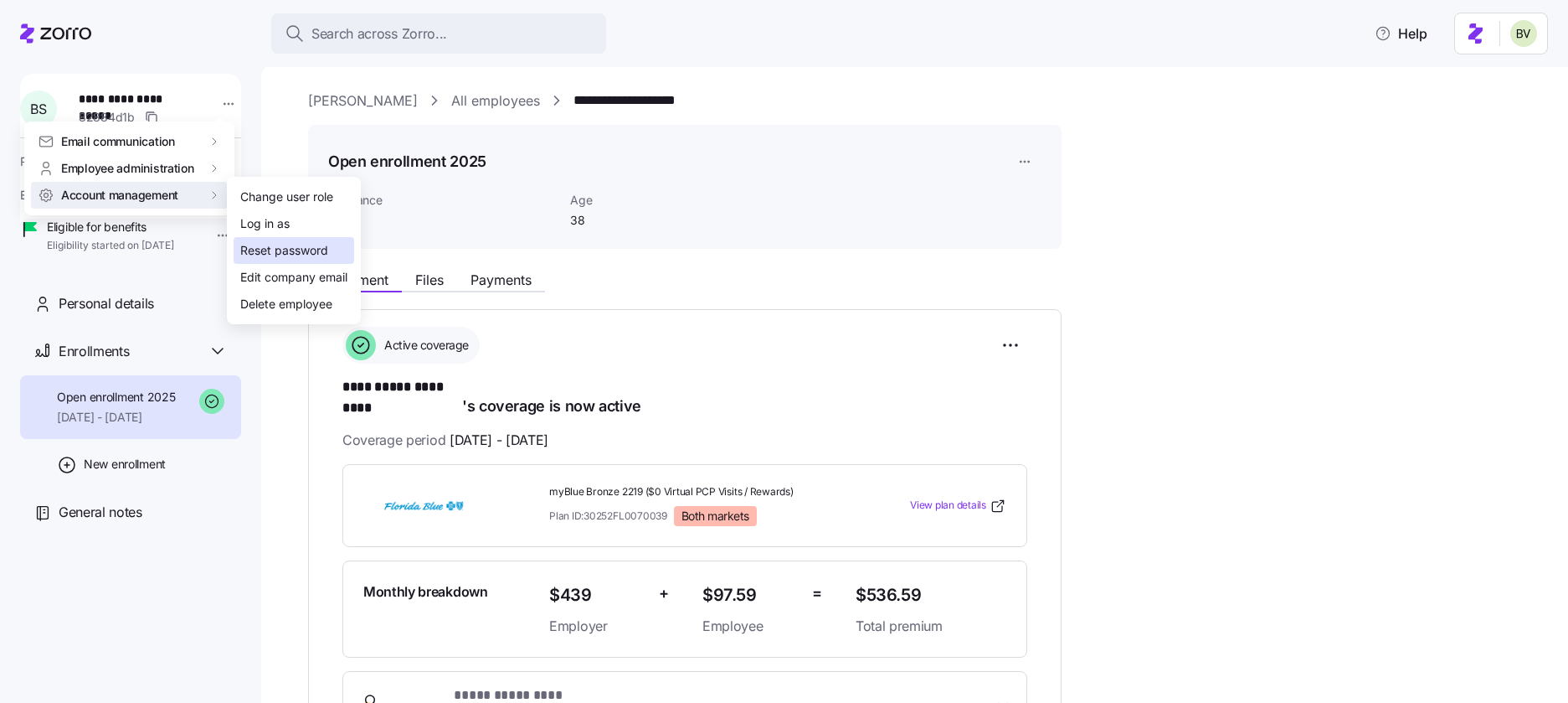
click at [259, 258] on div "Reset password" at bounding box center [284, 250] width 88 height 18
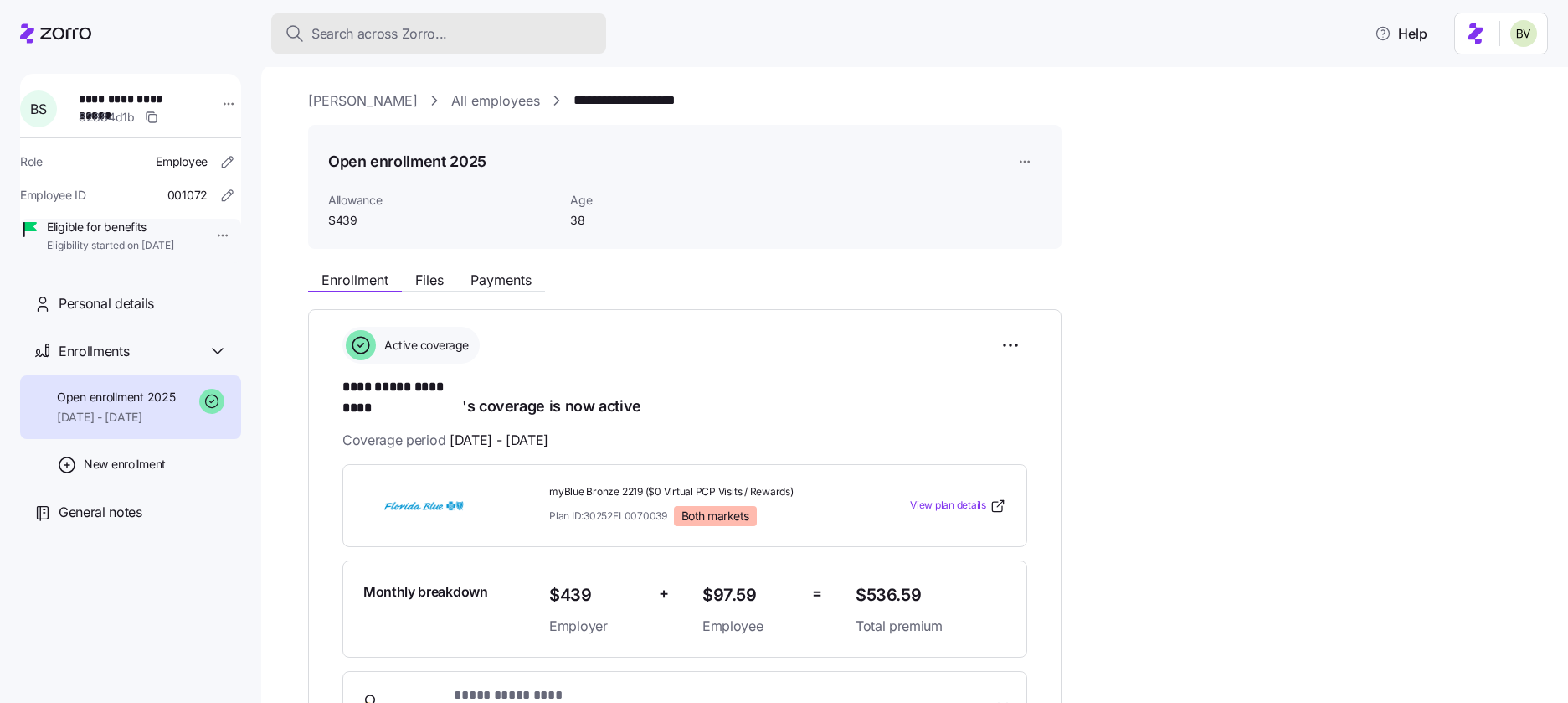
click at [371, 33] on span "Search across Zorro..." at bounding box center [379, 33] width 135 height 21
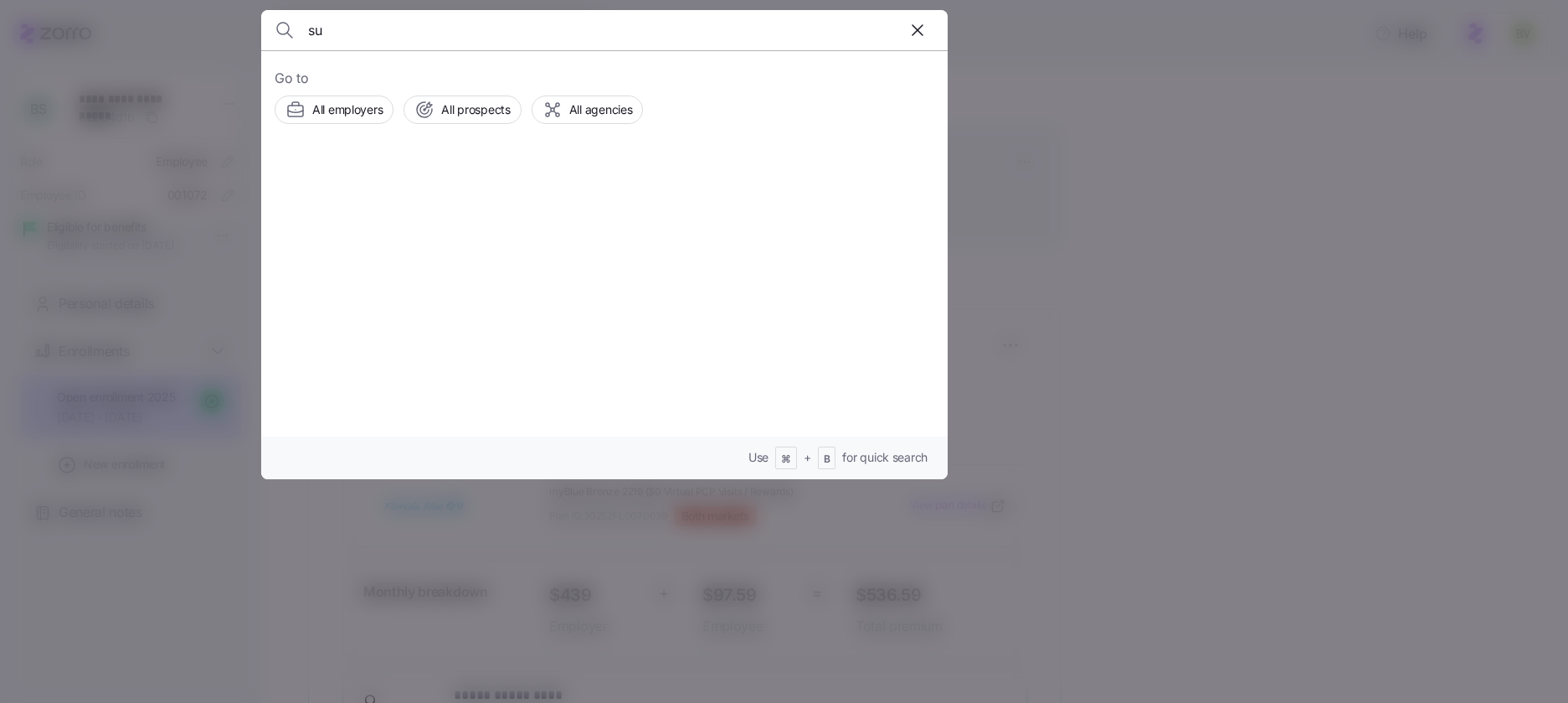
type input "s"
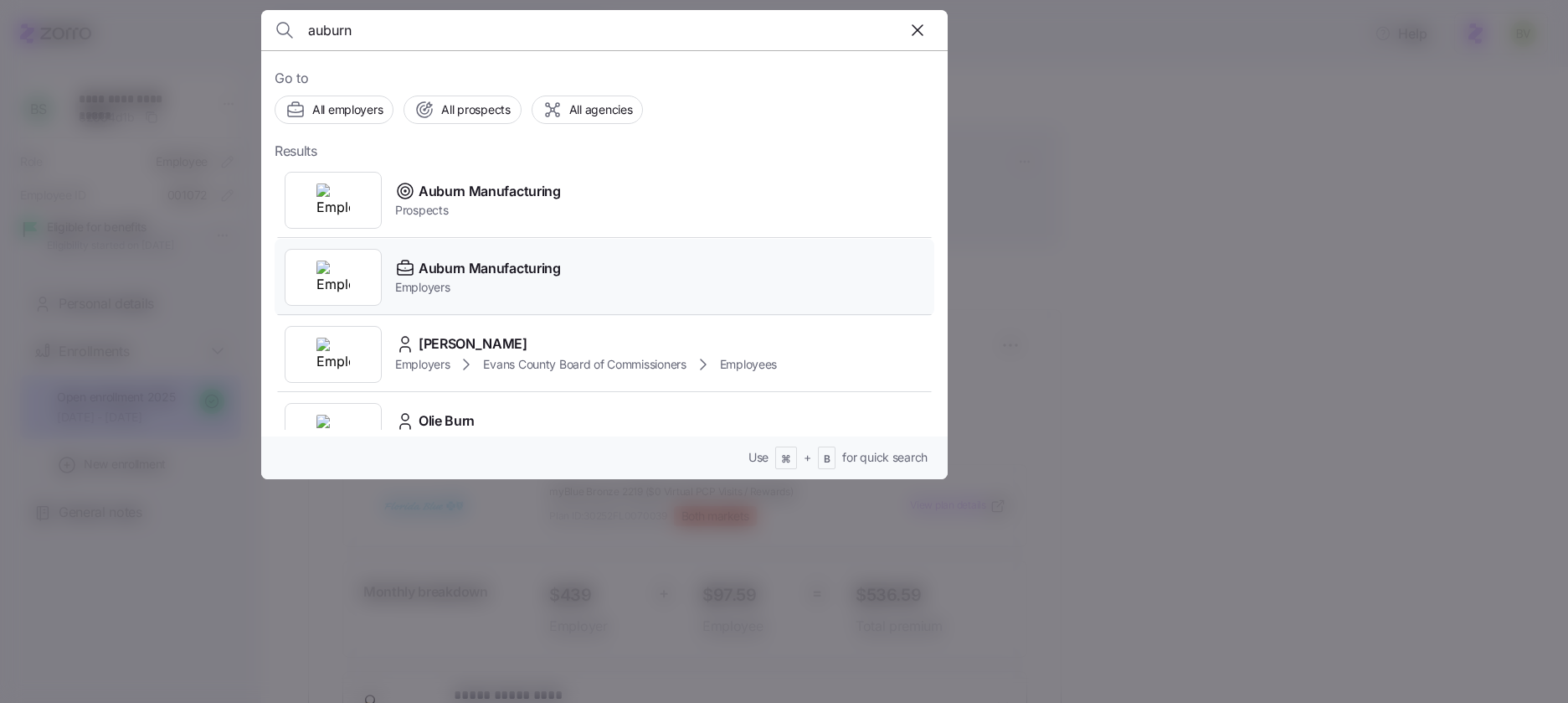
type input "auburn"
click at [319, 267] on img at bounding box center [332, 277] width 33 height 33
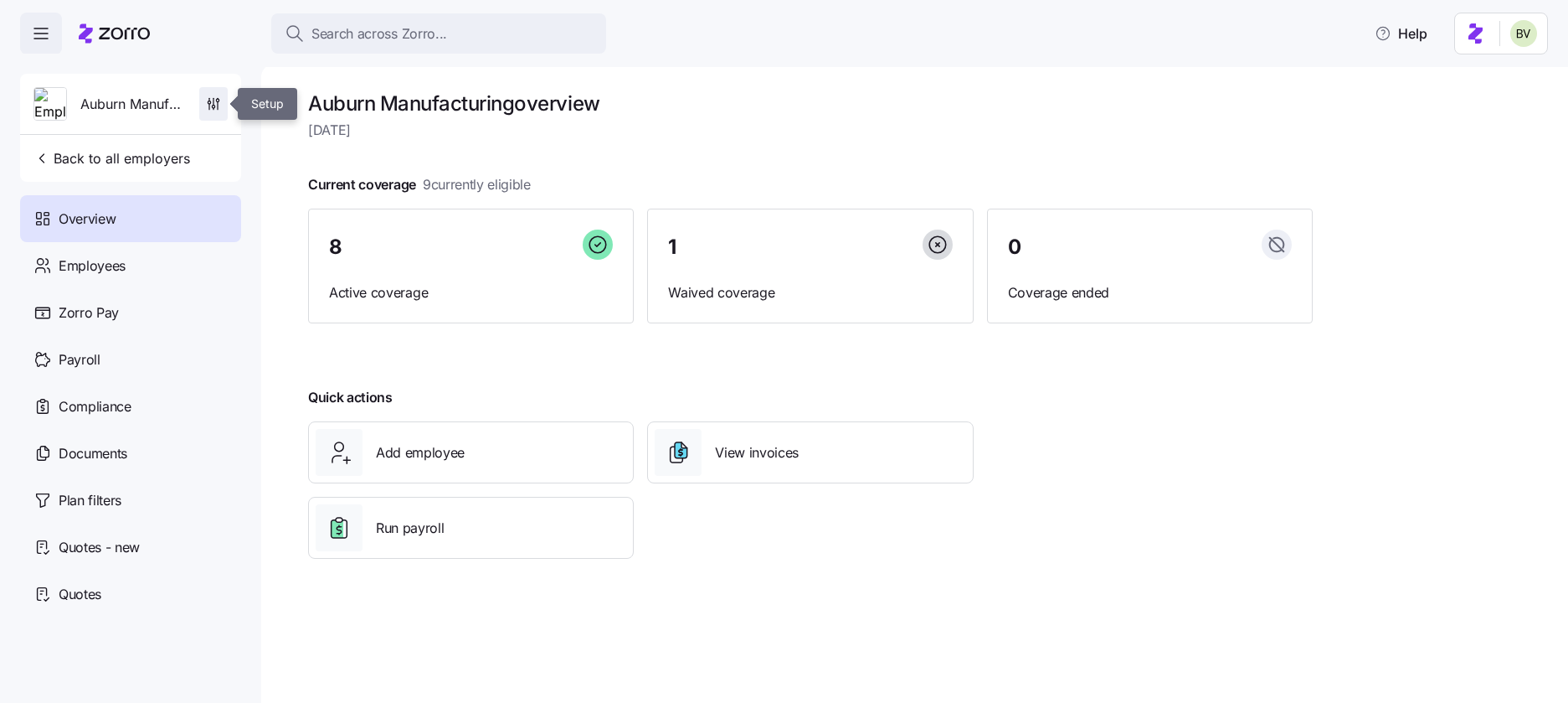
click at [221, 103] on icon "button" at bounding box center [213, 104] width 17 height 17
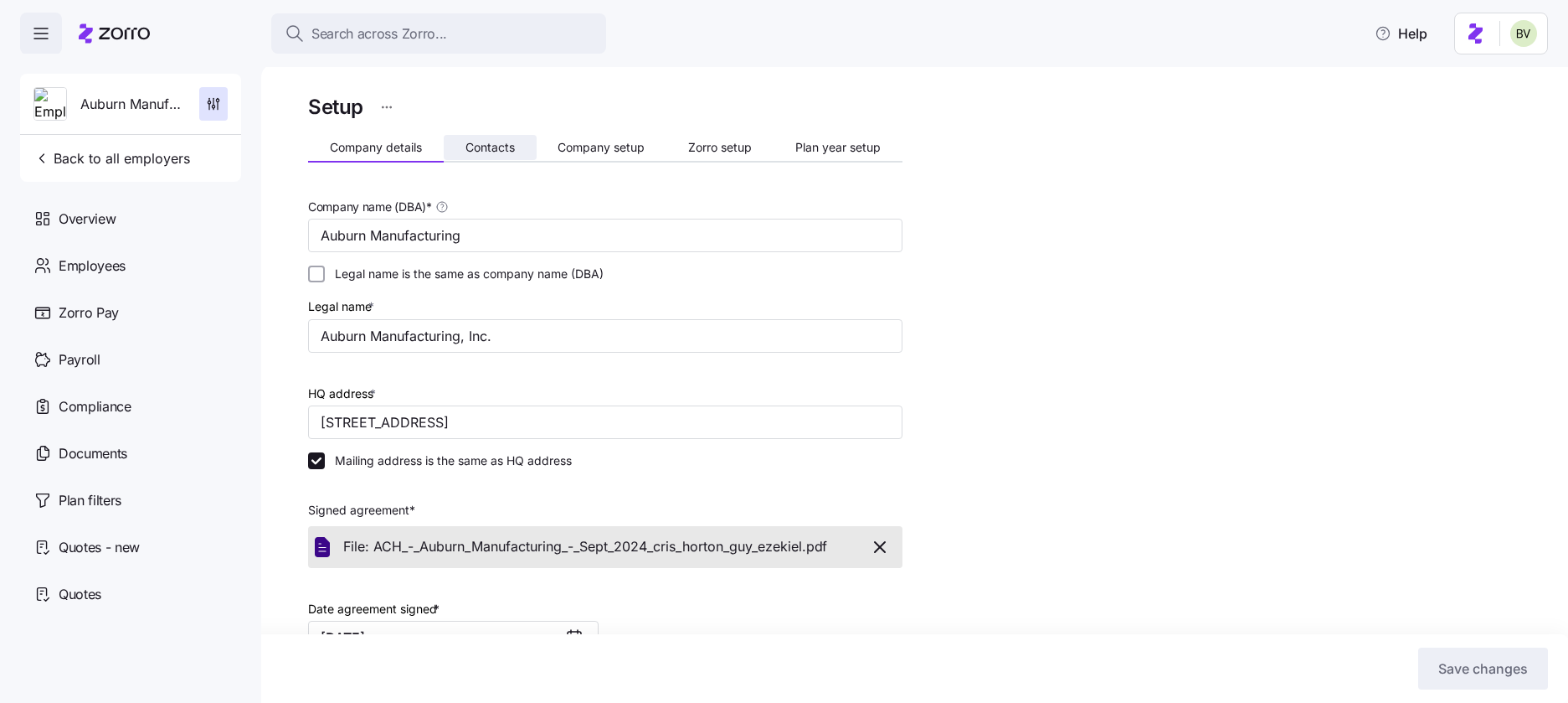
click at [474, 143] on span "Contacts" at bounding box center [490, 147] width 50 height 12
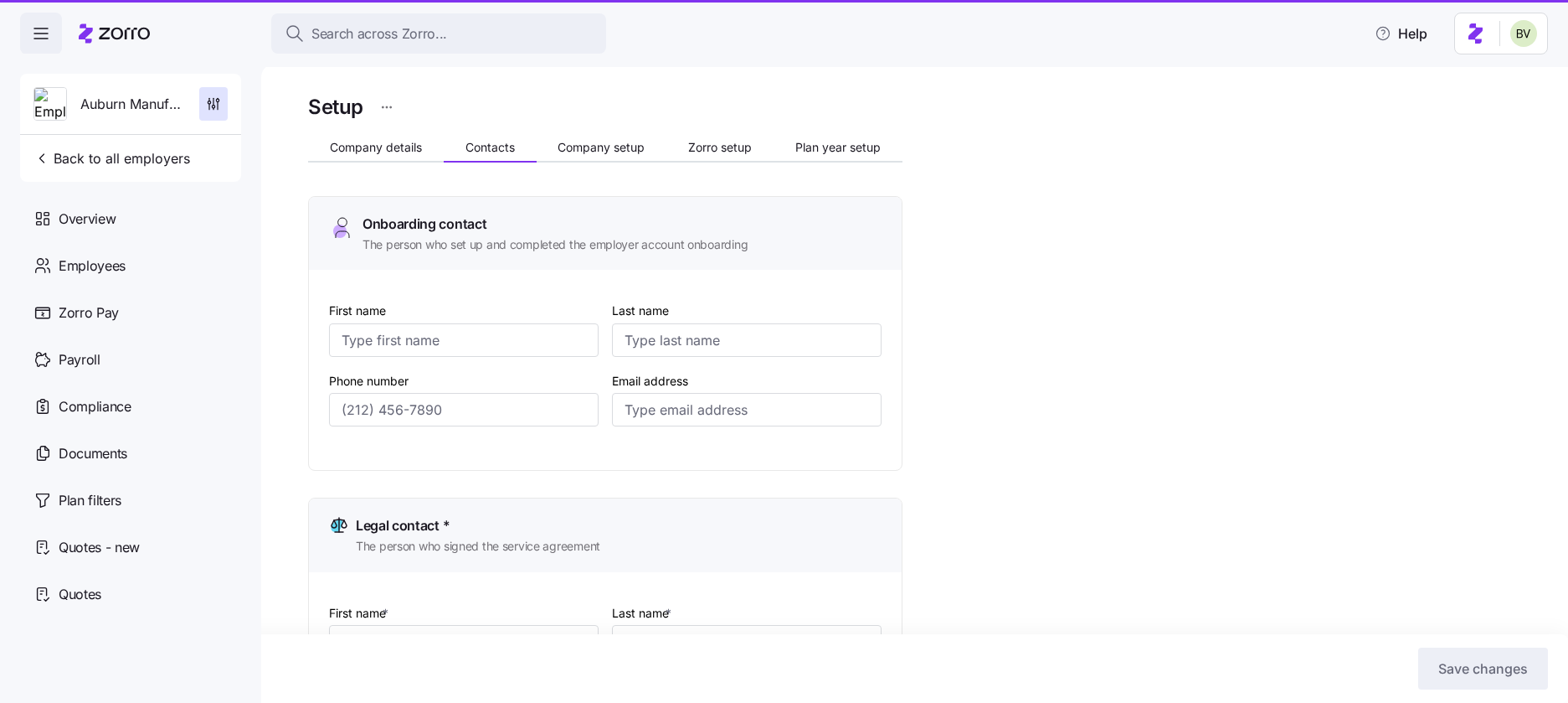
type input "Cris"
type input "Horton"
type input "crishorton@auburnmanufacturing.com"
type input "Cris"
type input "Horton"
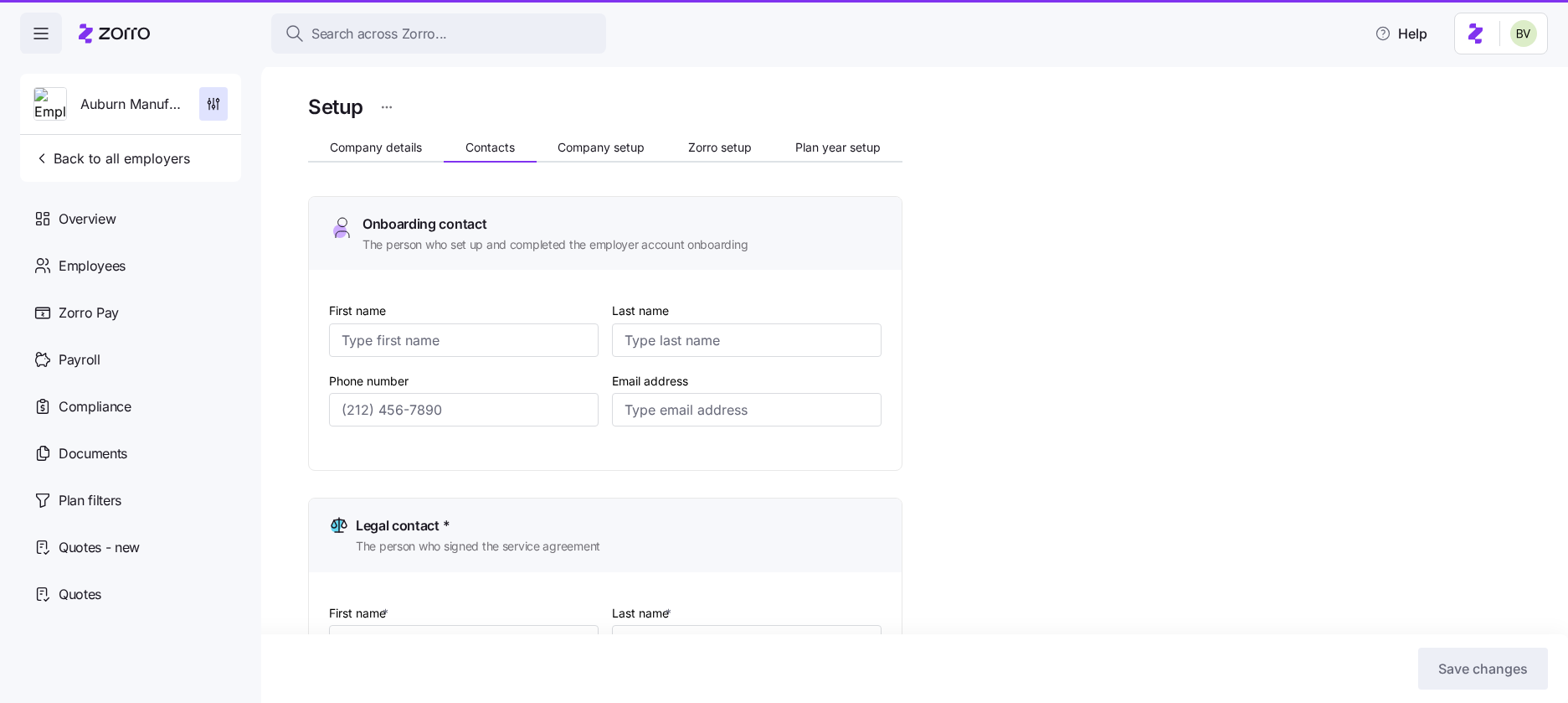
type input "crishorton@auburnmanufacturing.com"
type input "AP"
type input "Temporary"
type input "ap@auburnmanufacturing.com"
type input "Rebekah"
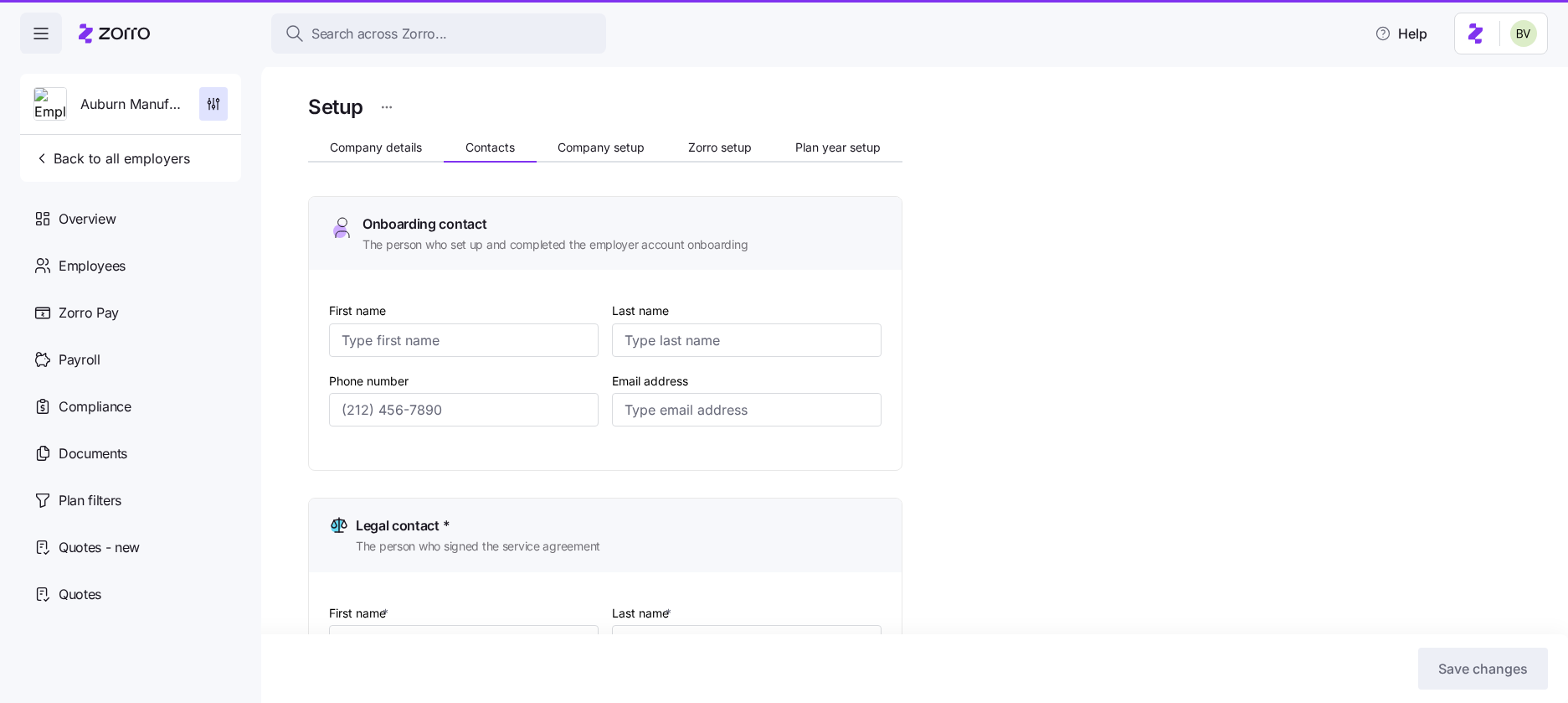
type input "Work"
type input "ap@auburnmanufacturing.com"
type input "(260) 925-8651"
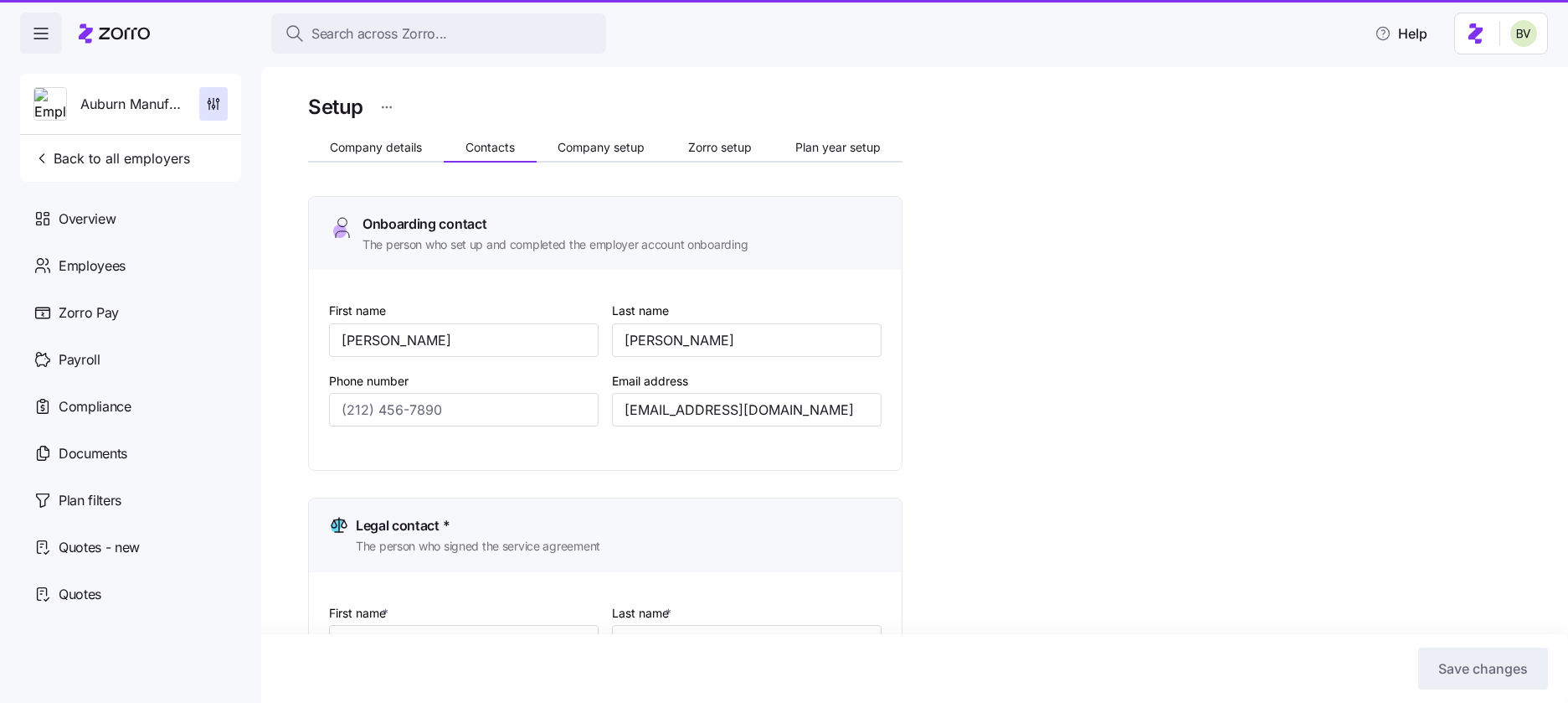
type input "(260) 925-8651"
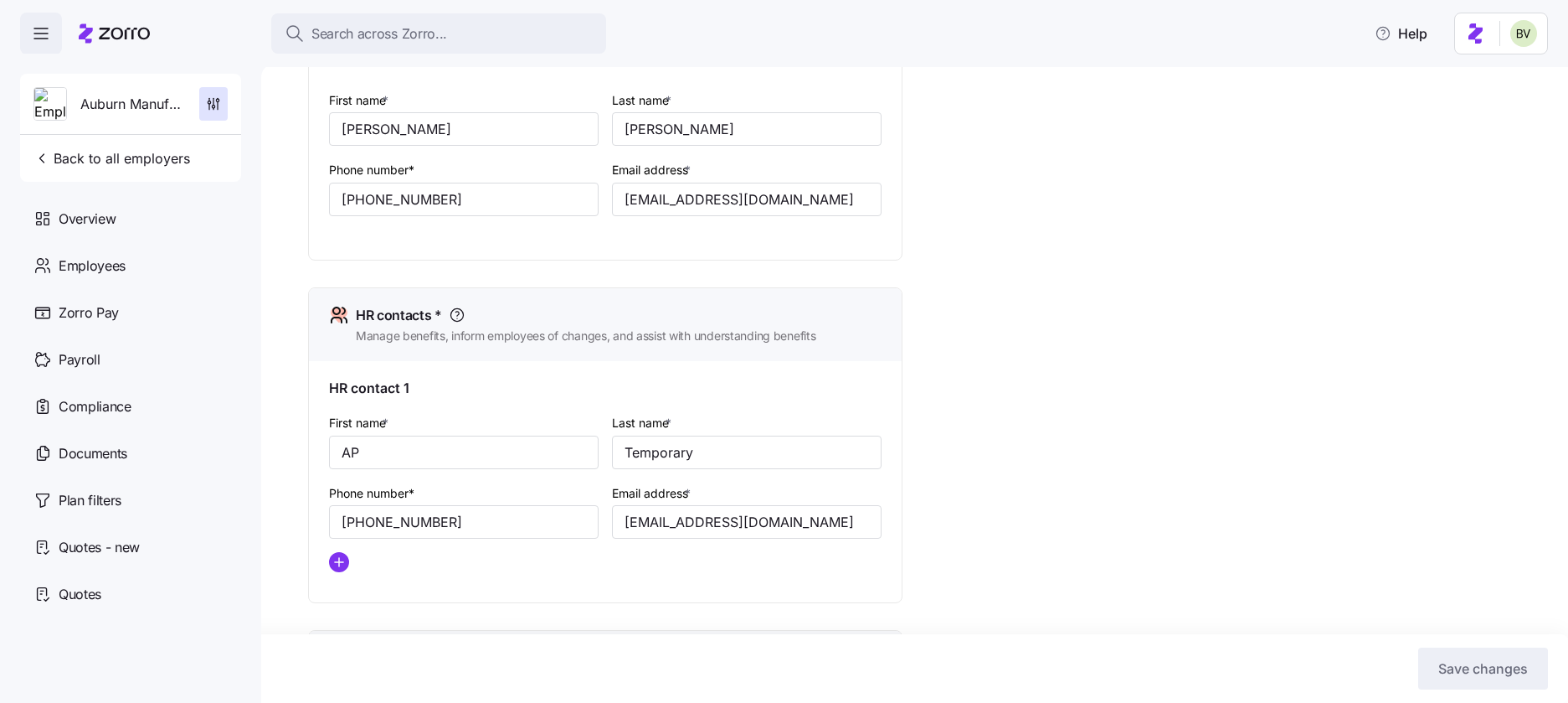
scroll to position [514, 0]
drag, startPoint x: 834, startPoint y: 520, endPoint x: 598, endPoint y: 507, distance: 236.4
click at [598, 507] on div "First name * AP Last name * Temporary Phone number* (260) 925-8651 Email addres…" at bounding box center [605, 497] width 565 height 187
paste input "rwork"
type input "rwork@auburnmanufacturing.com"
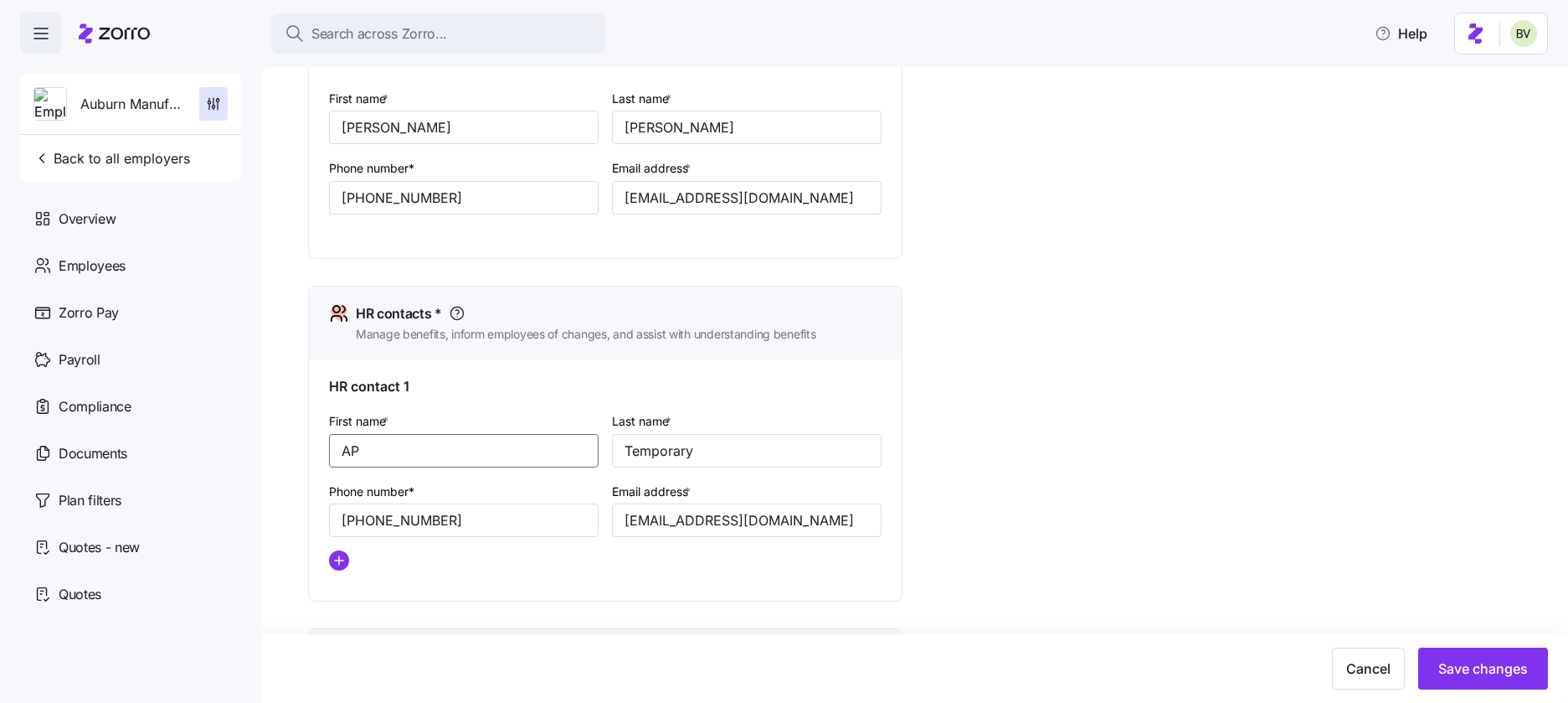
click at [477, 442] on input "AP" at bounding box center [463, 450] width 269 height 33
type input "Rebekah"
type input "Work"
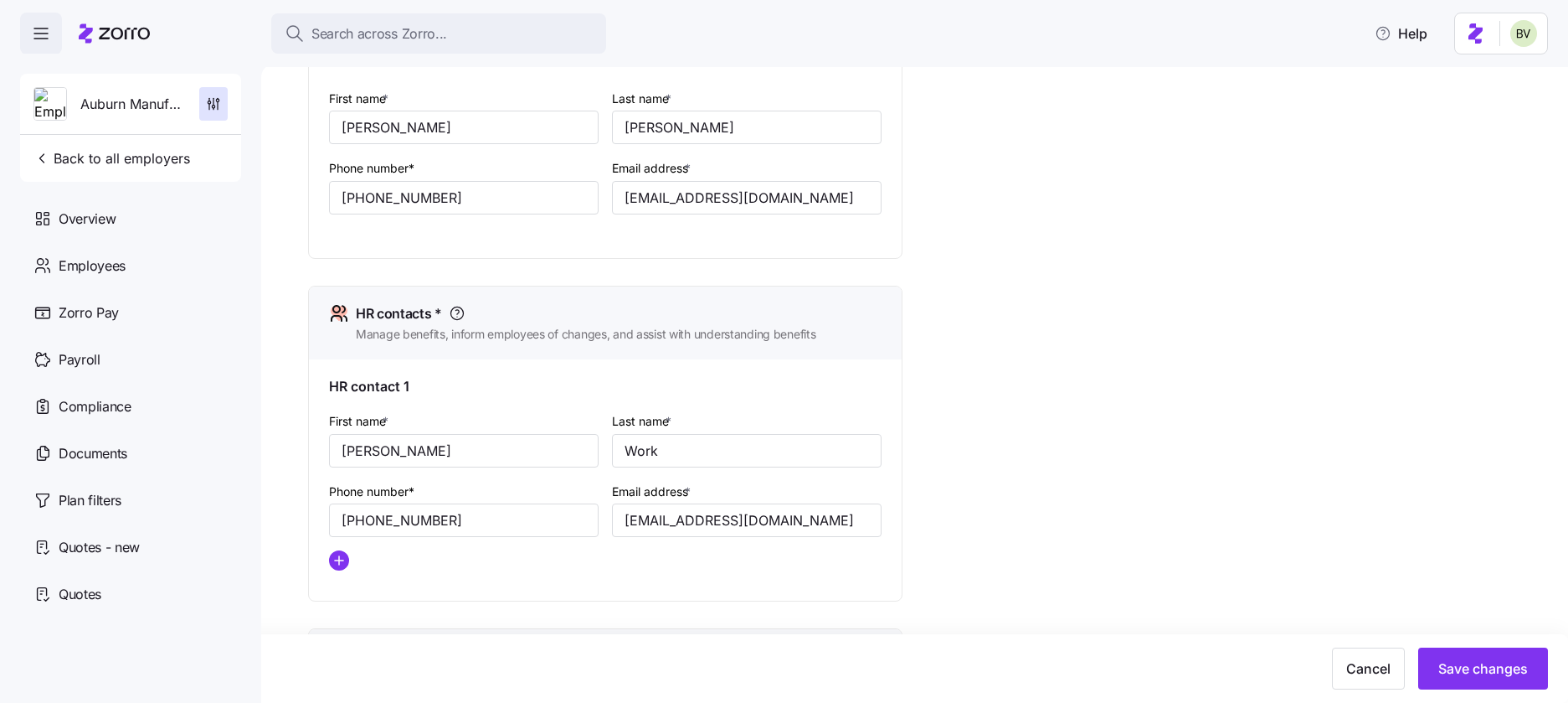
click at [1025, 398] on div "Setup Company details Contacts Company setup Zorro setup Plan year setup Onboar…" at bounding box center [926, 404] width 1237 height 1655
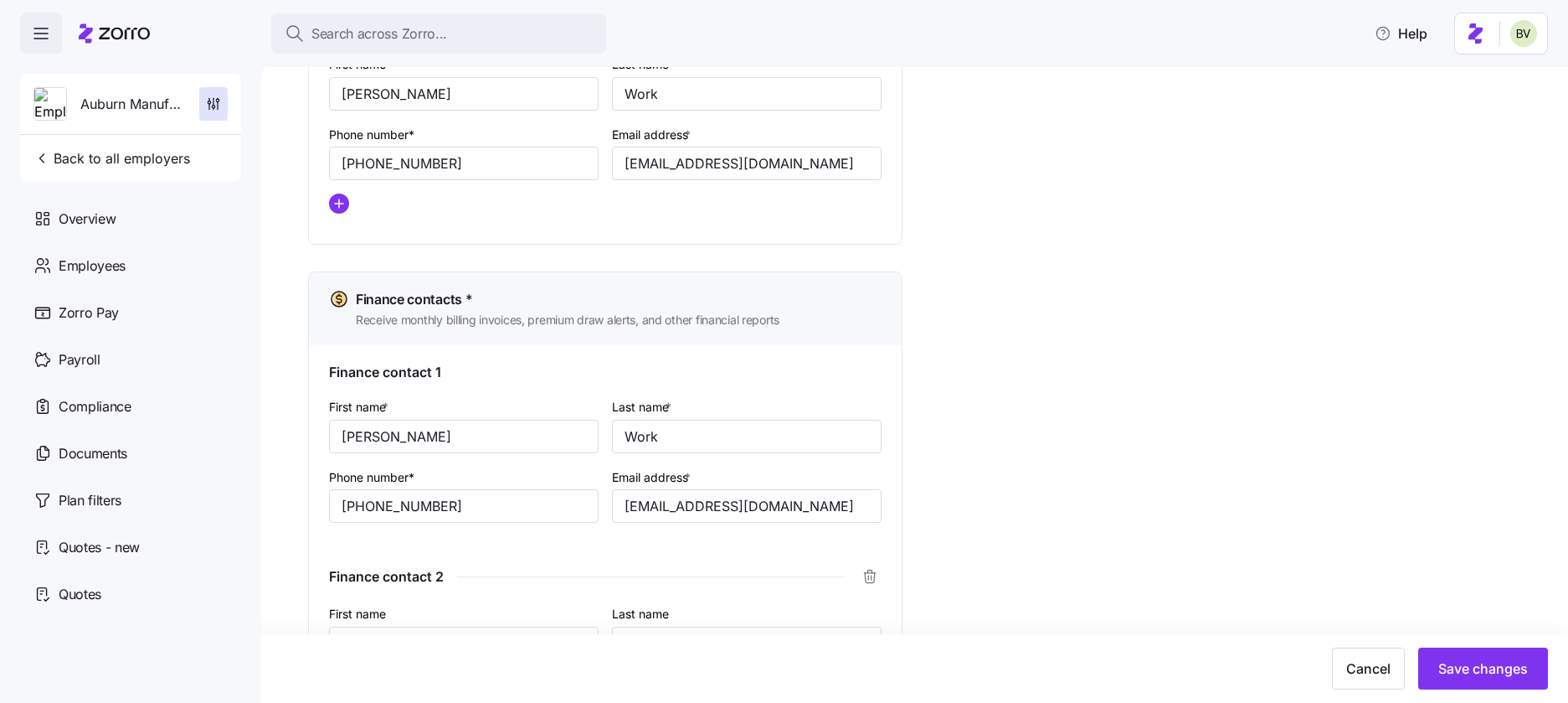
scroll to position [876, 0]
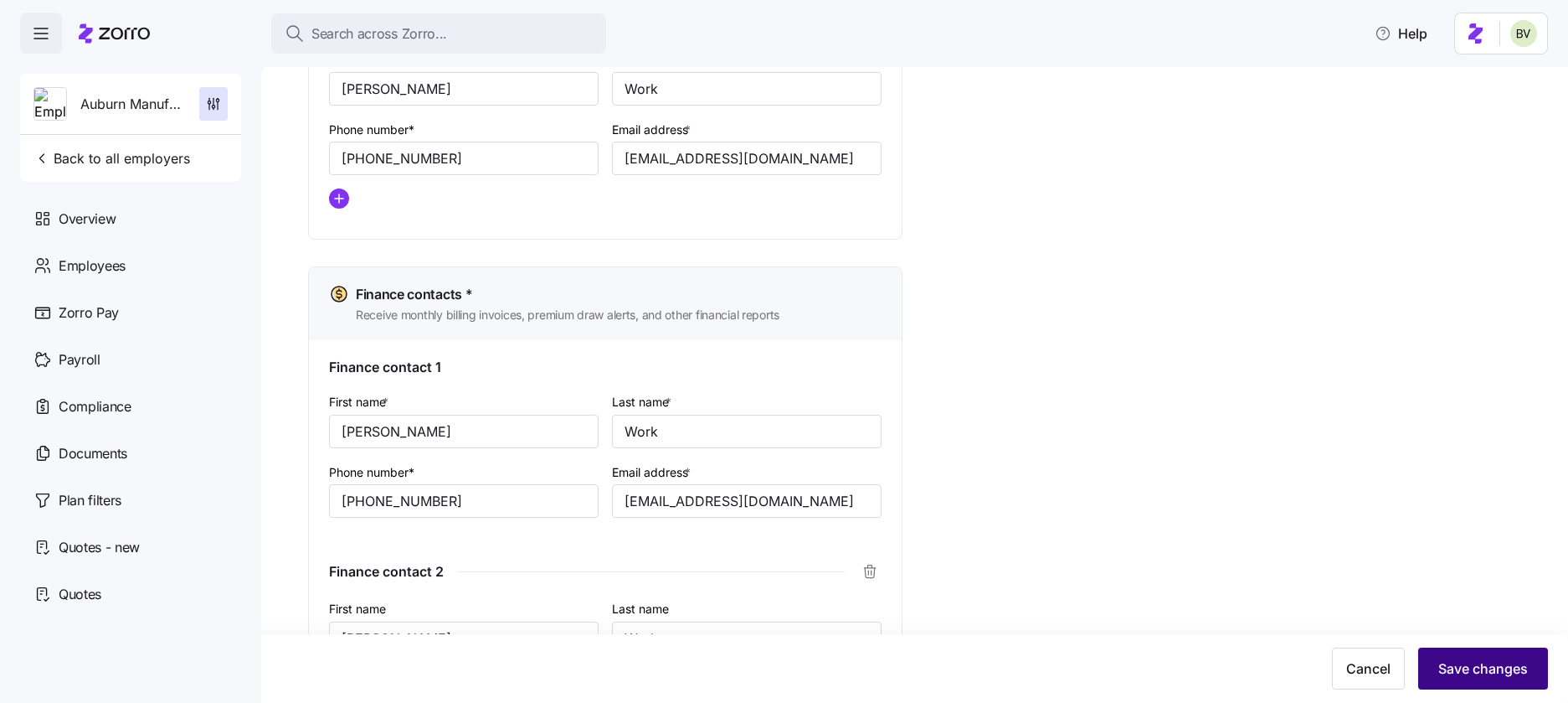
click at [1457, 660] on span "Save changes" at bounding box center [1482, 668] width 89 height 20
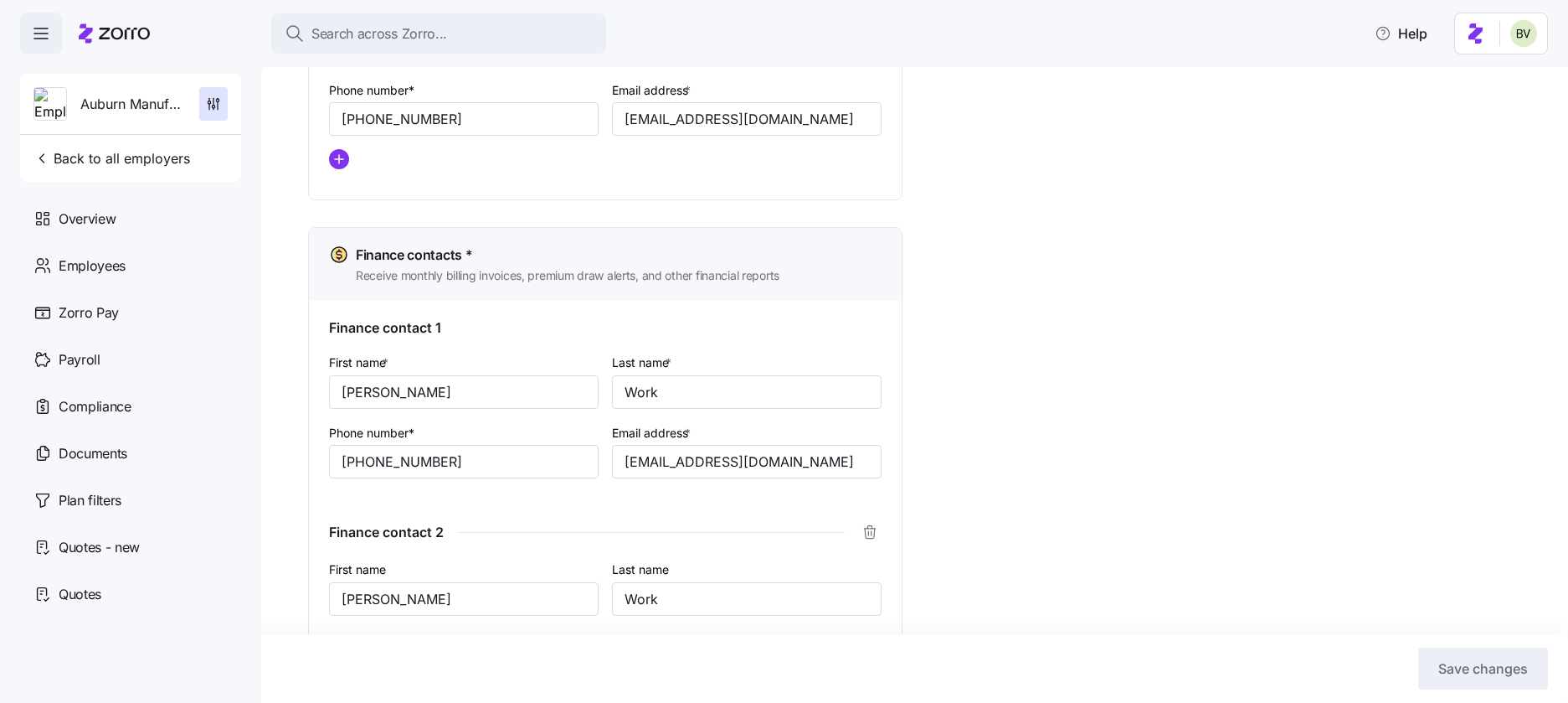
scroll to position [1064, 0]
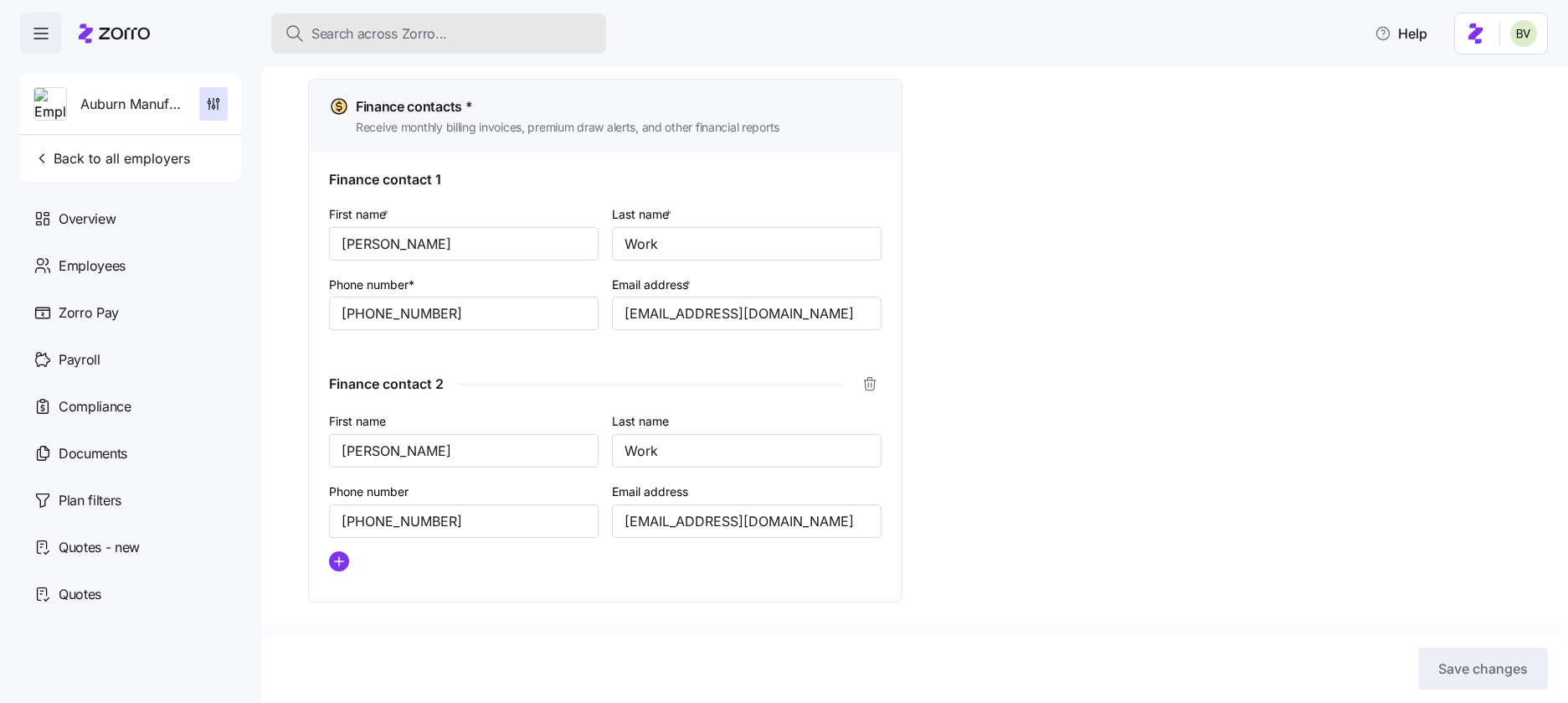
click at [402, 33] on span "Search across Zorro..." at bounding box center [379, 33] width 135 height 21
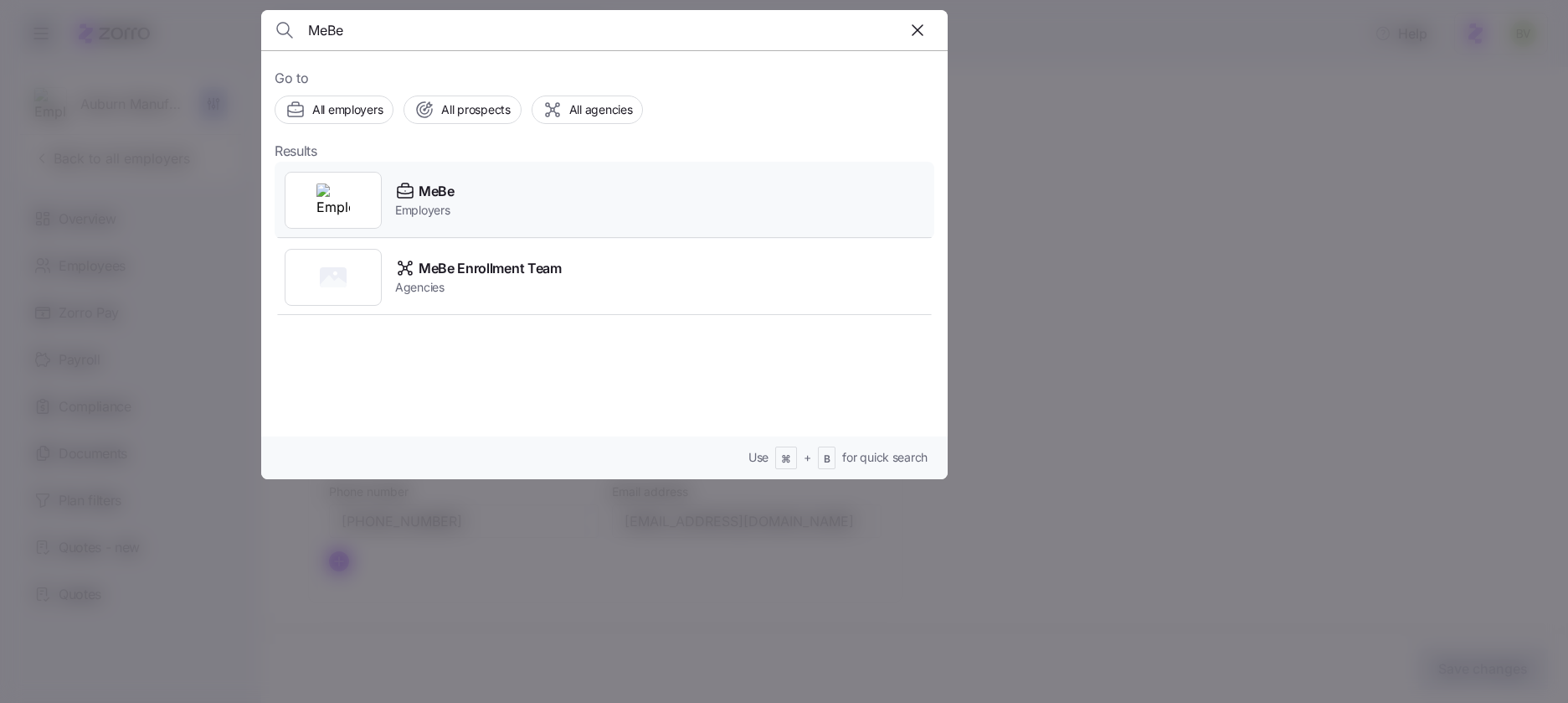
type input "MeBe"
click at [339, 197] on img at bounding box center [332, 200] width 33 height 33
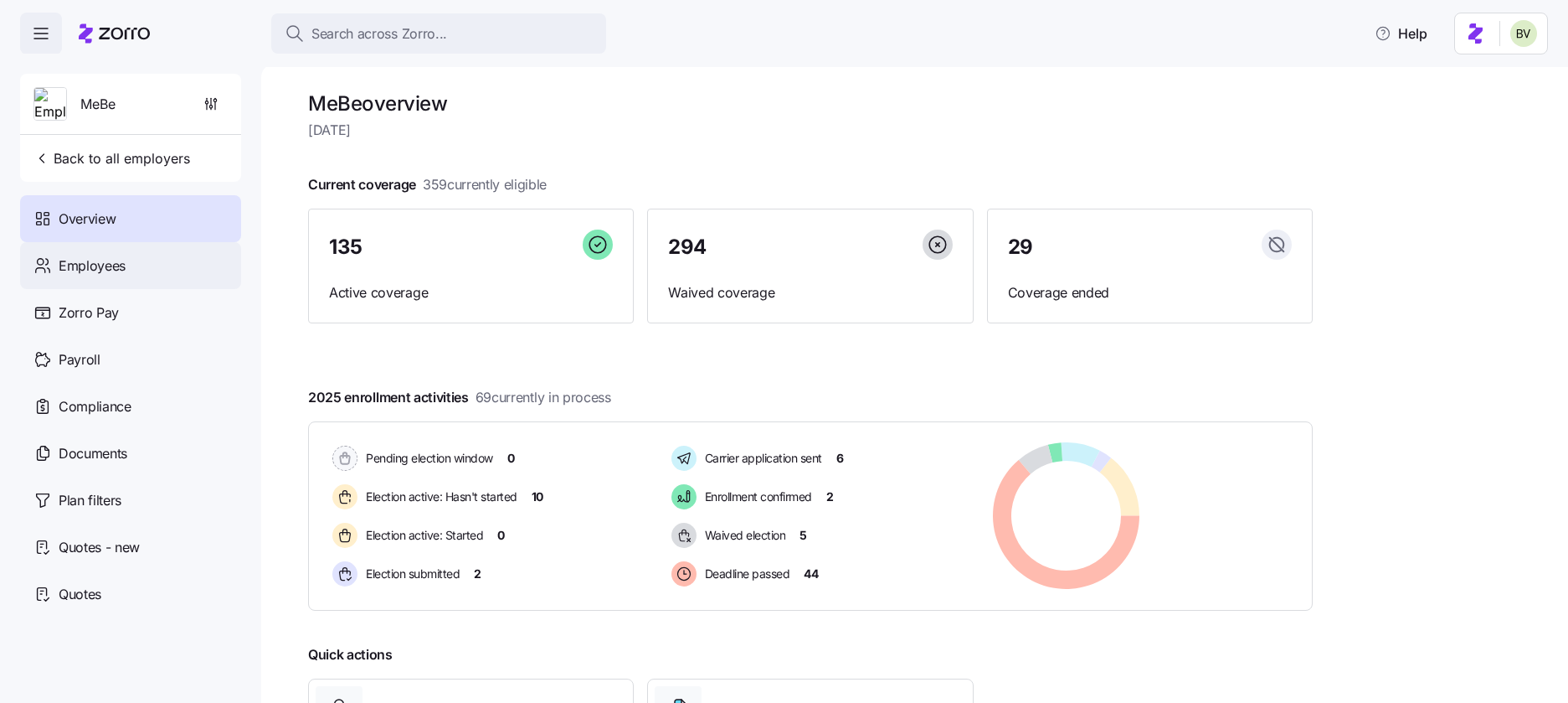
click at [123, 258] on span "Employees" at bounding box center [92, 266] width 67 height 21
